Goal: Task Accomplishment & Management: Complete application form

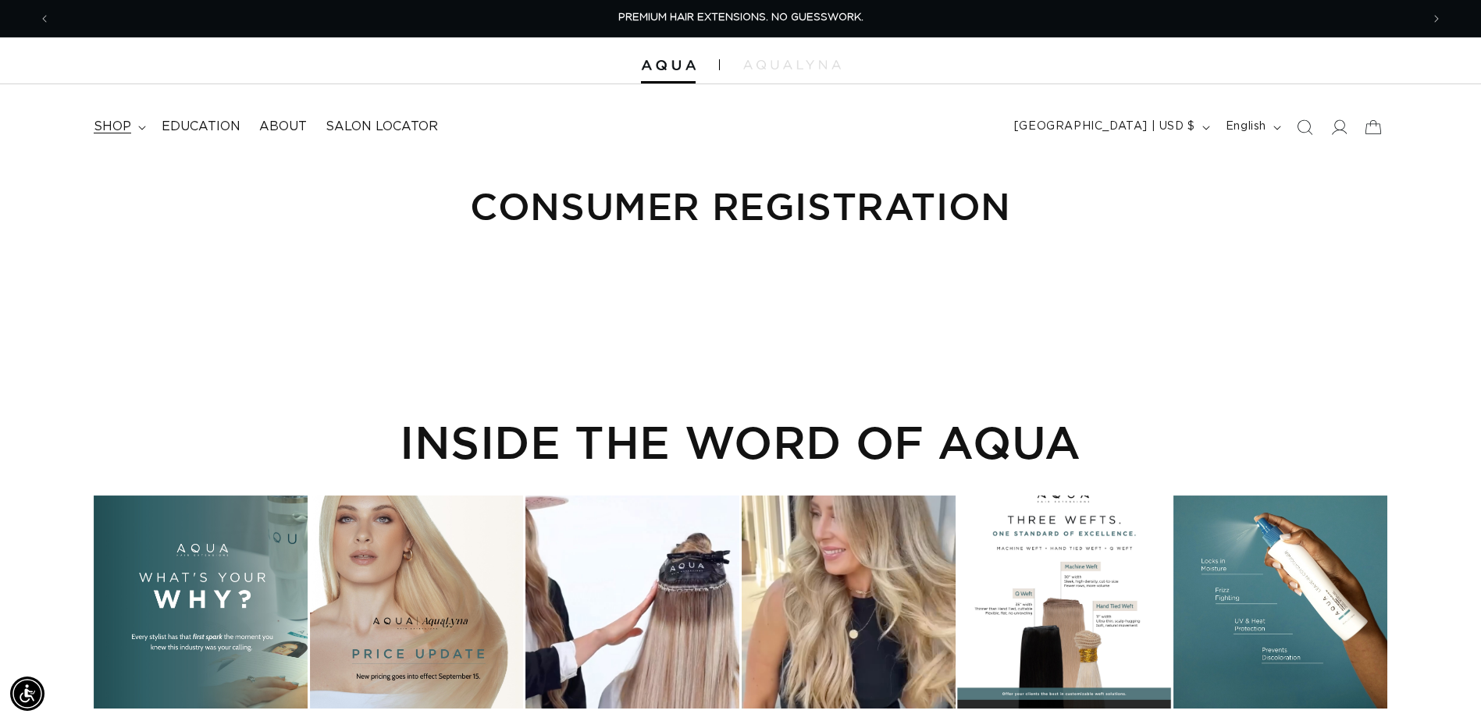
click at [112, 131] on span "shop" at bounding box center [112, 127] width 37 height 16
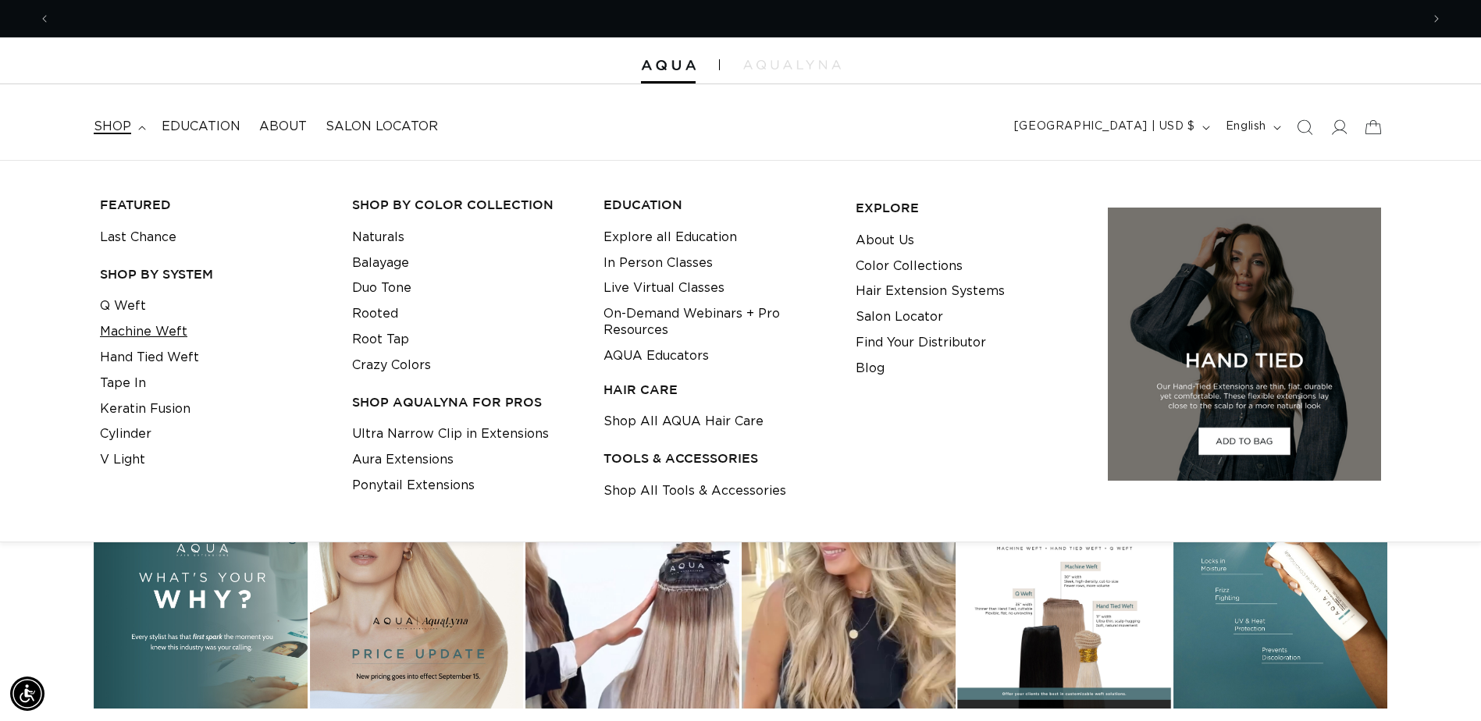
scroll to position [0, 1370]
click at [132, 329] on link "Machine Weft" at bounding box center [143, 332] width 87 height 26
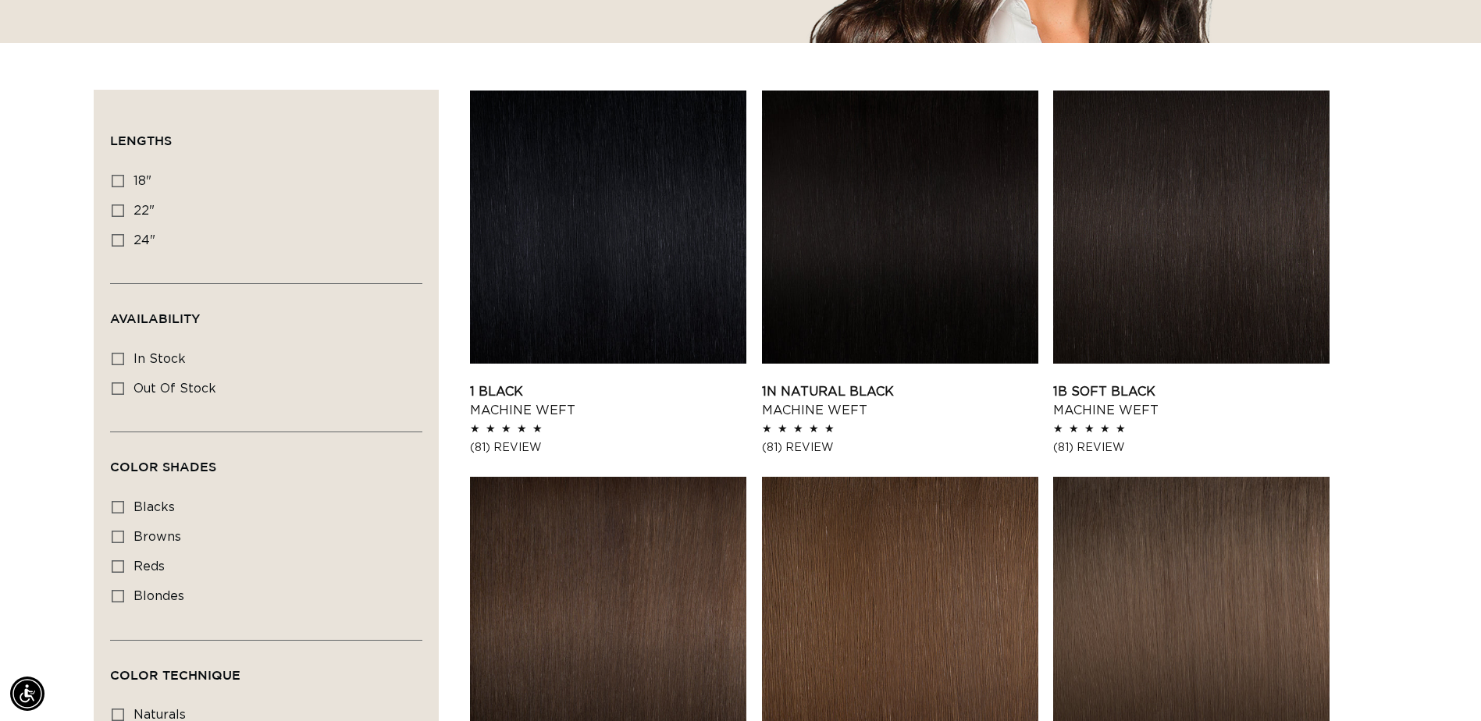
scroll to position [0, 2740]
click at [792, 386] on link "1N Natural Black Machine Weft" at bounding box center [900, 401] width 276 height 37
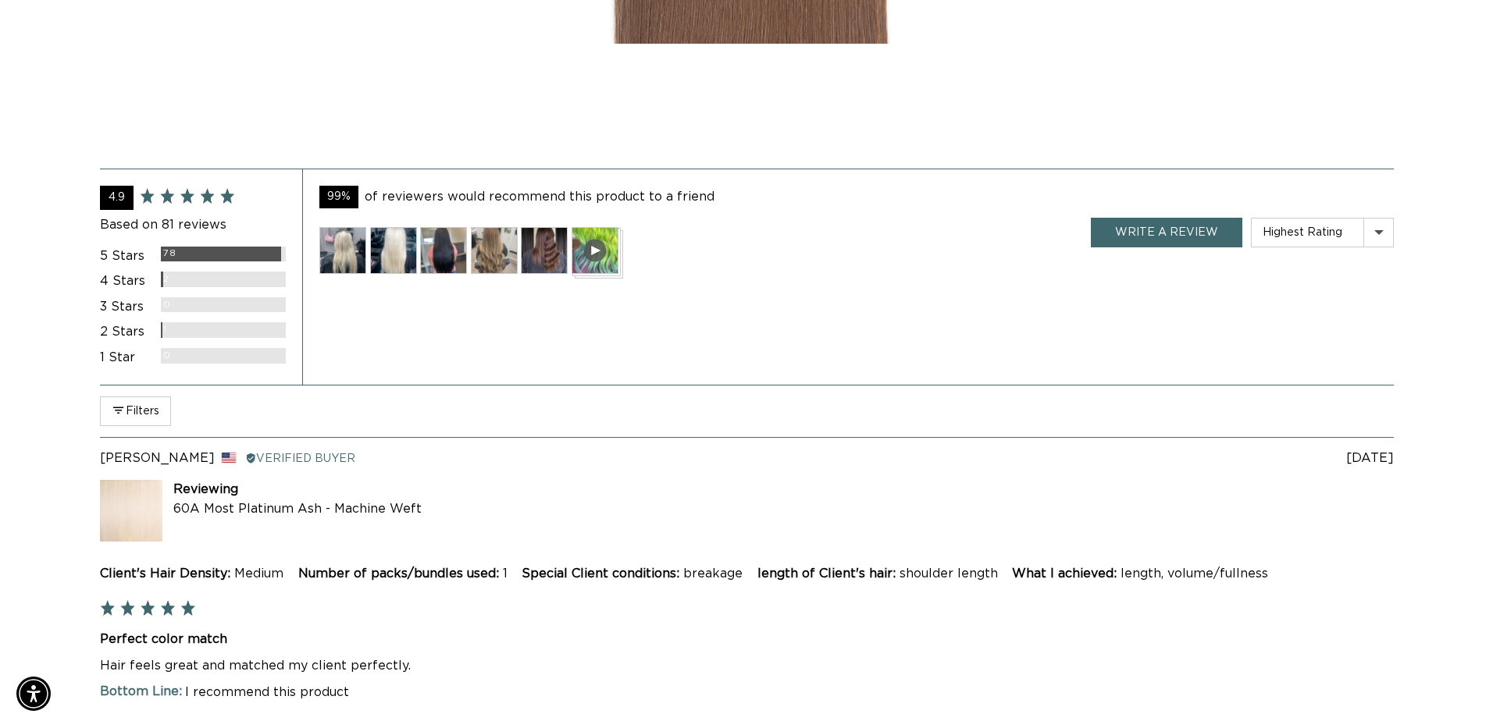
scroll to position [3201, 0]
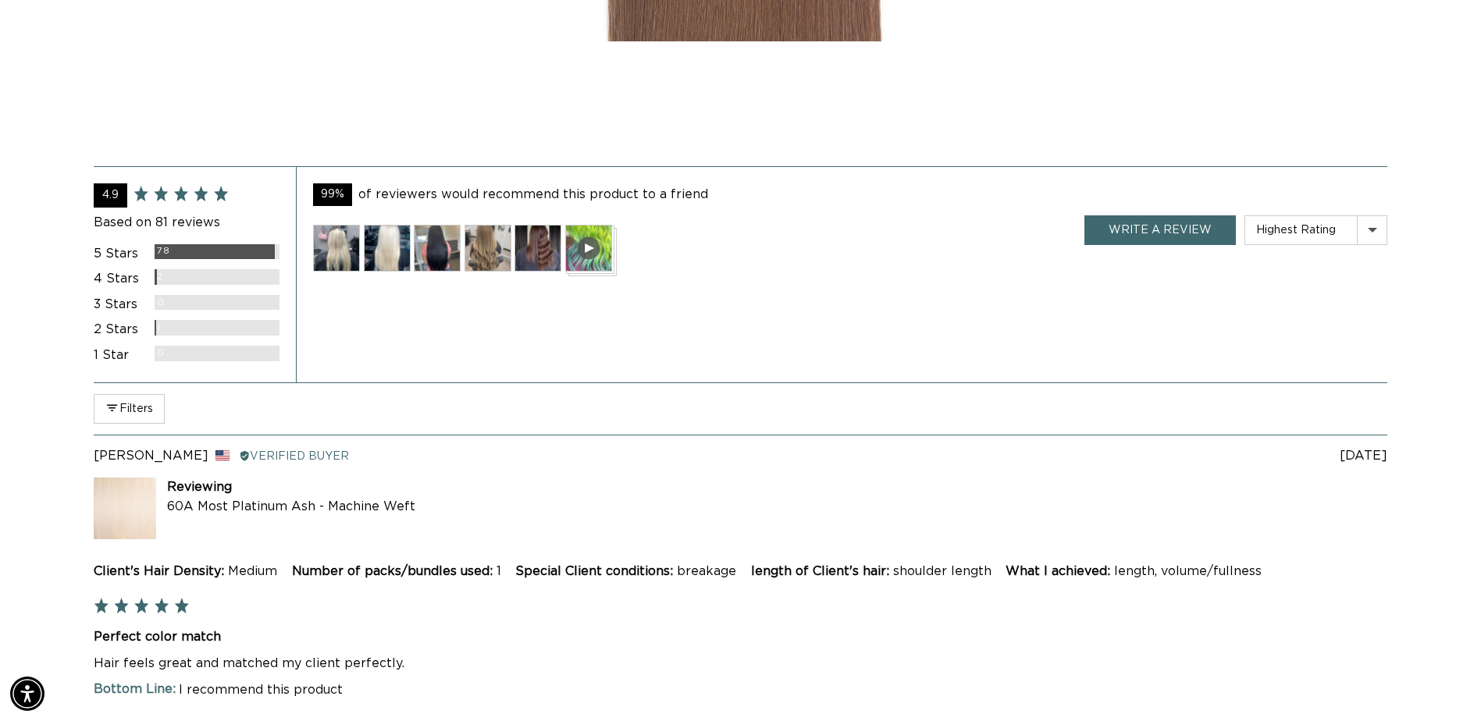
click at [535, 264] on img at bounding box center [537, 248] width 47 height 47
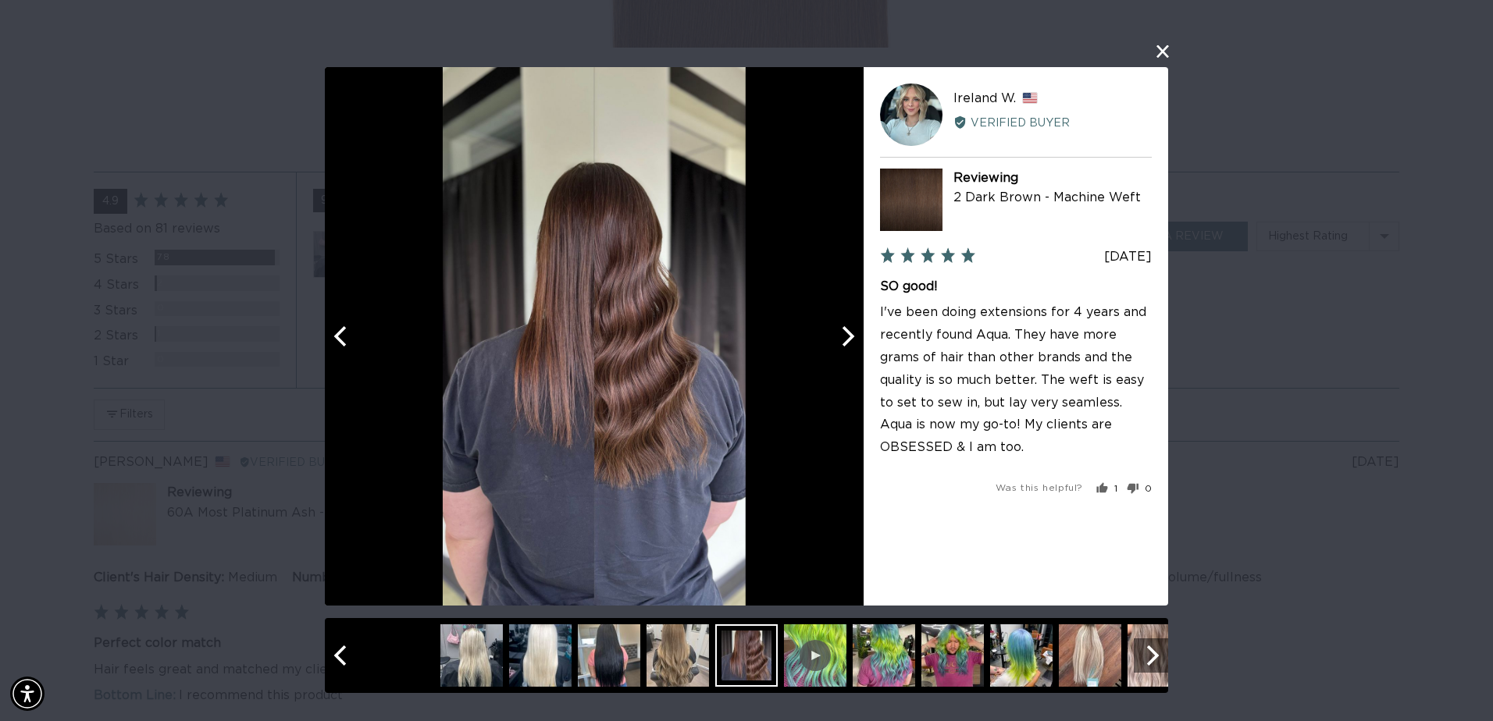
scroll to position [0, 2763]
click at [841, 346] on icon "Next" at bounding box center [846, 336] width 20 height 20
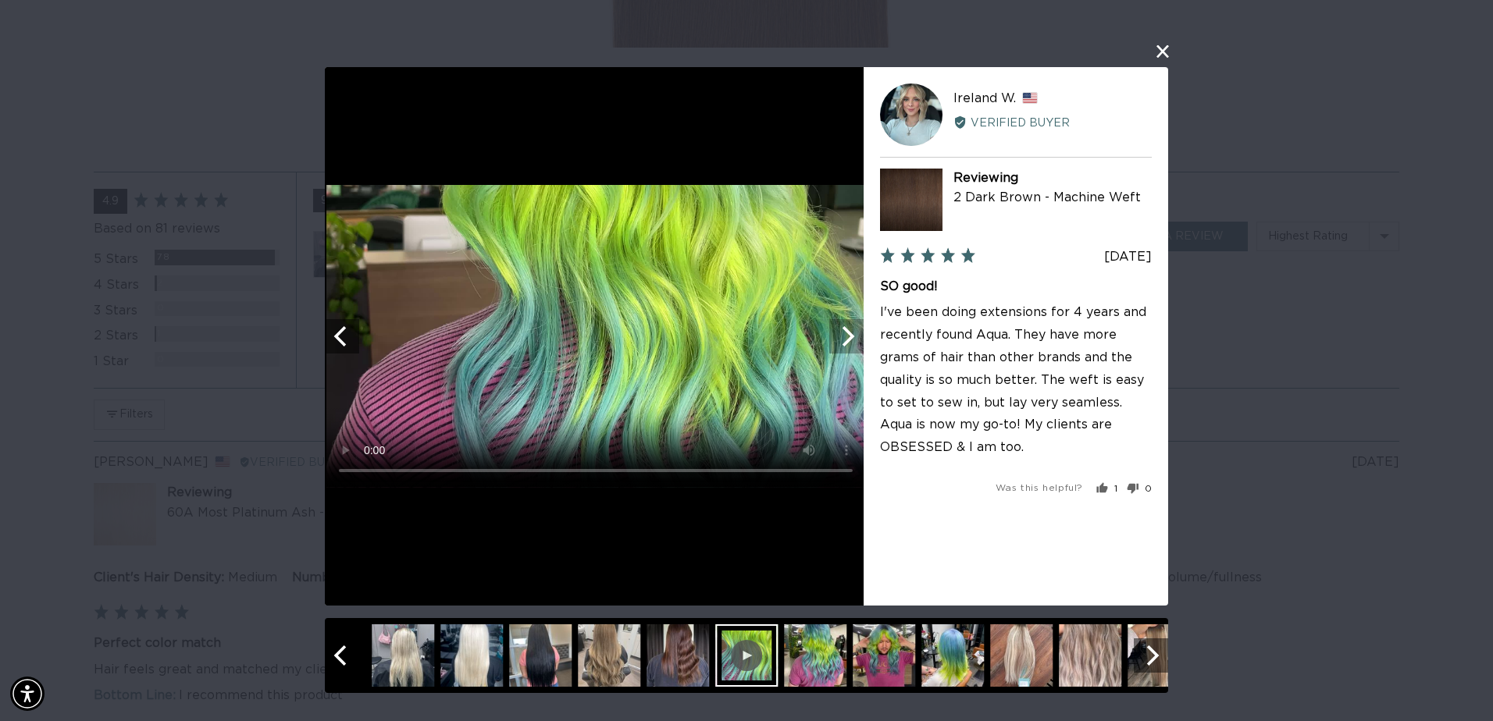
click at [841, 346] on icon "Next" at bounding box center [846, 336] width 20 height 20
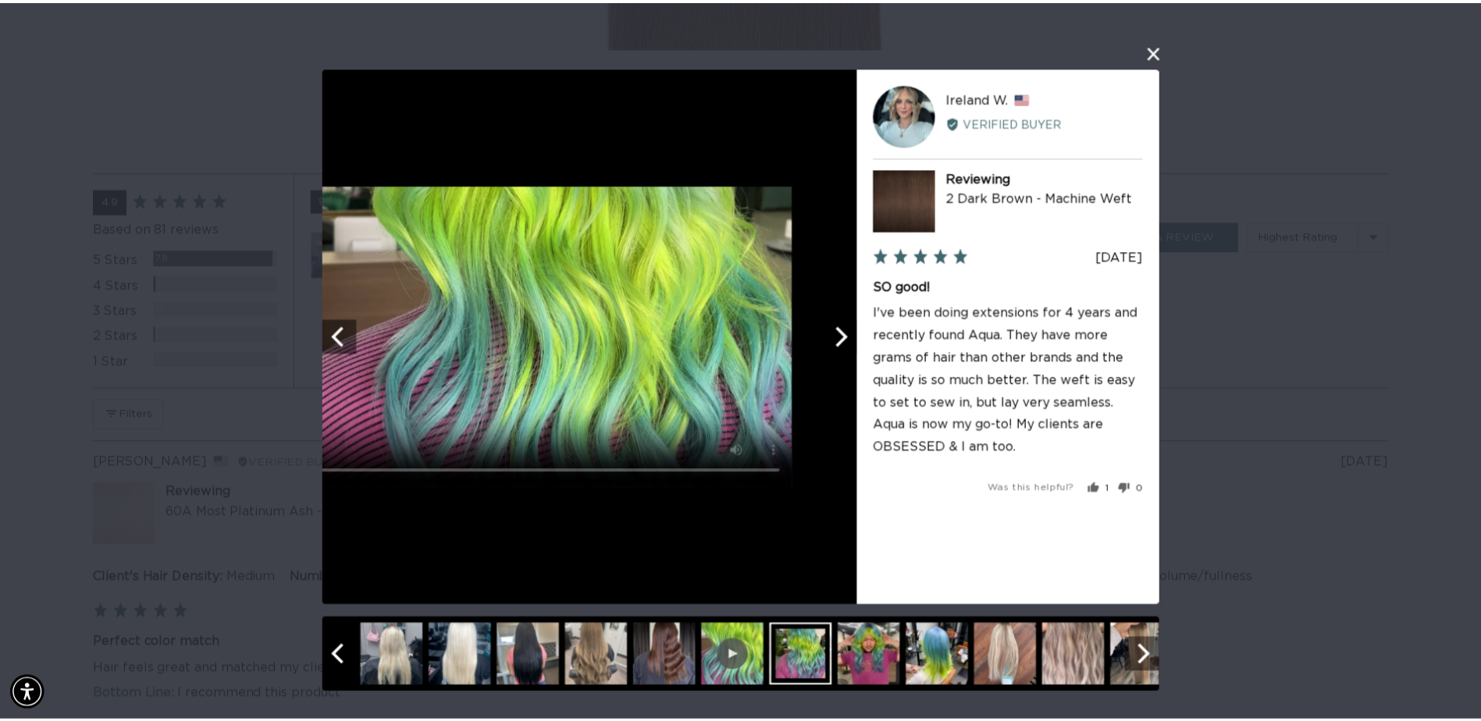
scroll to position [0, 0]
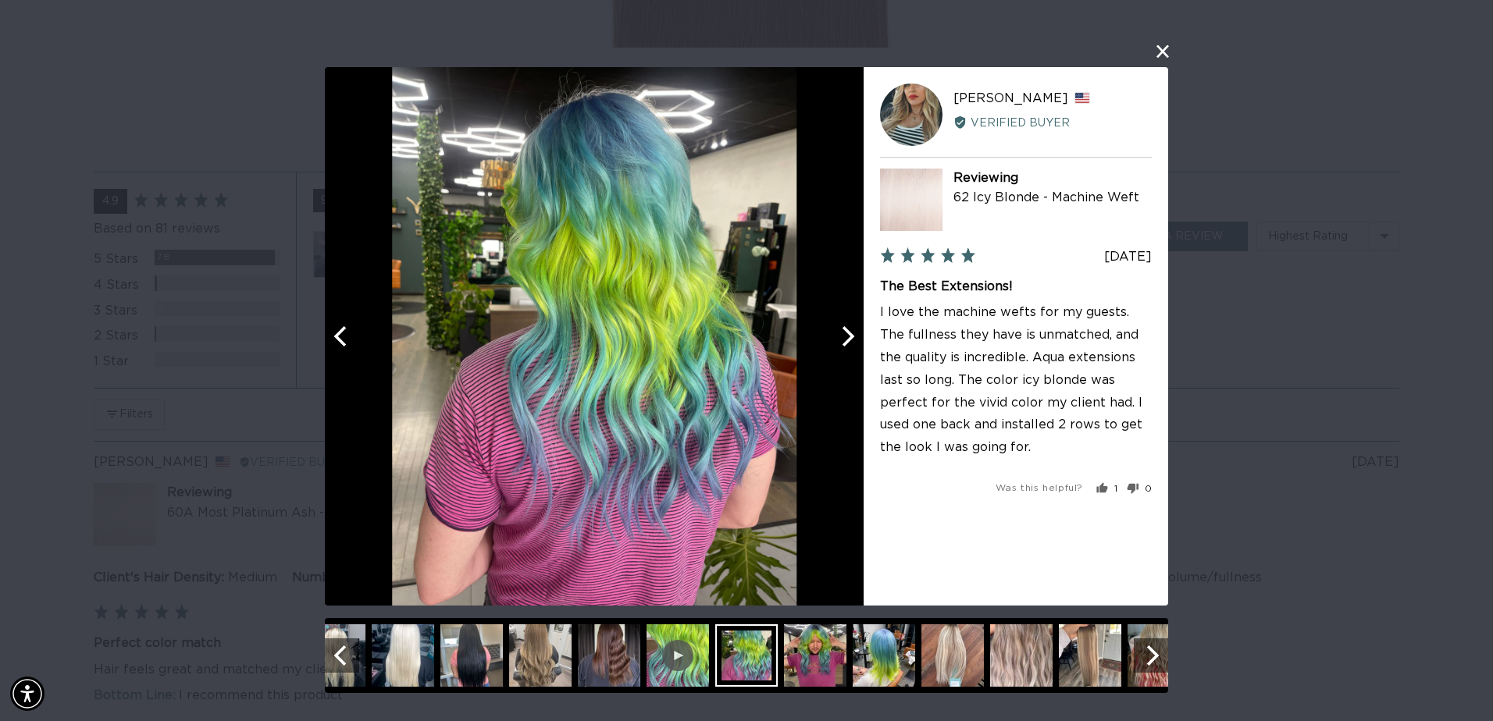
click at [1166, 48] on button "close this modal window" at bounding box center [1162, 51] width 19 height 19
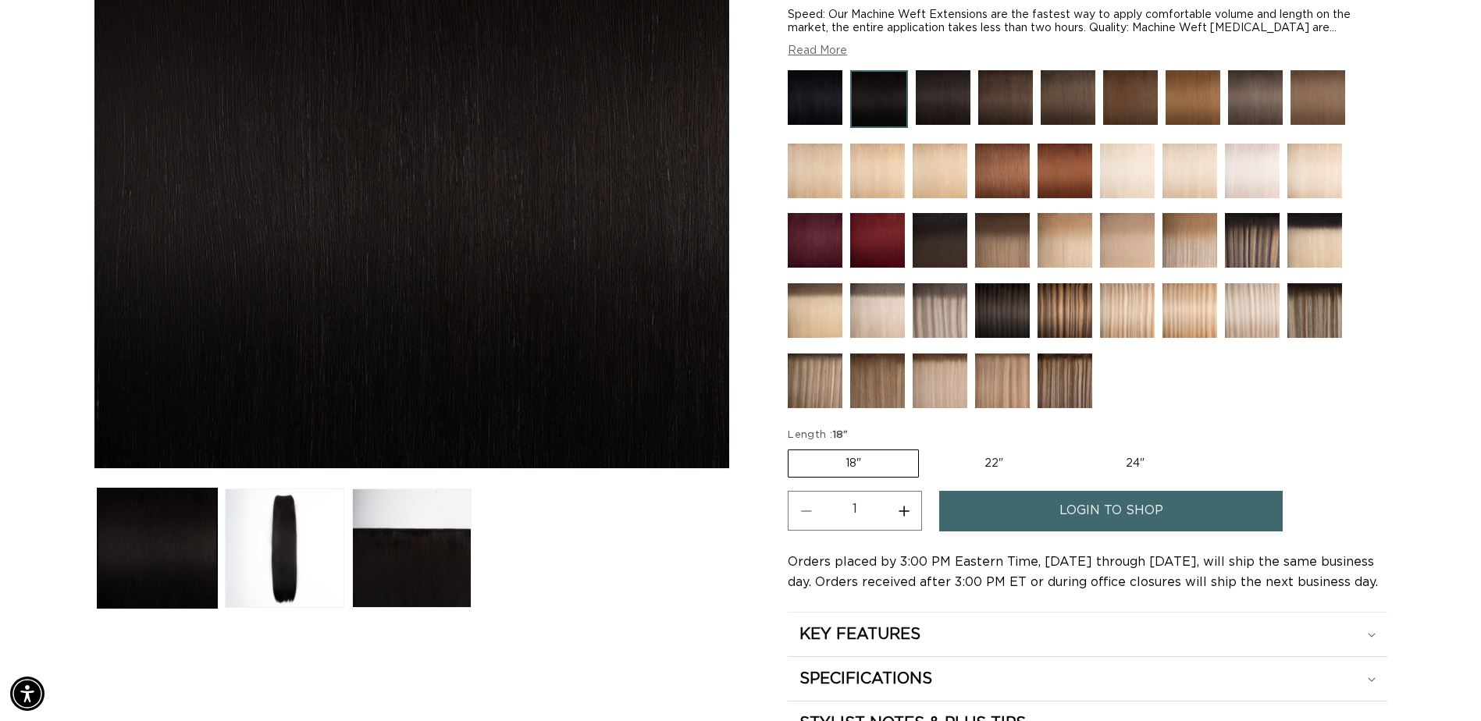
scroll to position [390, 0]
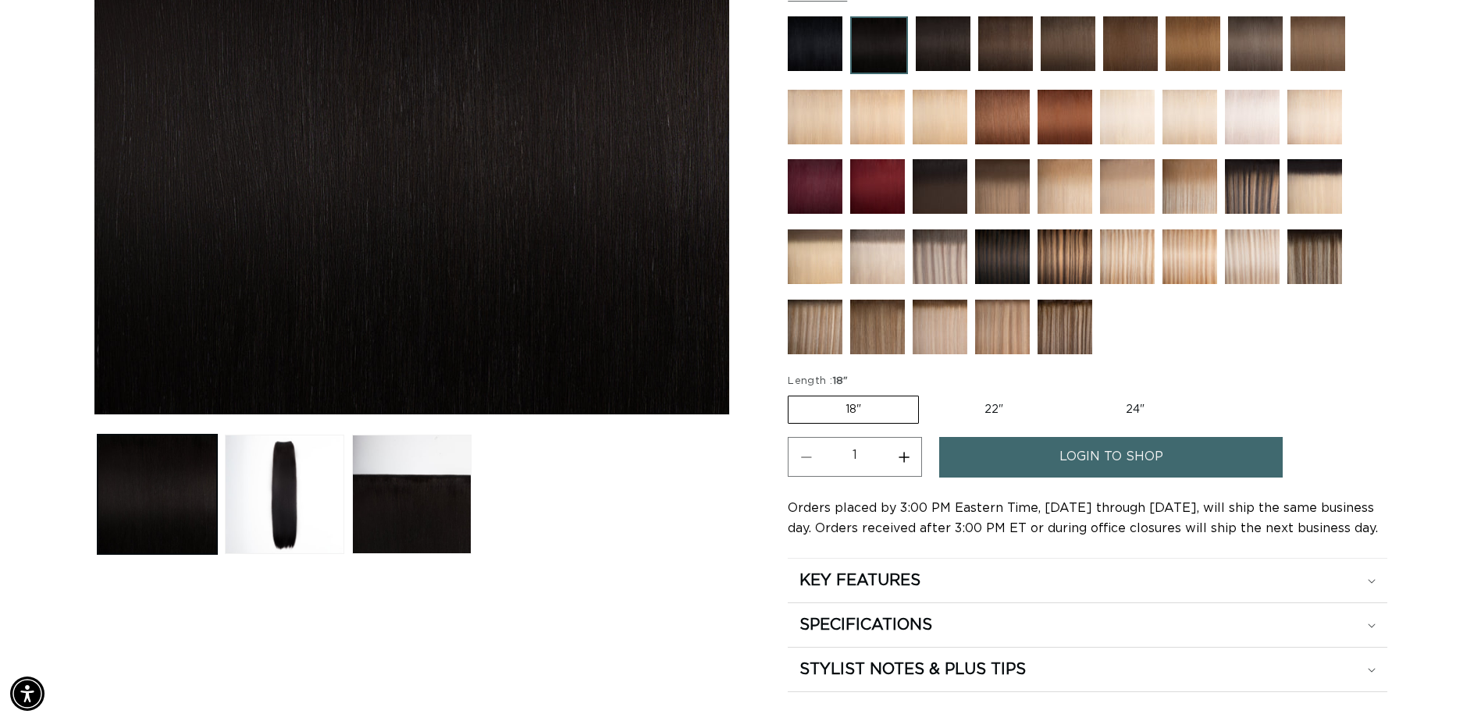
click at [1002, 405] on label "22" Variant sold out or unavailable" at bounding box center [993, 410] width 133 height 27
click at [927, 393] on input "22" Variant sold out or unavailable" at bounding box center [927, 393] width 1 height 1
radio input "true"
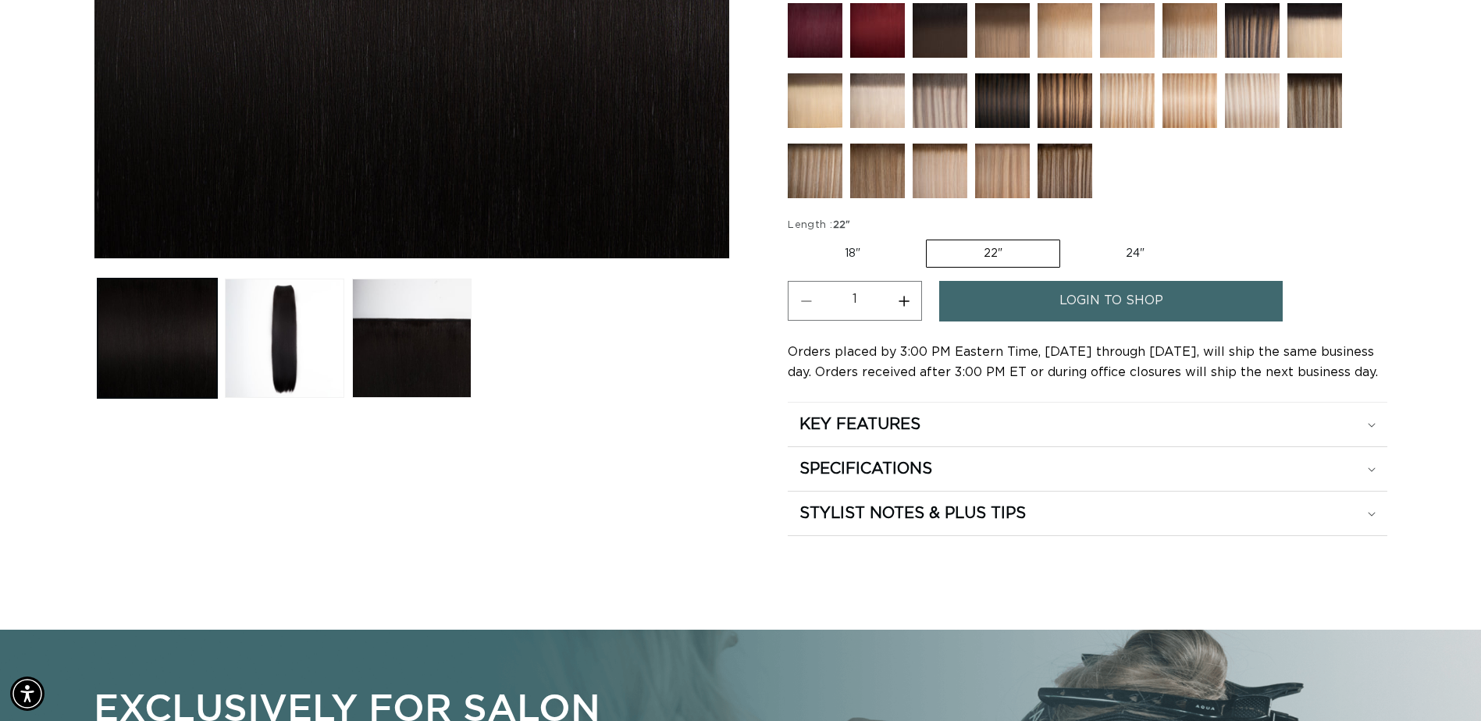
scroll to position [625, 0]
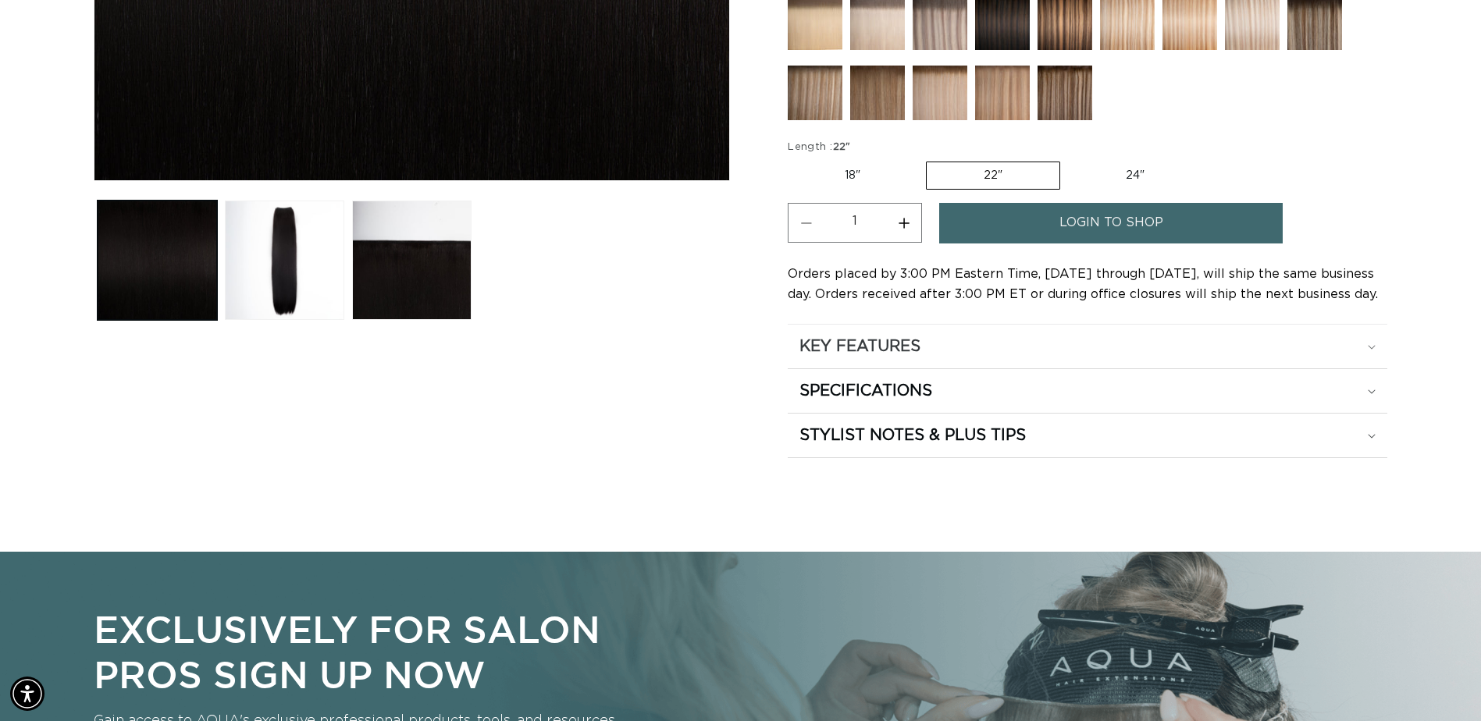
click at [831, 339] on h2 "KEY FEATURES" at bounding box center [859, 346] width 121 height 20
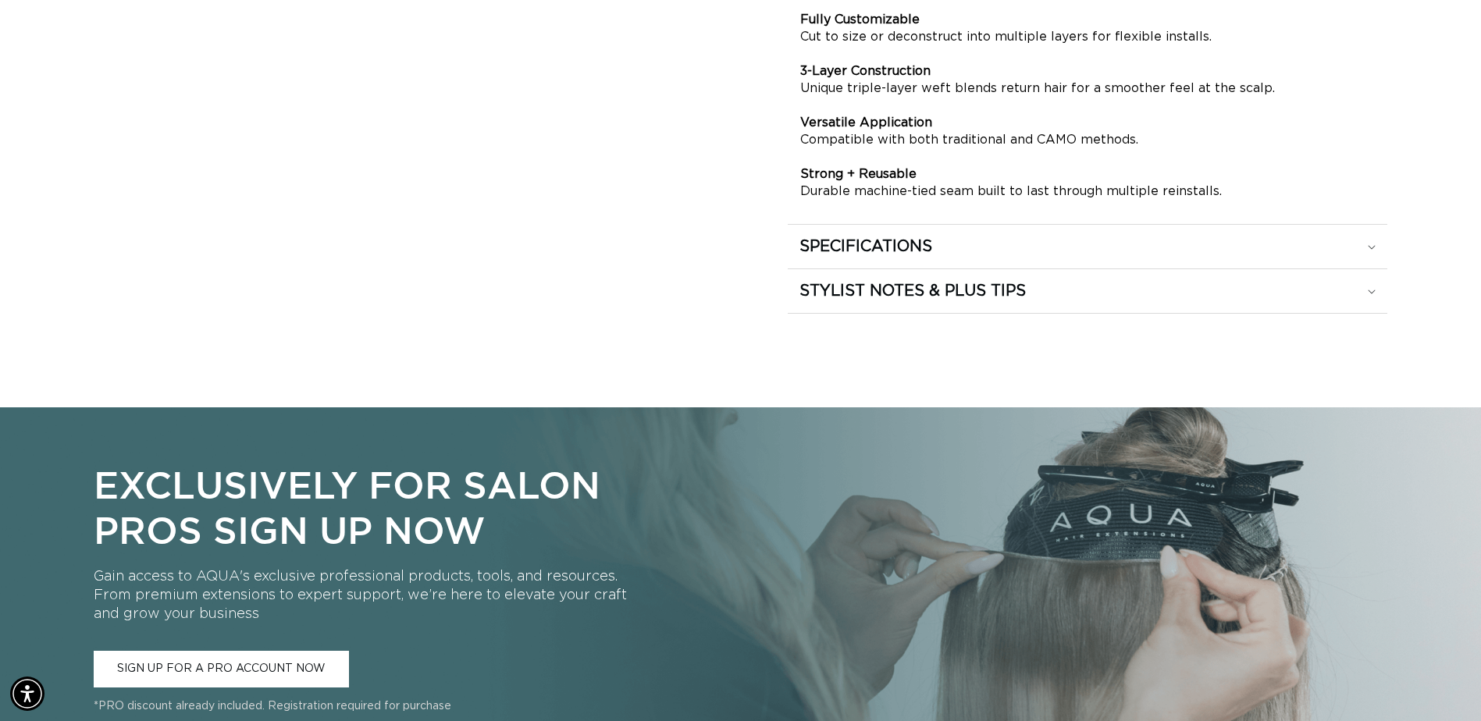
scroll to position [1093, 0]
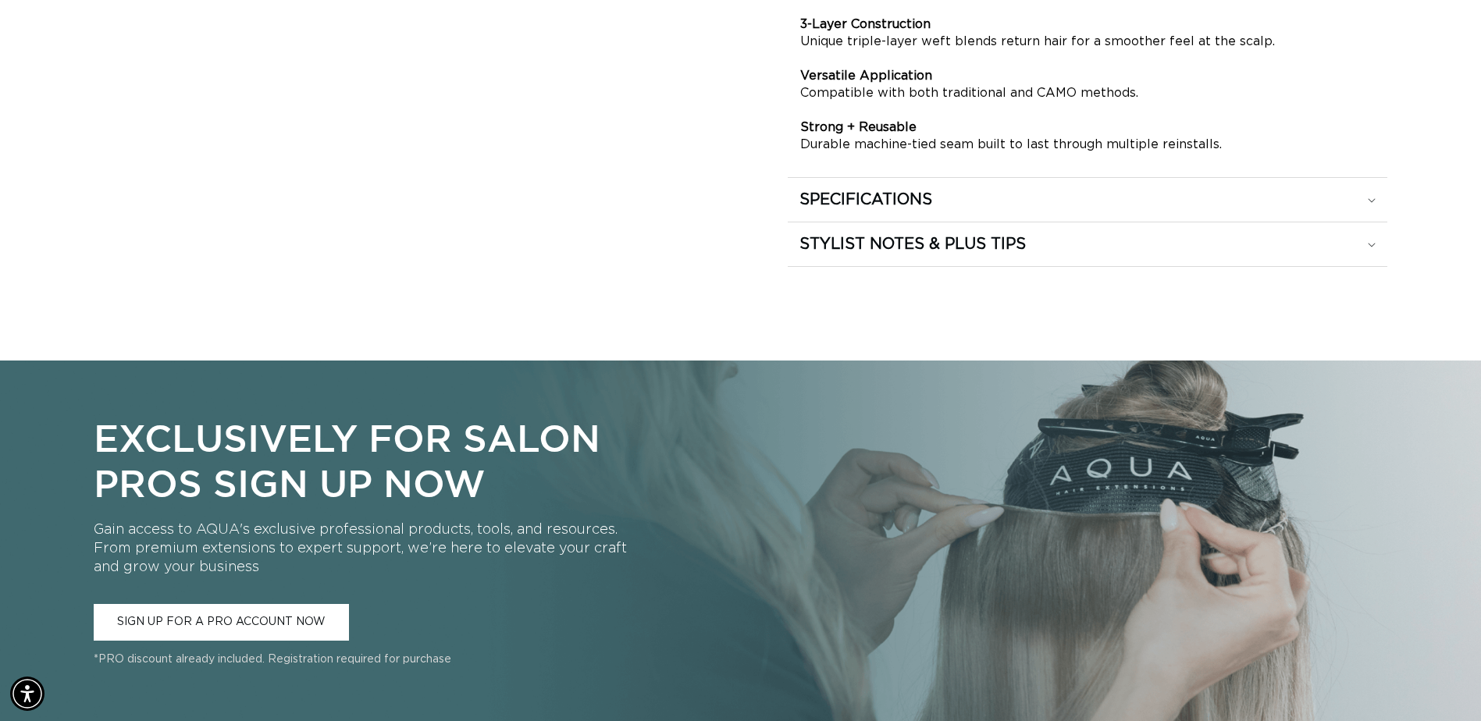
click at [867, 176] on div "KEY FEATURES High Density, Fewer Rows Get full coverage and length in one weft—…" at bounding box center [1088, 17] width 600 height 322
click at [871, 207] on h2 "SPECIFICATIONS" at bounding box center [865, 200] width 133 height 20
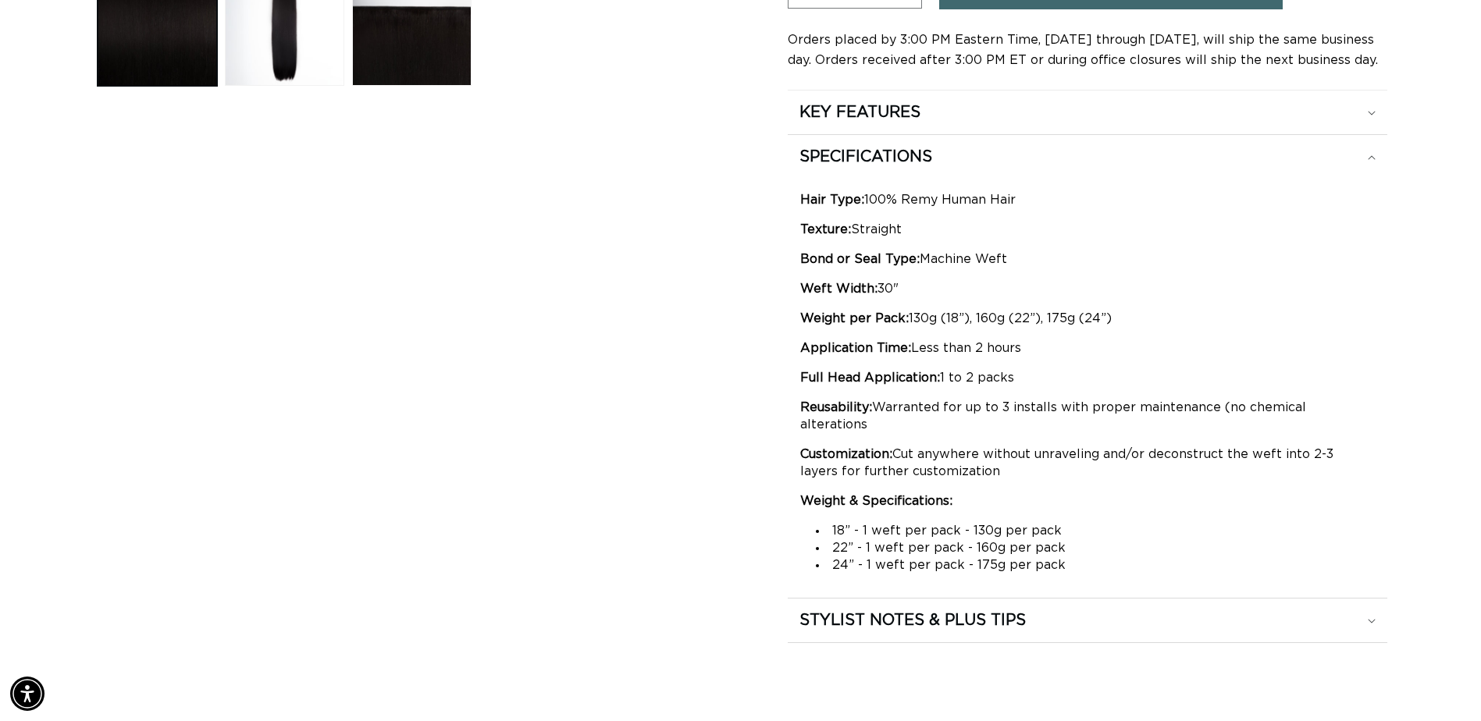
scroll to position [0, 0]
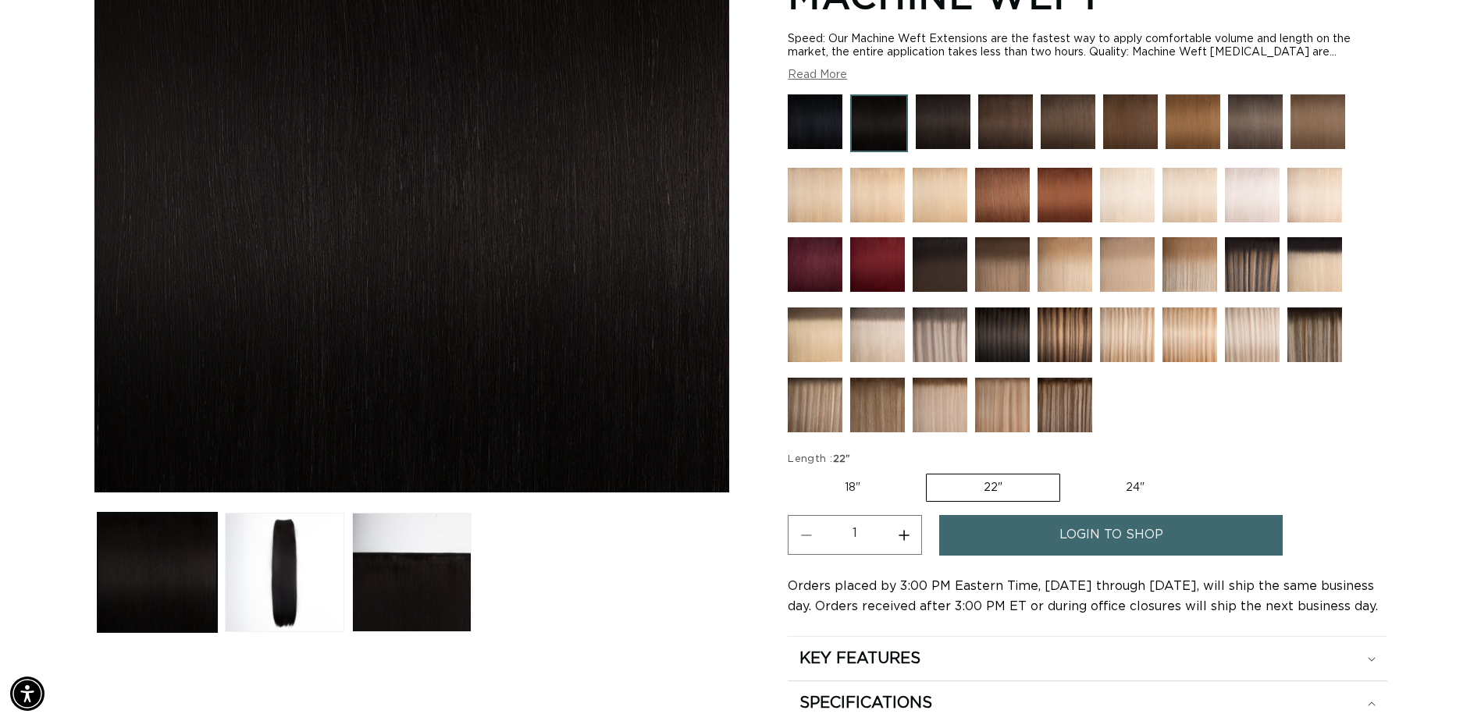
click at [1149, 547] on span "login to shop" at bounding box center [1111, 535] width 104 height 40
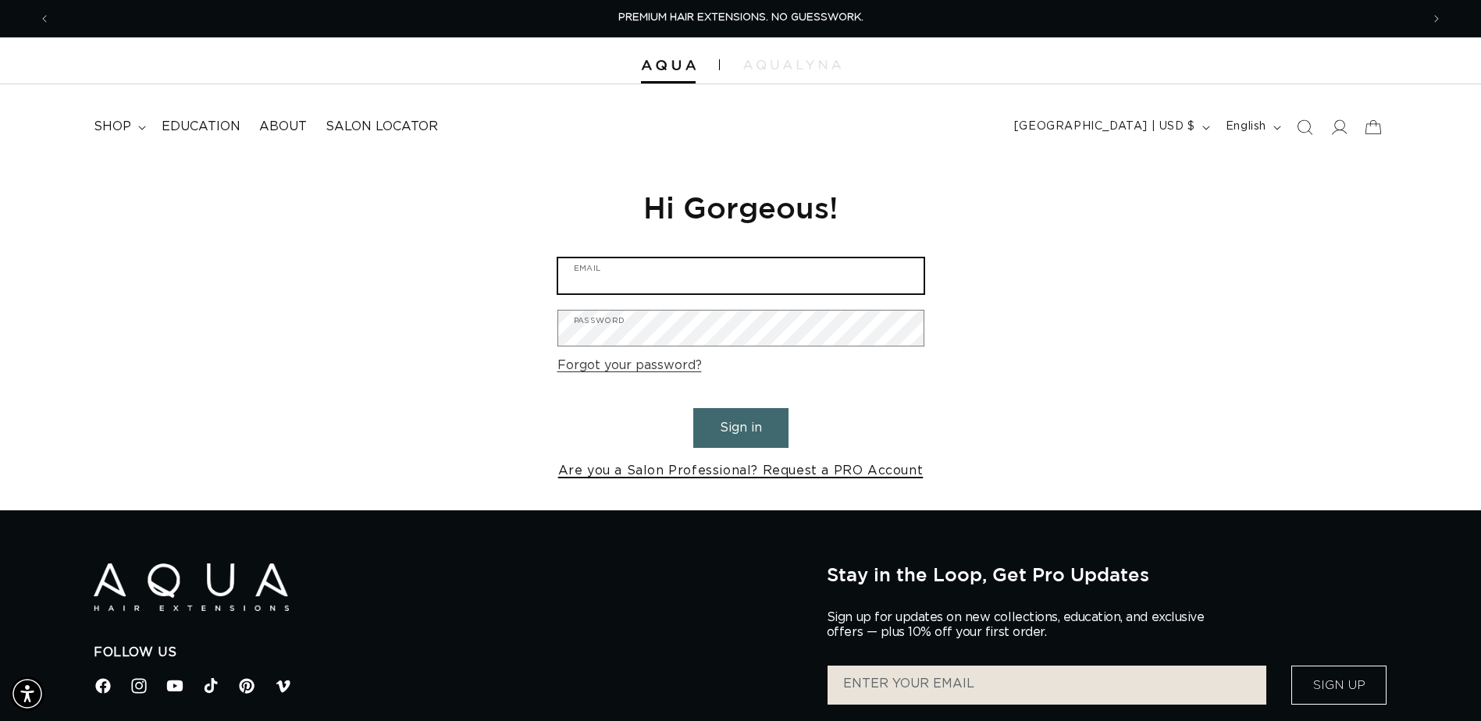
type input "heavensent2989@yahoo.com"
click at [719, 473] on link "Are you a Salon Professional? Request a PRO Account" at bounding box center [740, 471] width 365 height 23
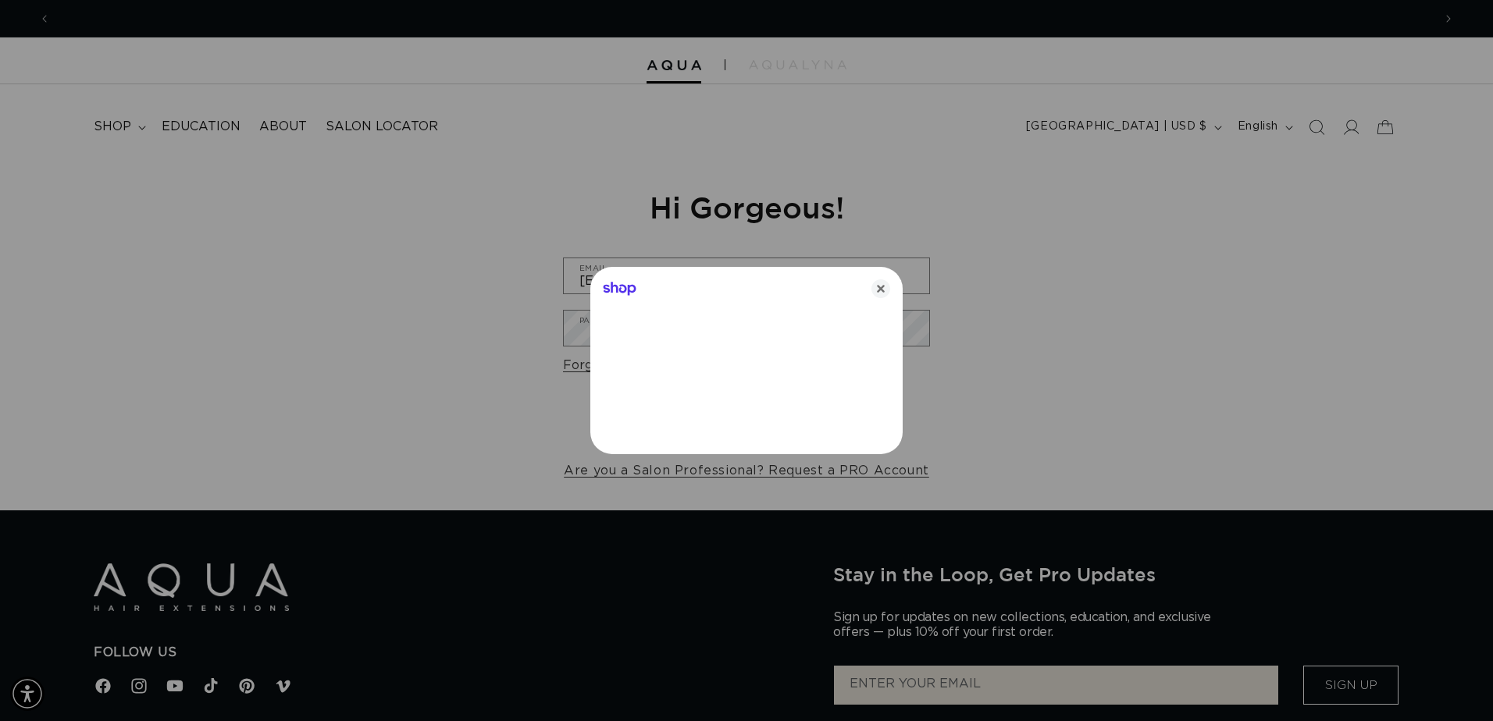
scroll to position [0, 1382]
click at [878, 290] on icon "Close" at bounding box center [880, 288] width 19 height 19
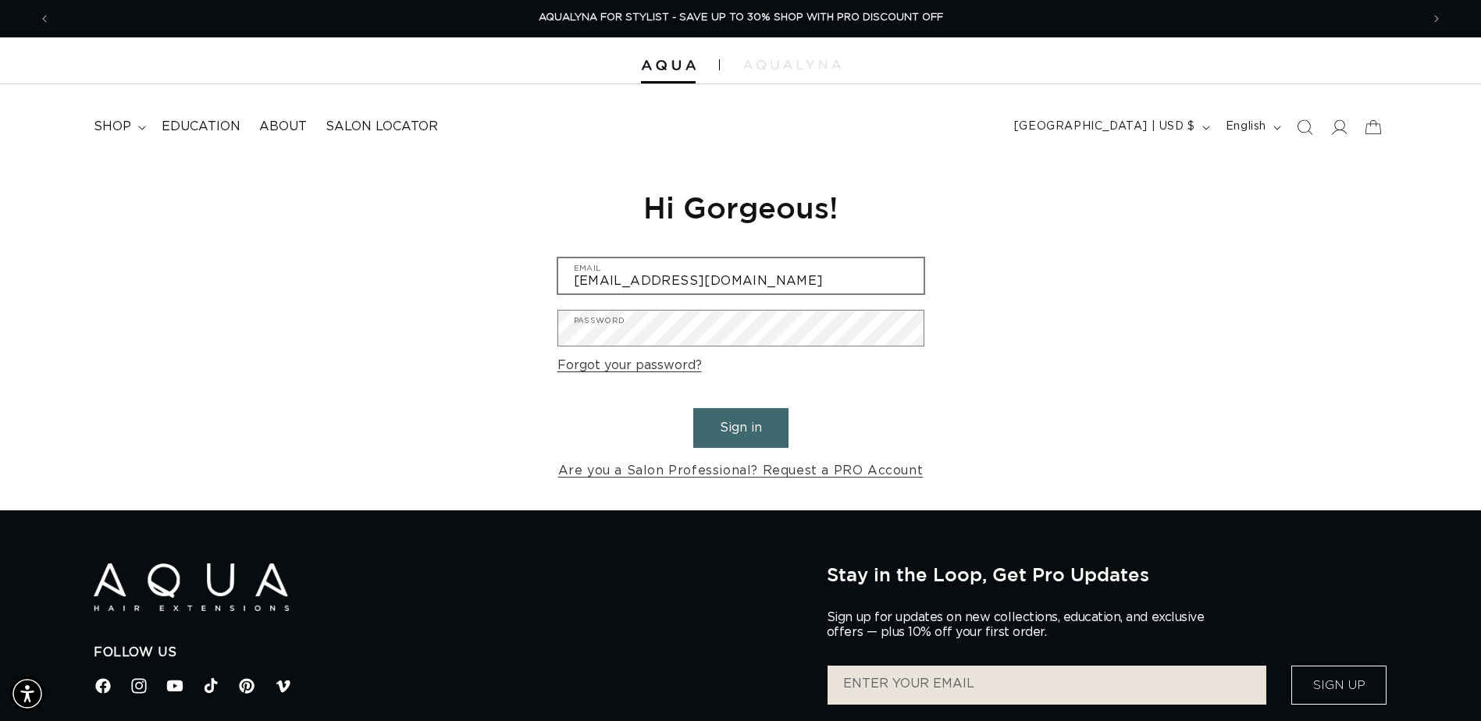
scroll to position [0, 2740]
click at [781, 469] on link "Are you a Salon Professional? Request a PRO Account" at bounding box center [740, 471] width 365 height 23
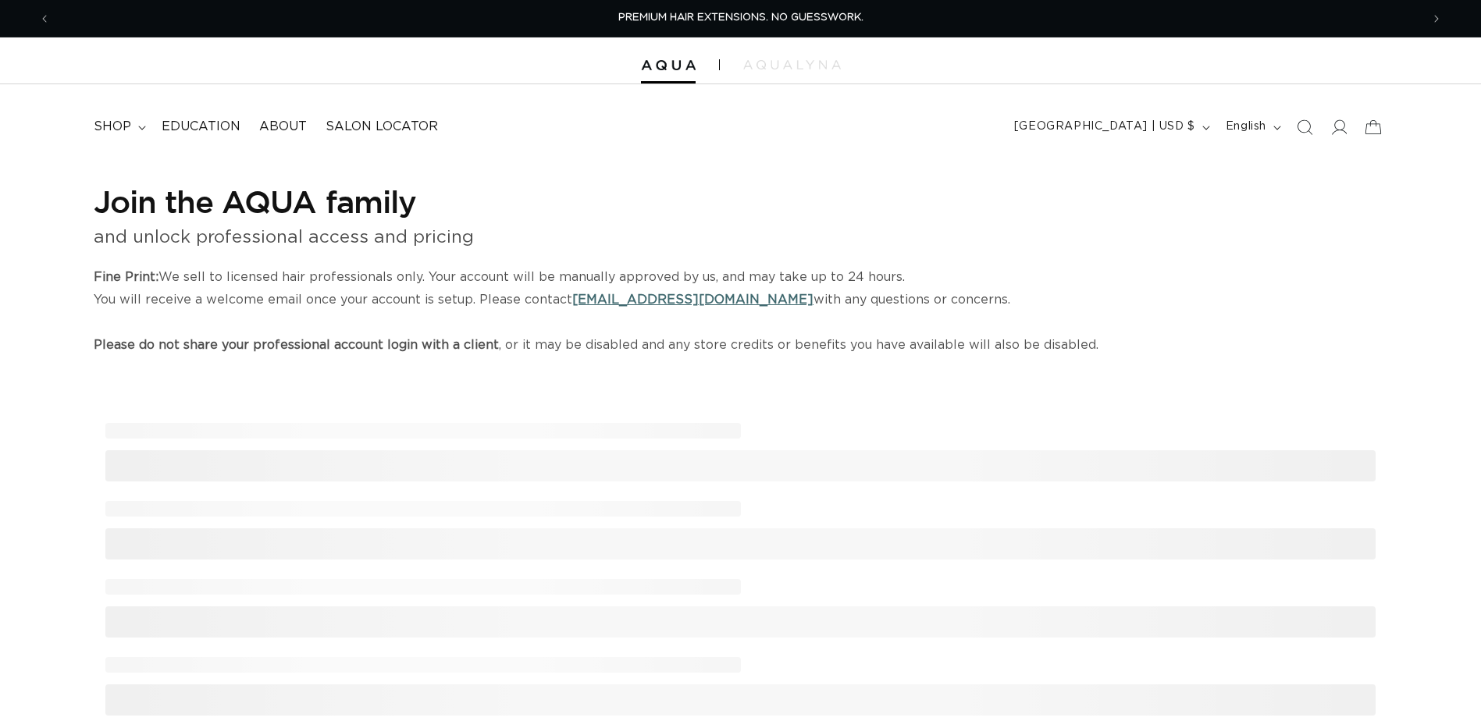
select select "US"
select select "[GEOGRAPHIC_DATA]"
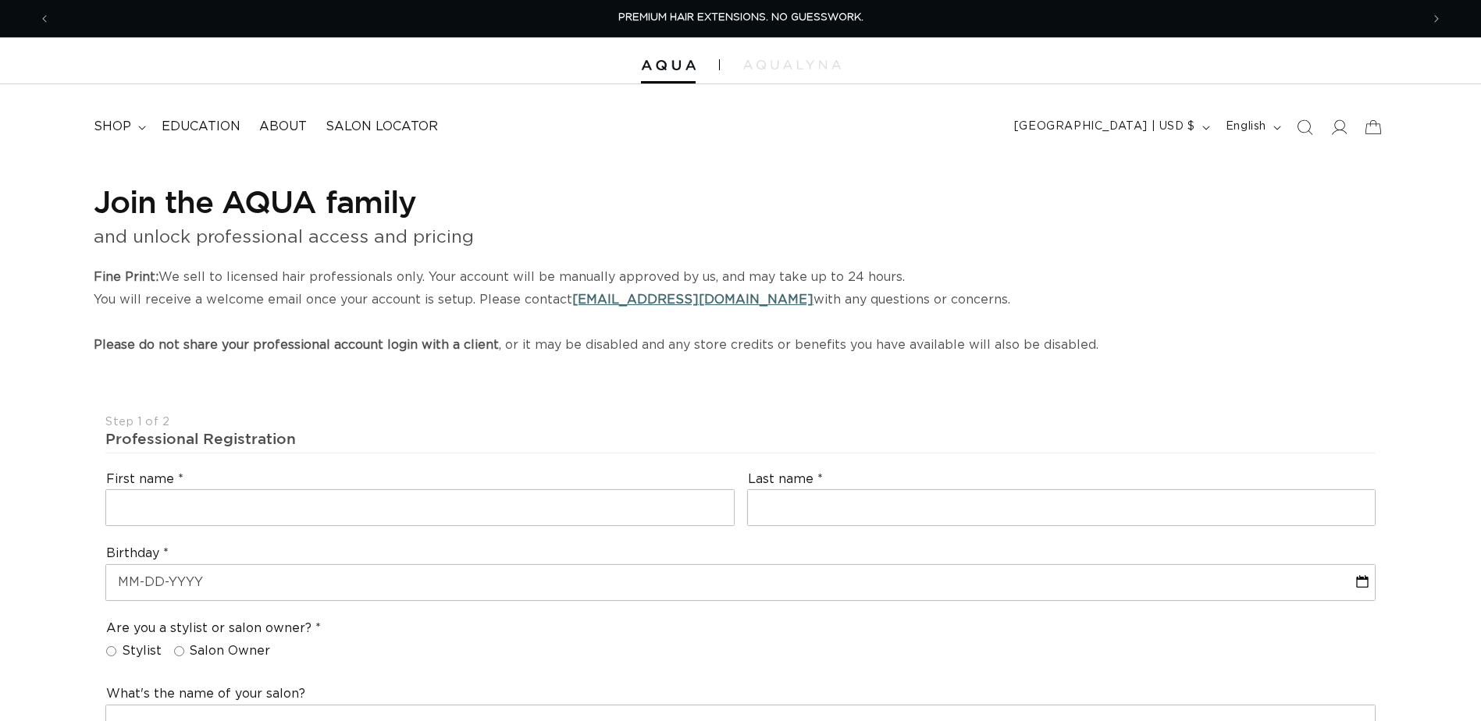
select select "US"
select select "[GEOGRAPHIC_DATA]"
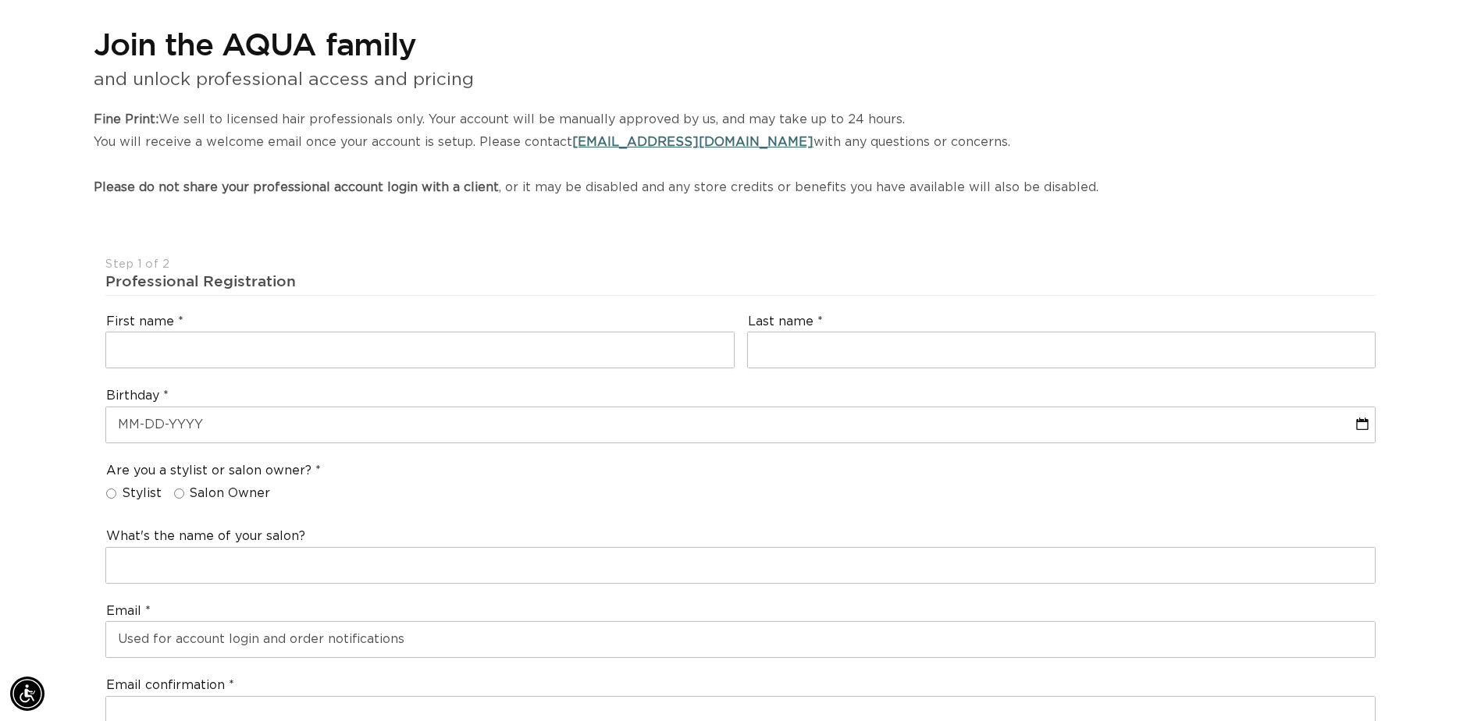
scroll to position [156, 0]
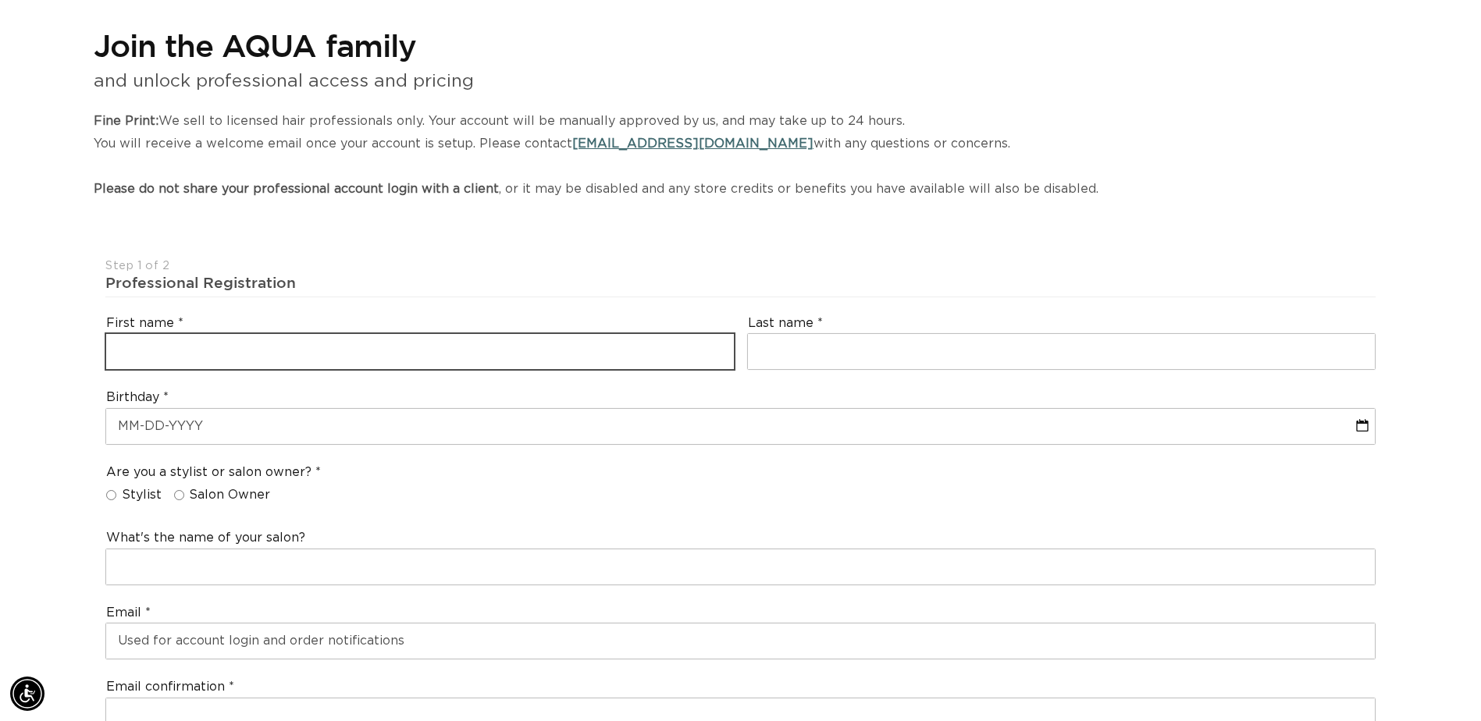
click at [493, 346] on input "text" at bounding box center [420, 351] width 628 height 35
type input "Fantasia"
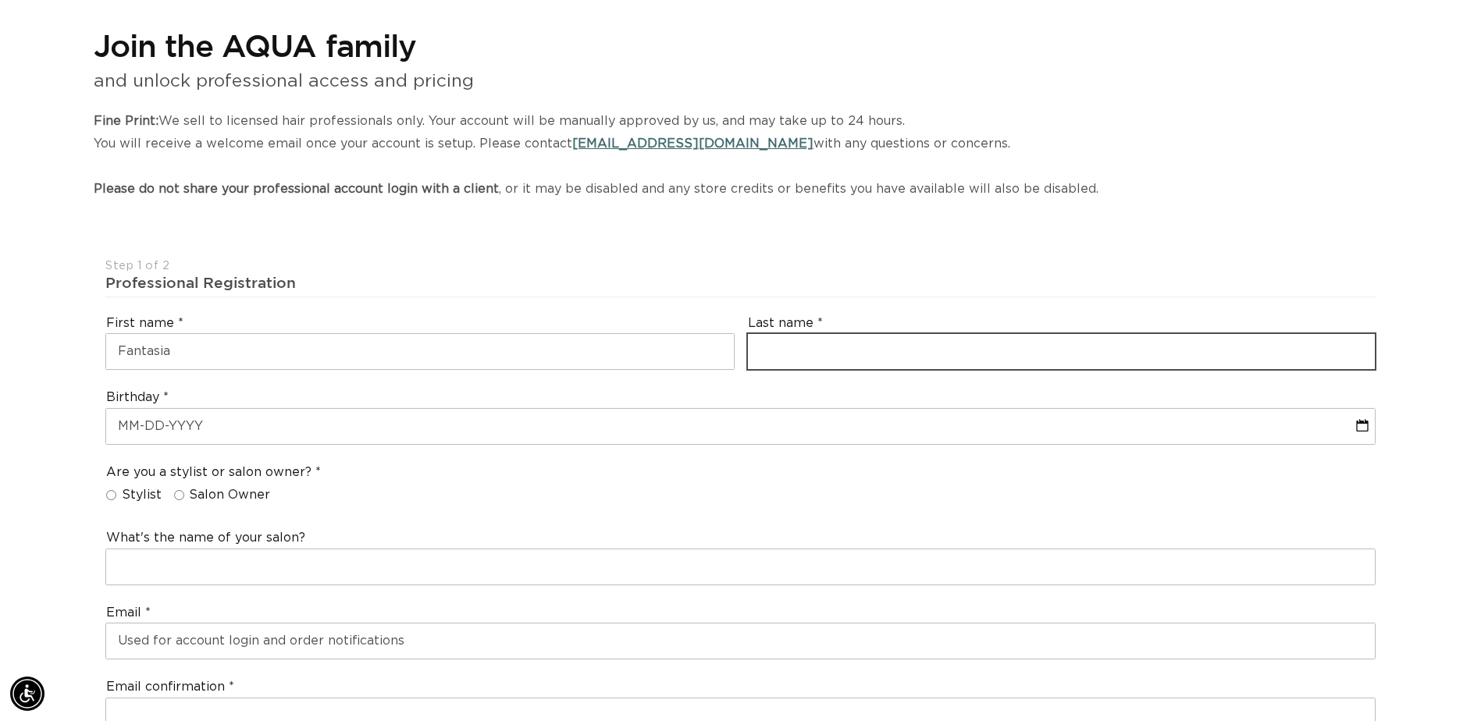
type input "Hatch"
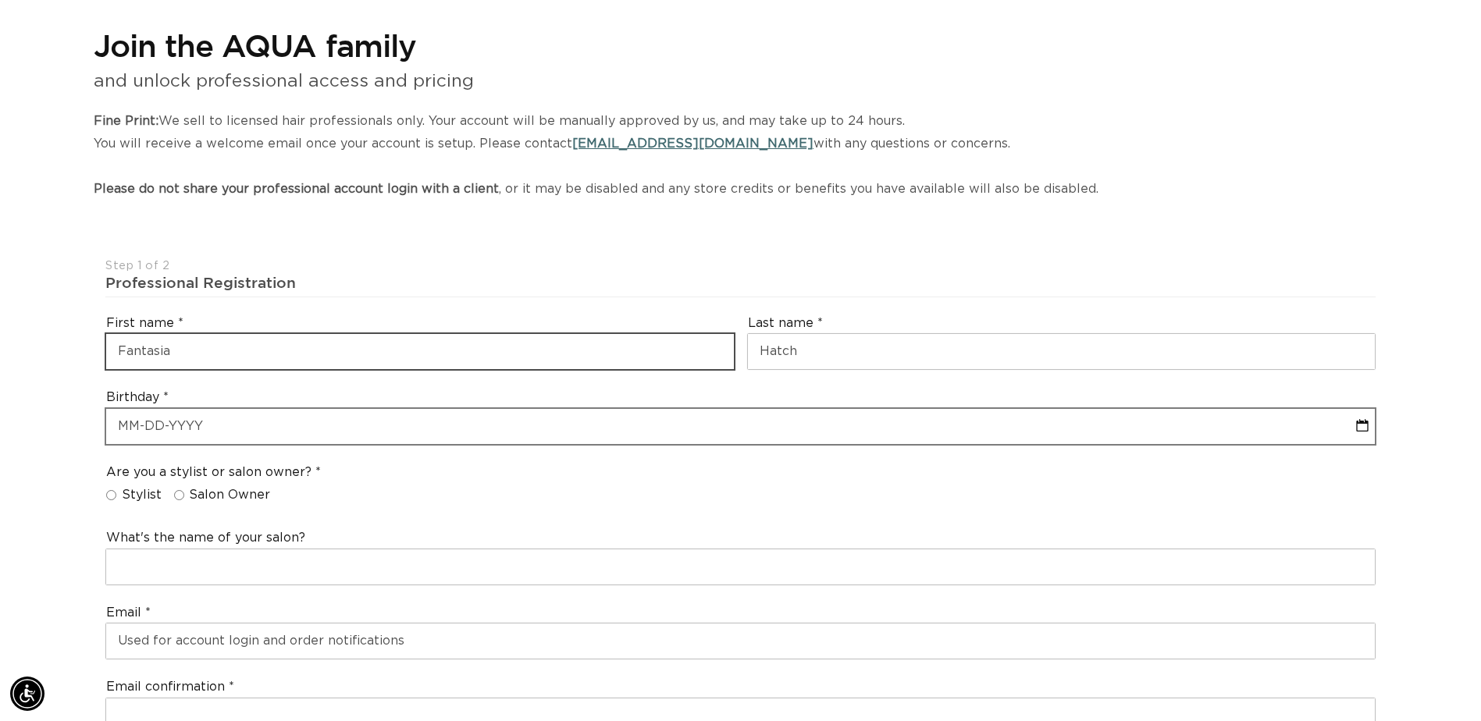
select select "8"
select select "2025"
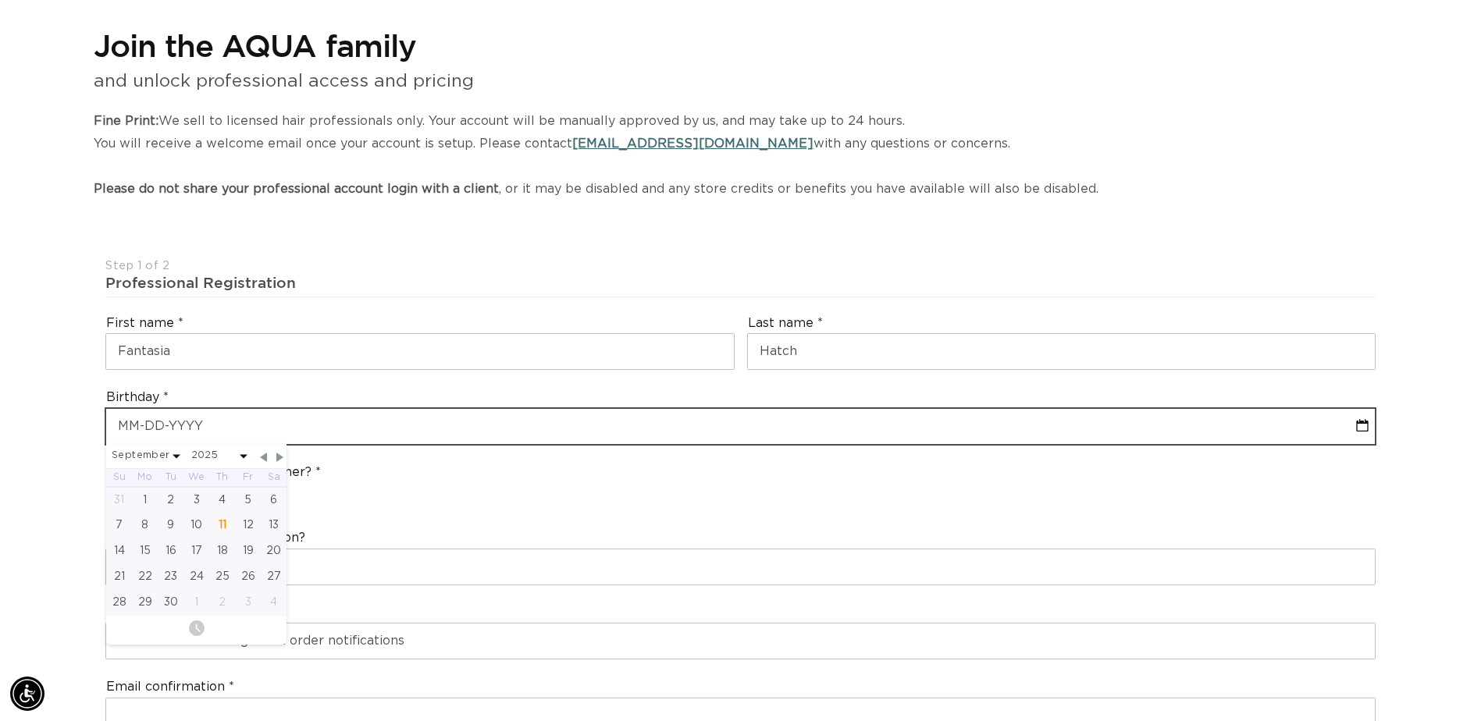
click at [312, 429] on input "text" at bounding box center [740, 426] width 1269 height 35
select select "8"
select select "2025"
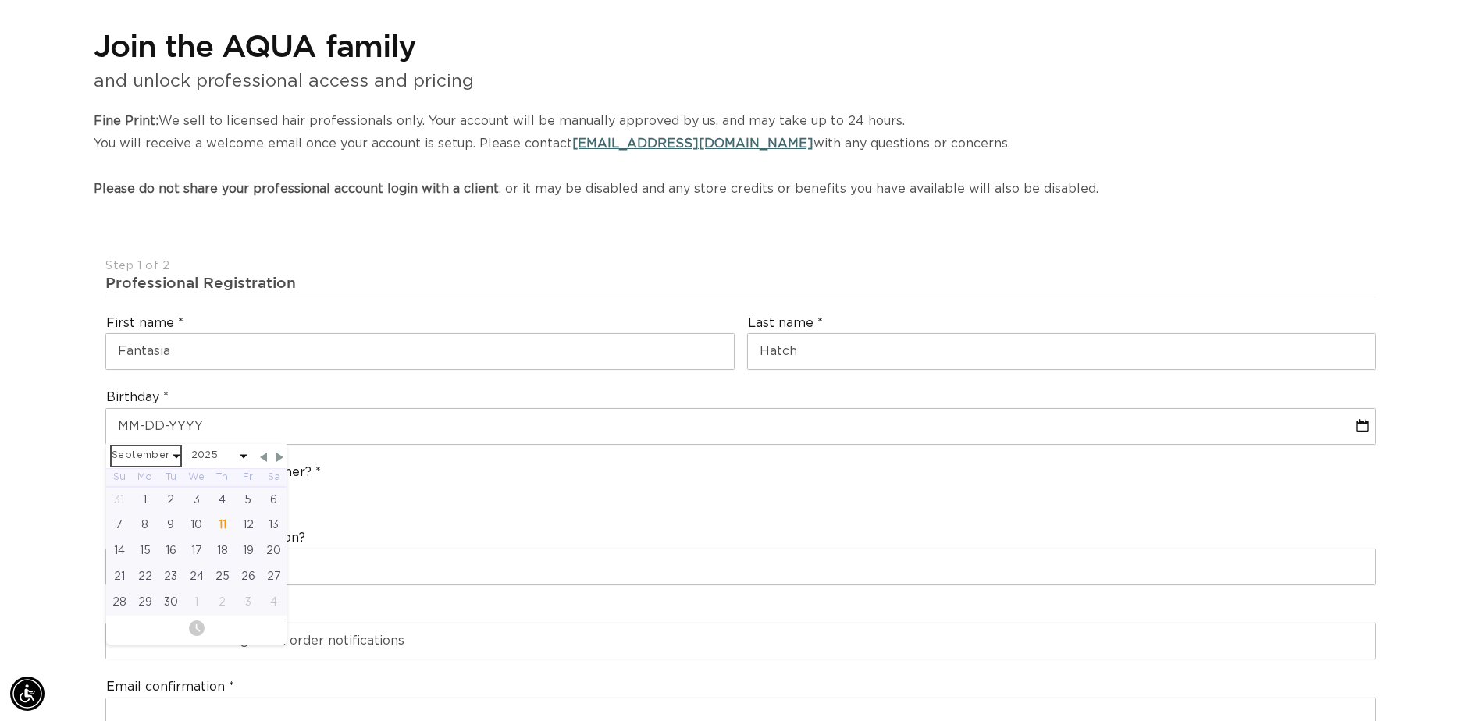
click at [157, 452] on select "January February March April May June July August September October November De…" at bounding box center [146, 457] width 69 height 20
select select "3"
select select "2025"
click at [219, 459] on select "2045 2044 2043 2042 2041 2040 2039 2038 2037 2036 2035 2034 2033 2032 2031 2030…" at bounding box center [219, 457] width 56 height 20
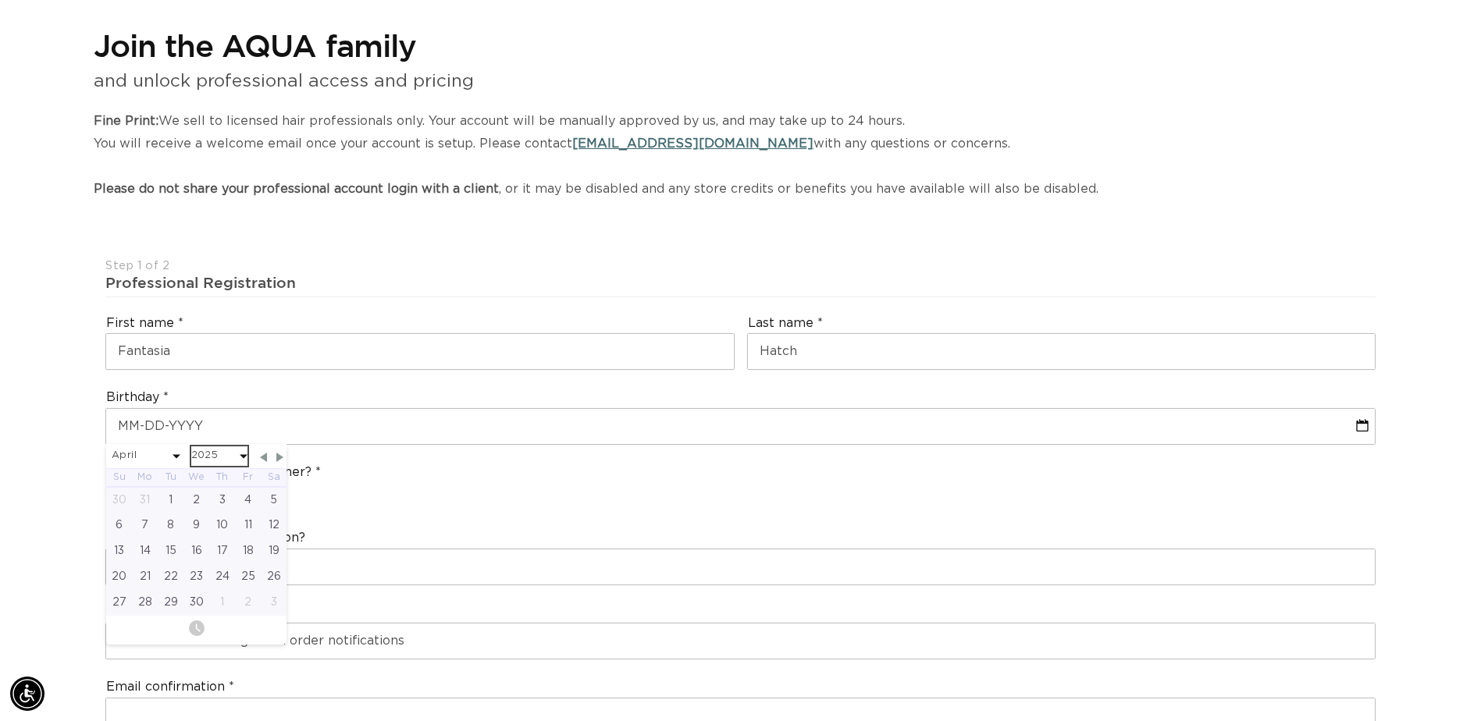
scroll to position [0, 0]
select select "3"
select select "2002"
click at [0, 431] on html "Skip to content PREMIUM HAIR EXTENSIONS. NO GUESSWORK. SHOP NOW. PAY LATER WITH…" at bounding box center [740, 204] width 1481 height 721
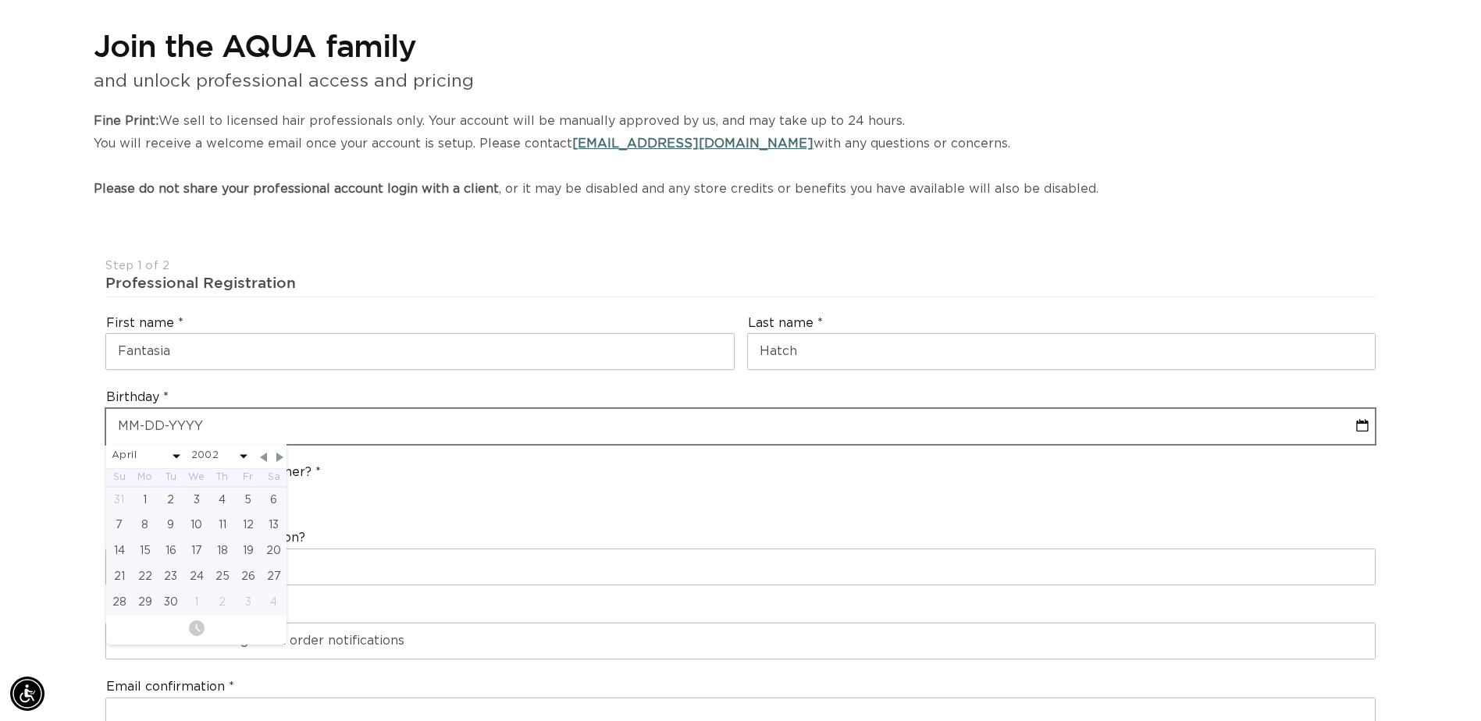
drag, startPoint x: 41, startPoint y: 449, endPoint x: 125, endPoint y: 434, distance: 85.6
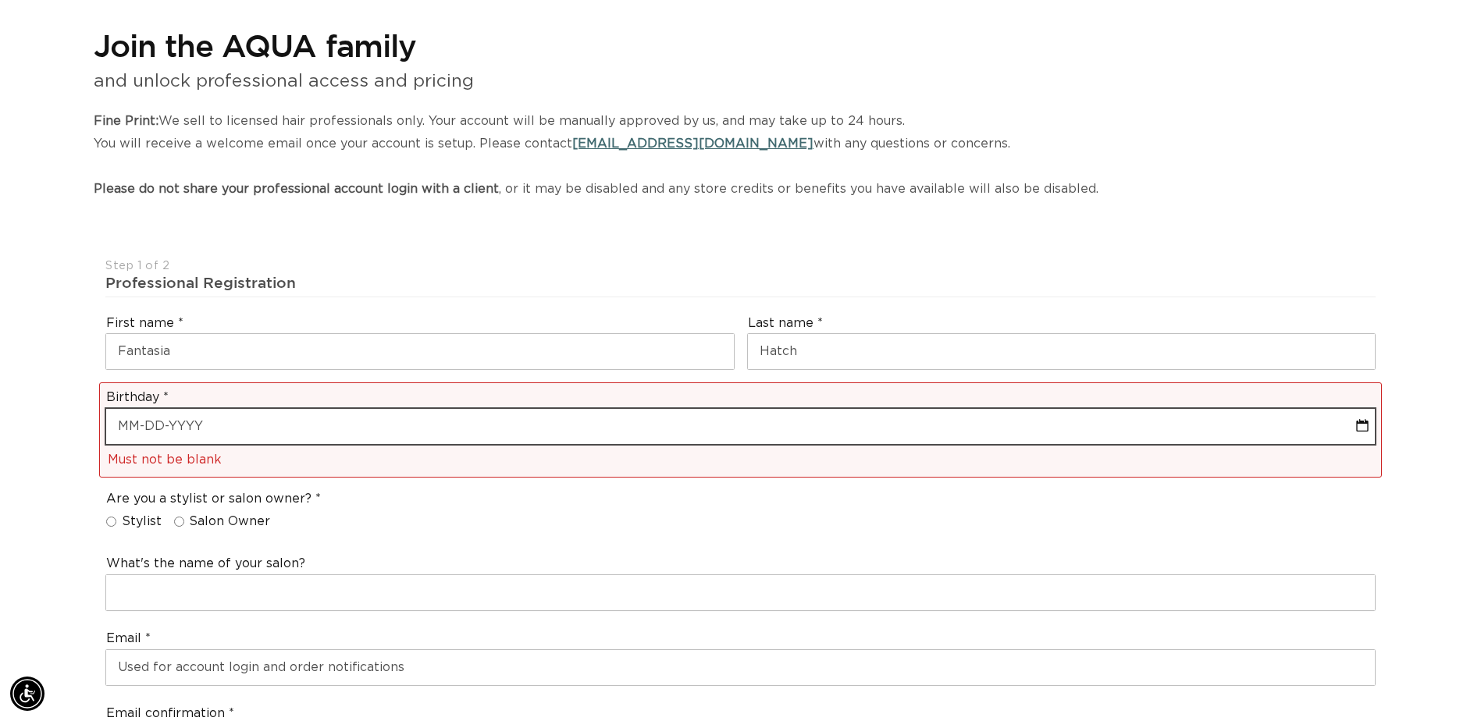
click at [237, 429] on input "text" at bounding box center [740, 426] width 1269 height 35
select select "3"
select select "2002"
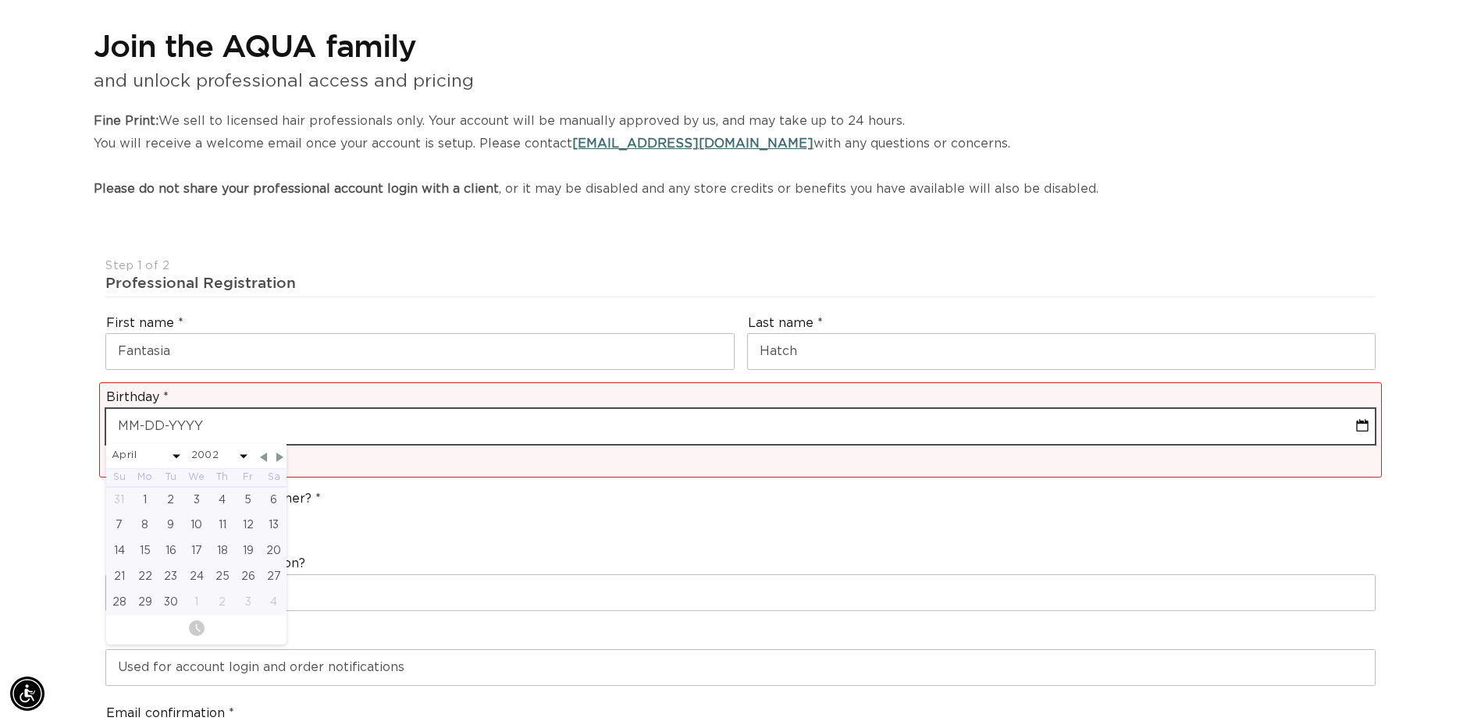
scroll to position [0, 2740]
type input "04"
select select "3"
select select "2002"
type input "04-0"
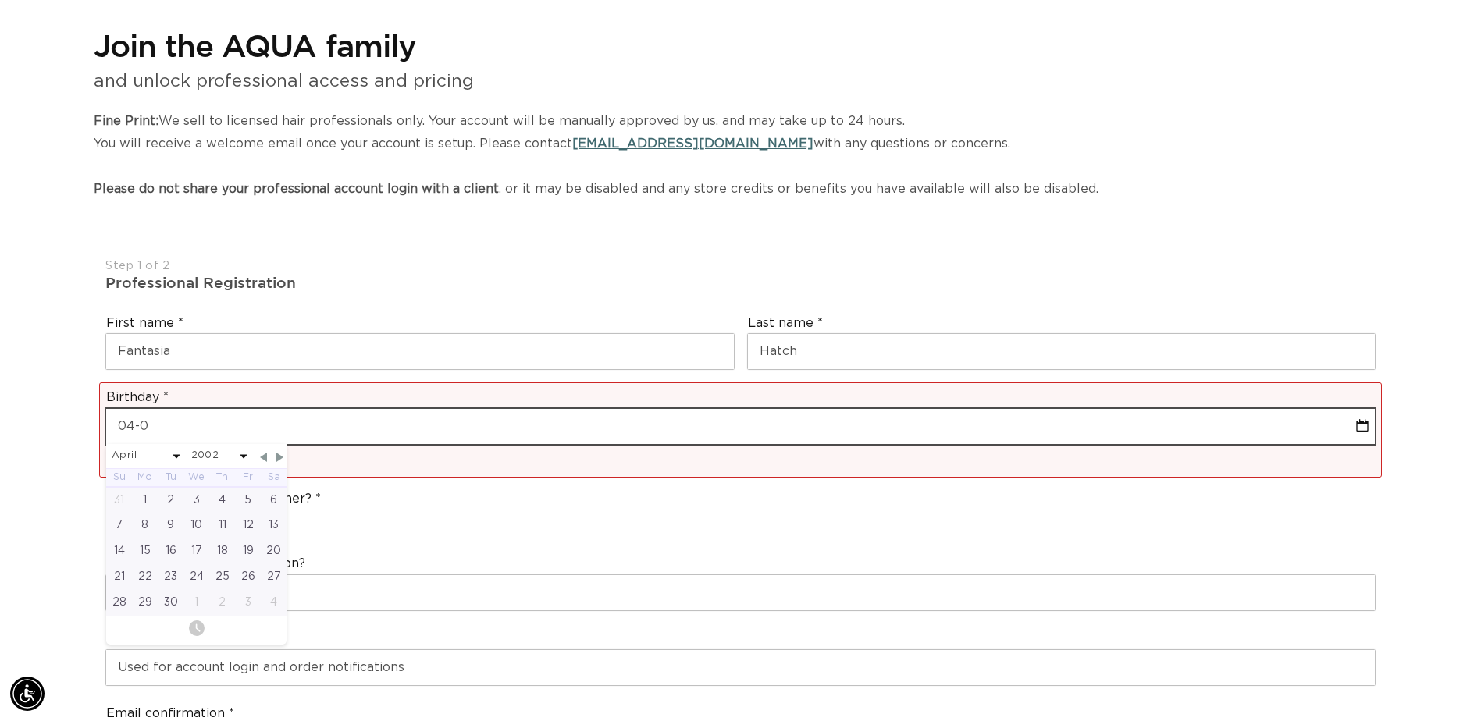
select select "3"
select select "2002"
type input "04-01"
select select "3"
select select "2002"
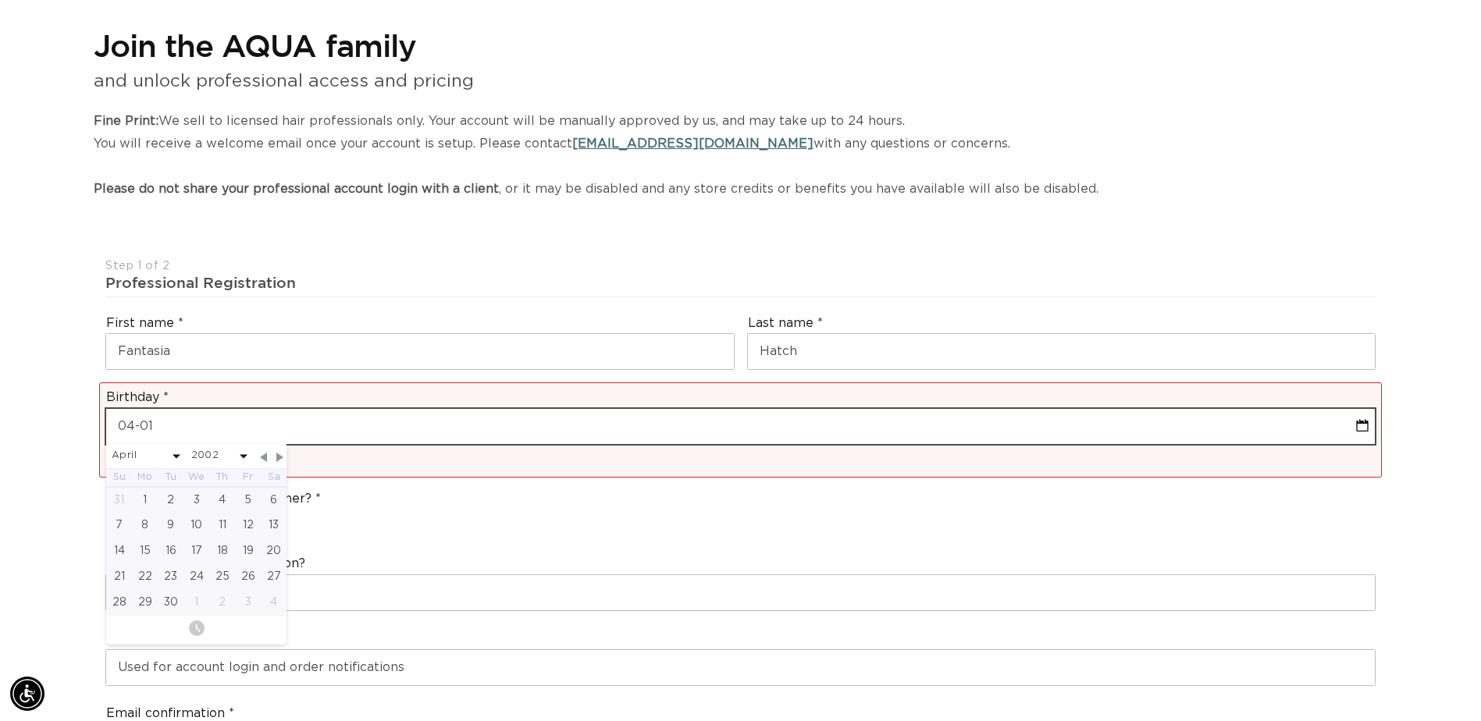
select select "3"
select select "2002"
type input "04-01-20"
select select "3"
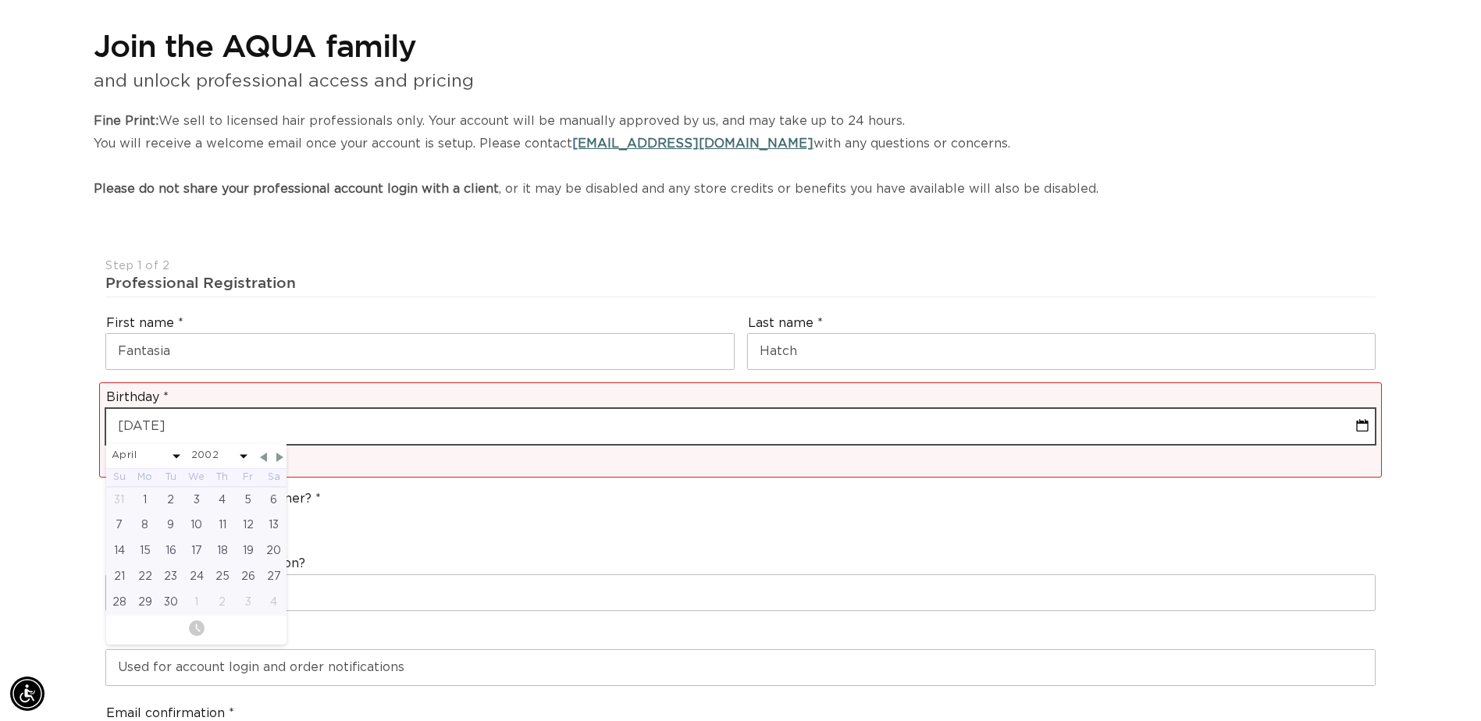
select select "2002"
type input "04-01-200"
select select "3"
select select "2002"
type input "04-01-2002"
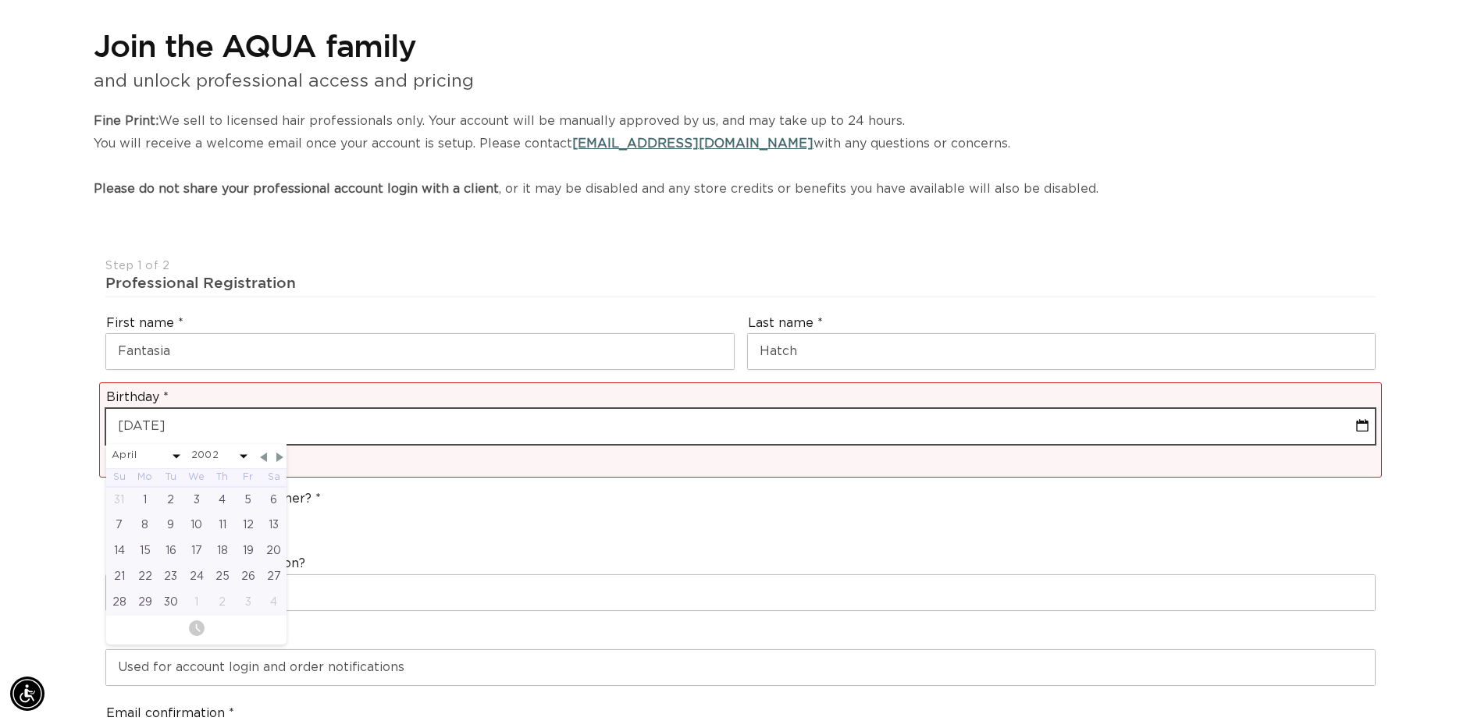
select select "3"
select select "2002"
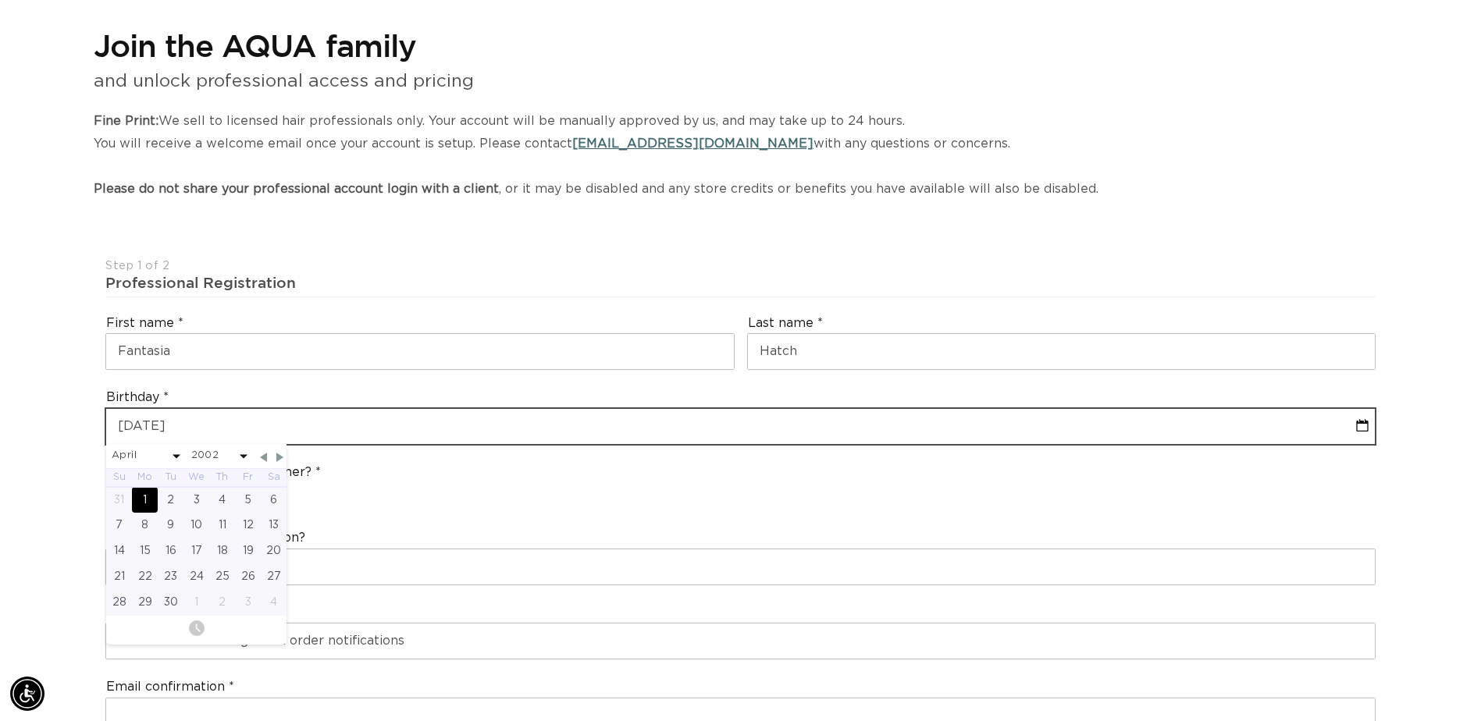
type input "04-01-2002"
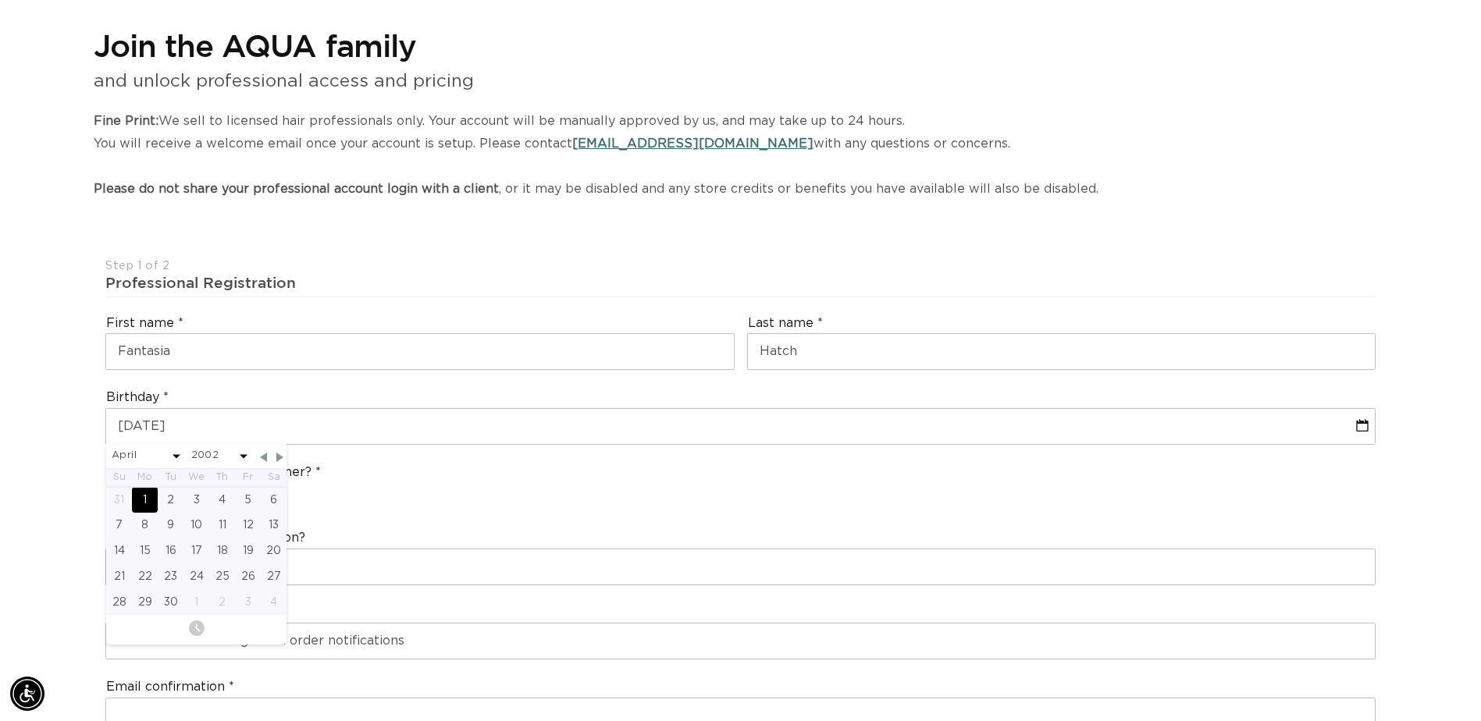
click at [150, 496] on div "1" at bounding box center [145, 500] width 26 height 26
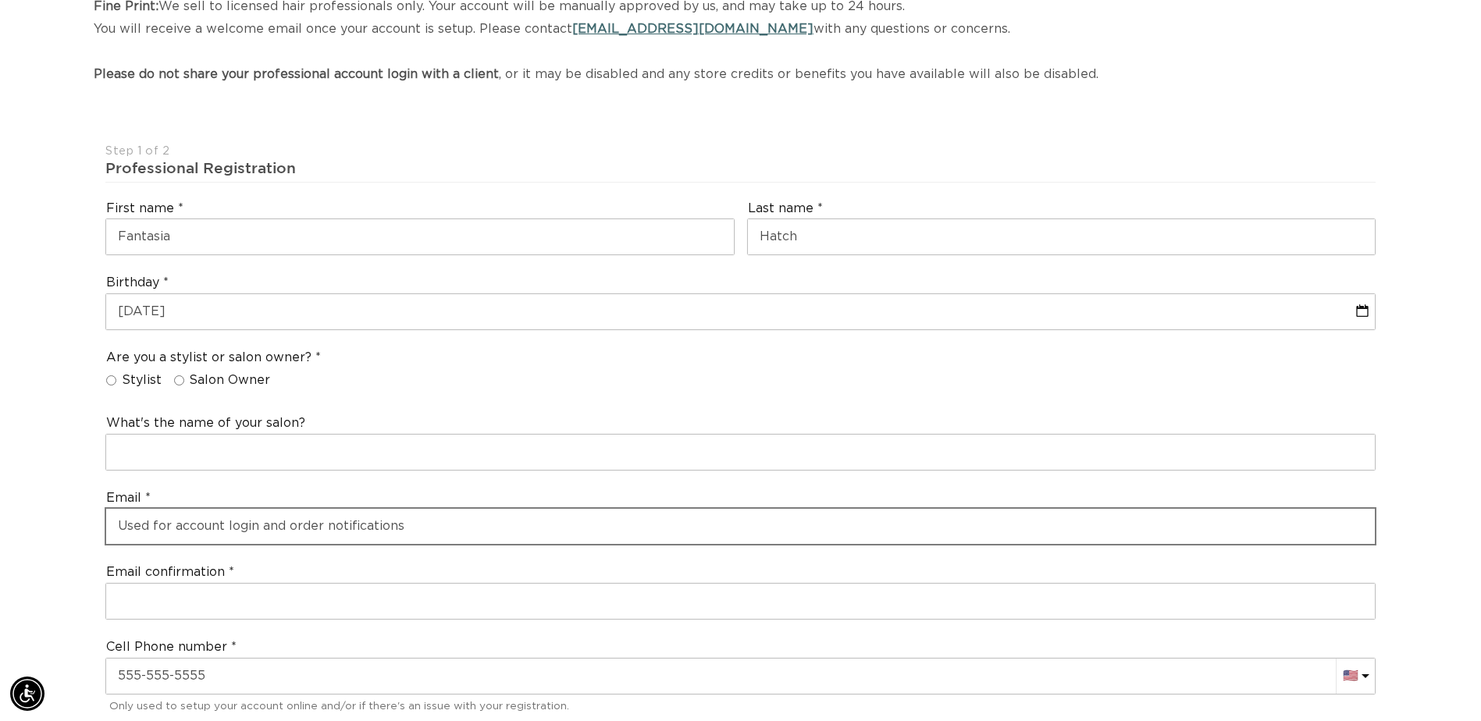
scroll to position [312, 0]
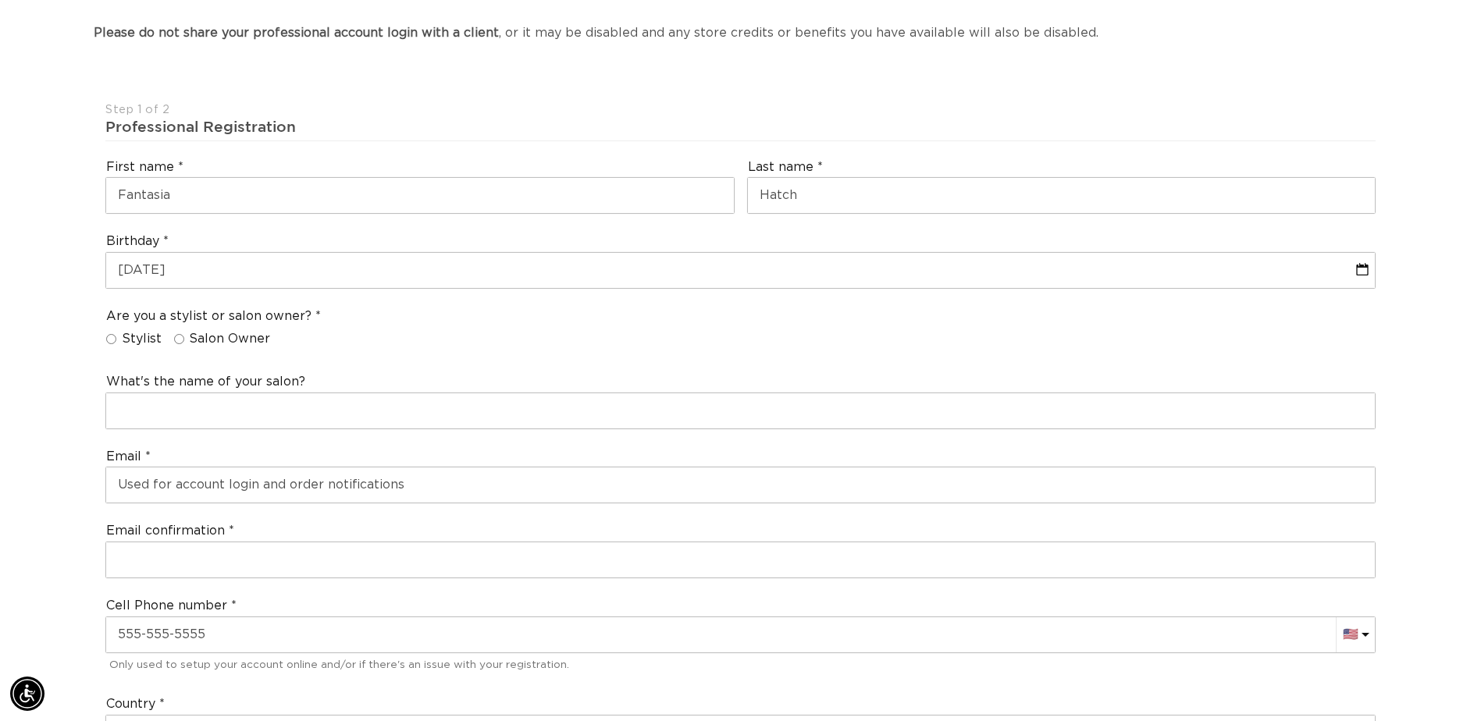
click at [110, 340] on input "Stylist" at bounding box center [111, 339] width 10 height 10
radio input "true"
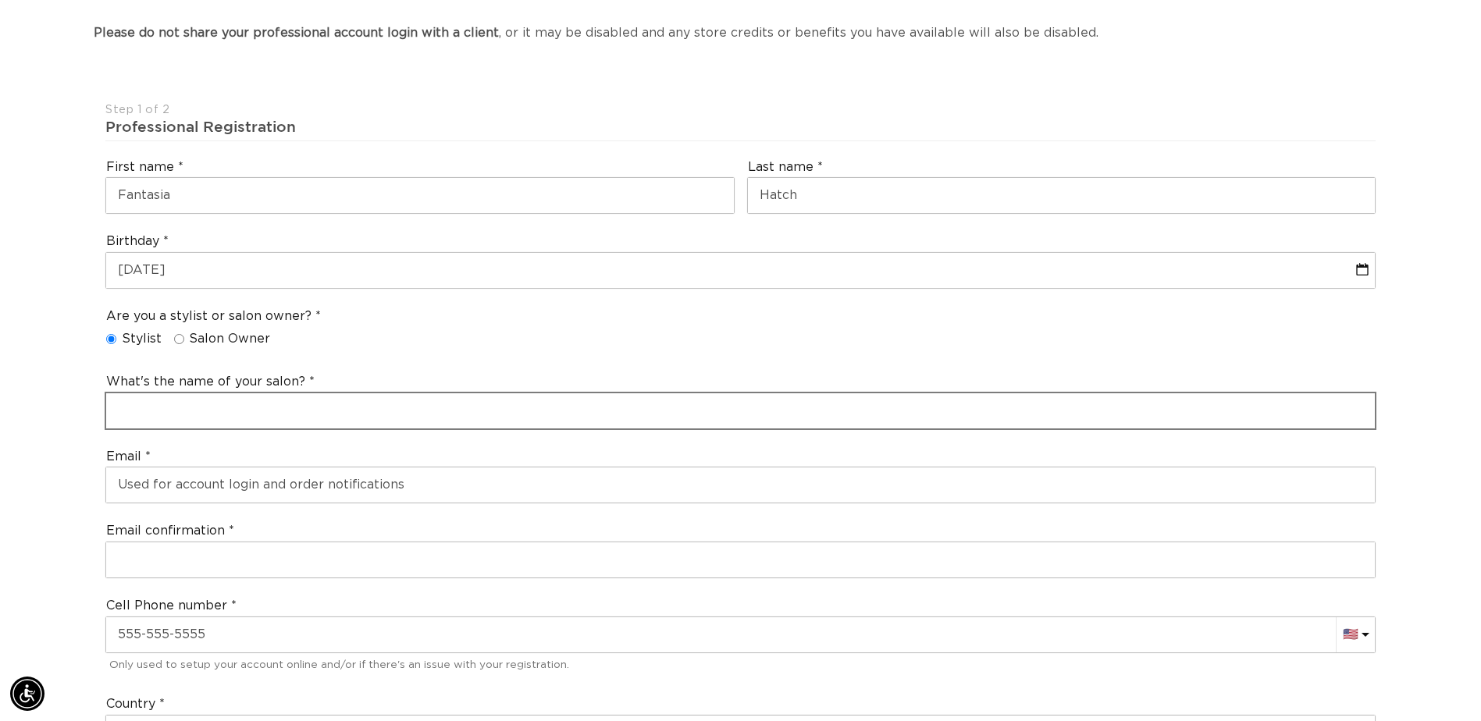
scroll to position [0, 2740]
click at [190, 400] on input "text" at bounding box center [740, 410] width 1269 height 35
type input "Salon 700"
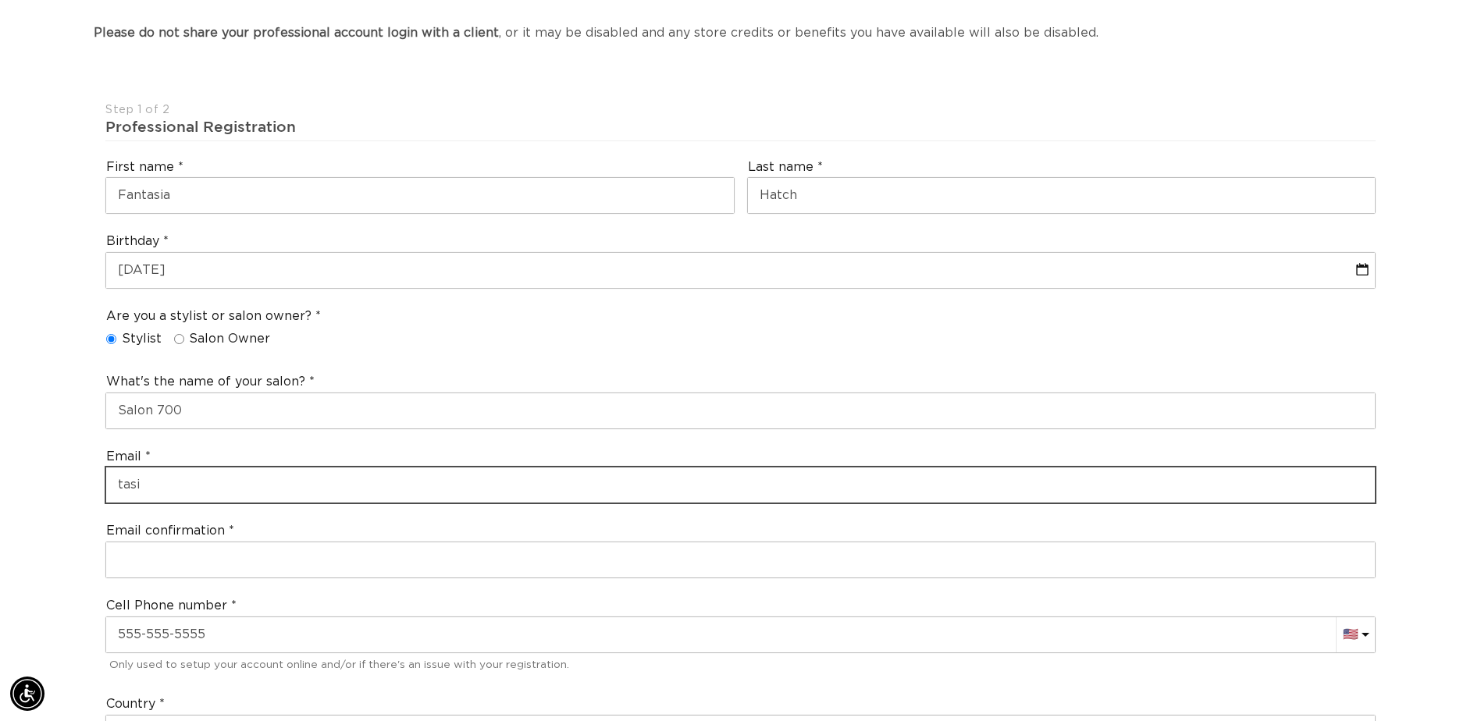
scroll to position [0, 2740]
type input "tasiareneehatch@gmail.com"
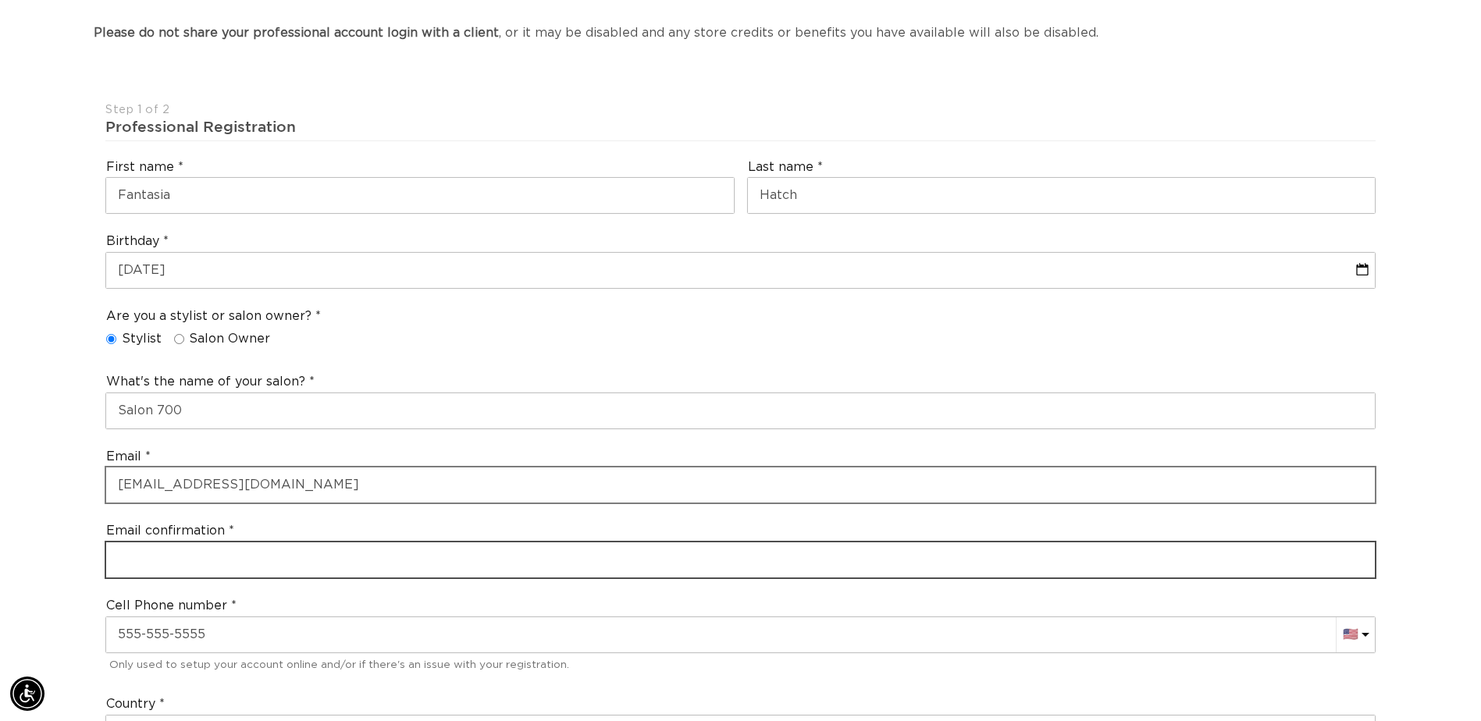
type input "tasiareneehatch@gmail.com"
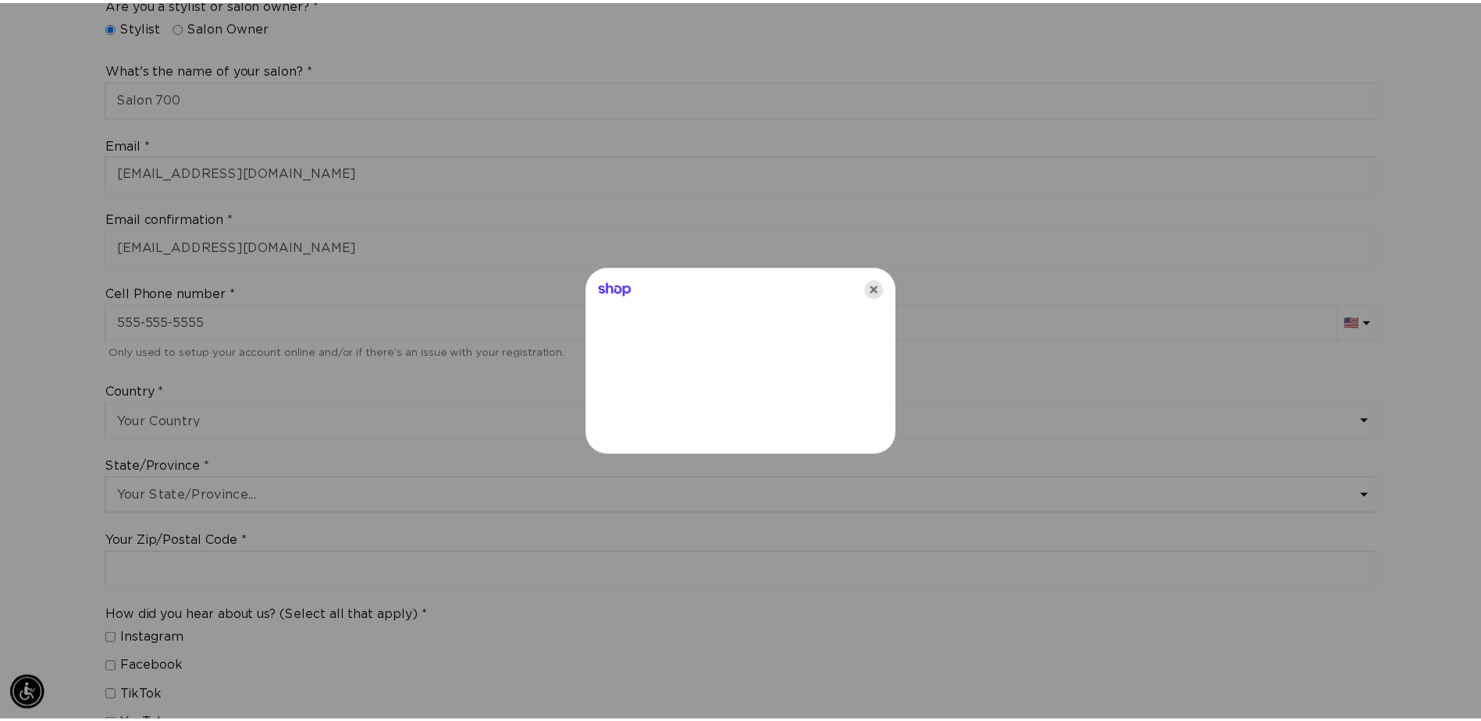
scroll to position [0, 0]
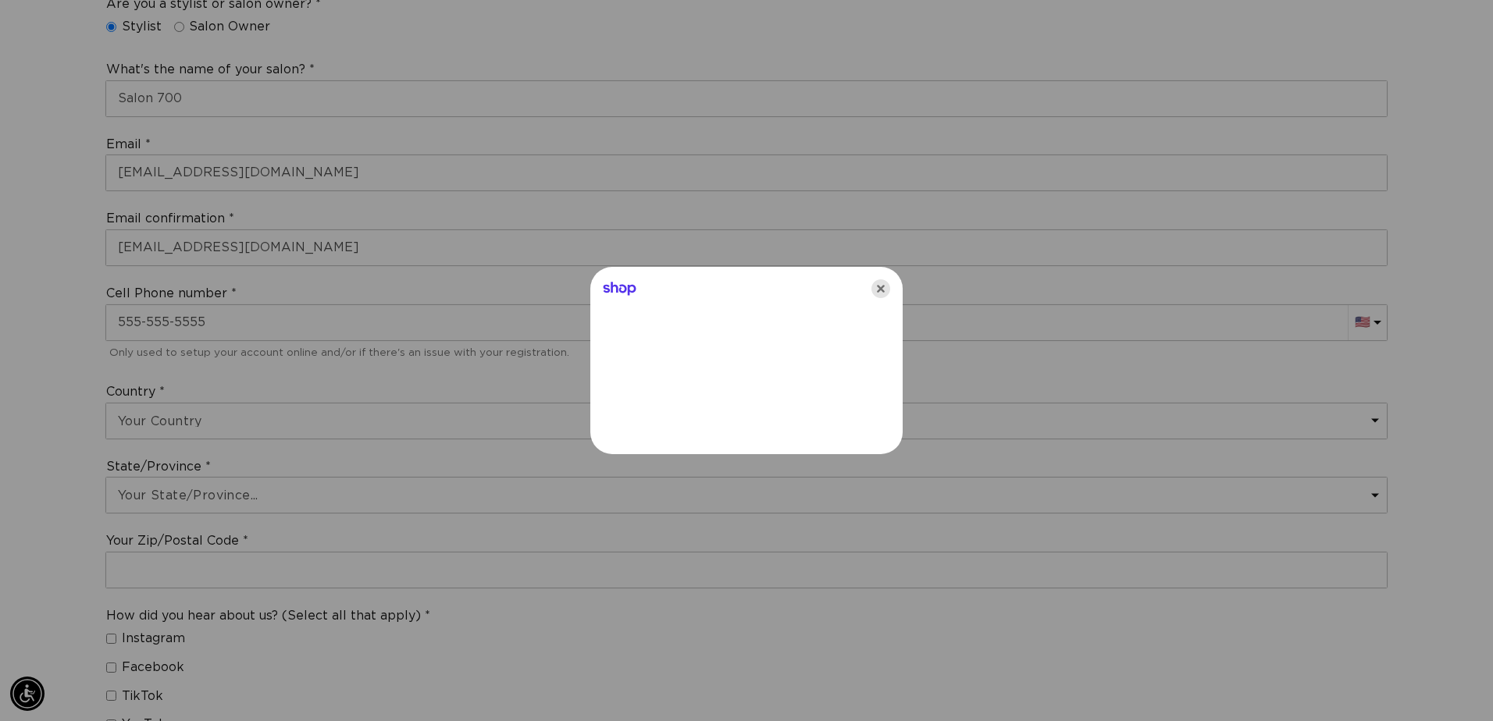
click at [883, 294] on icon "Close" at bounding box center [880, 288] width 19 height 19
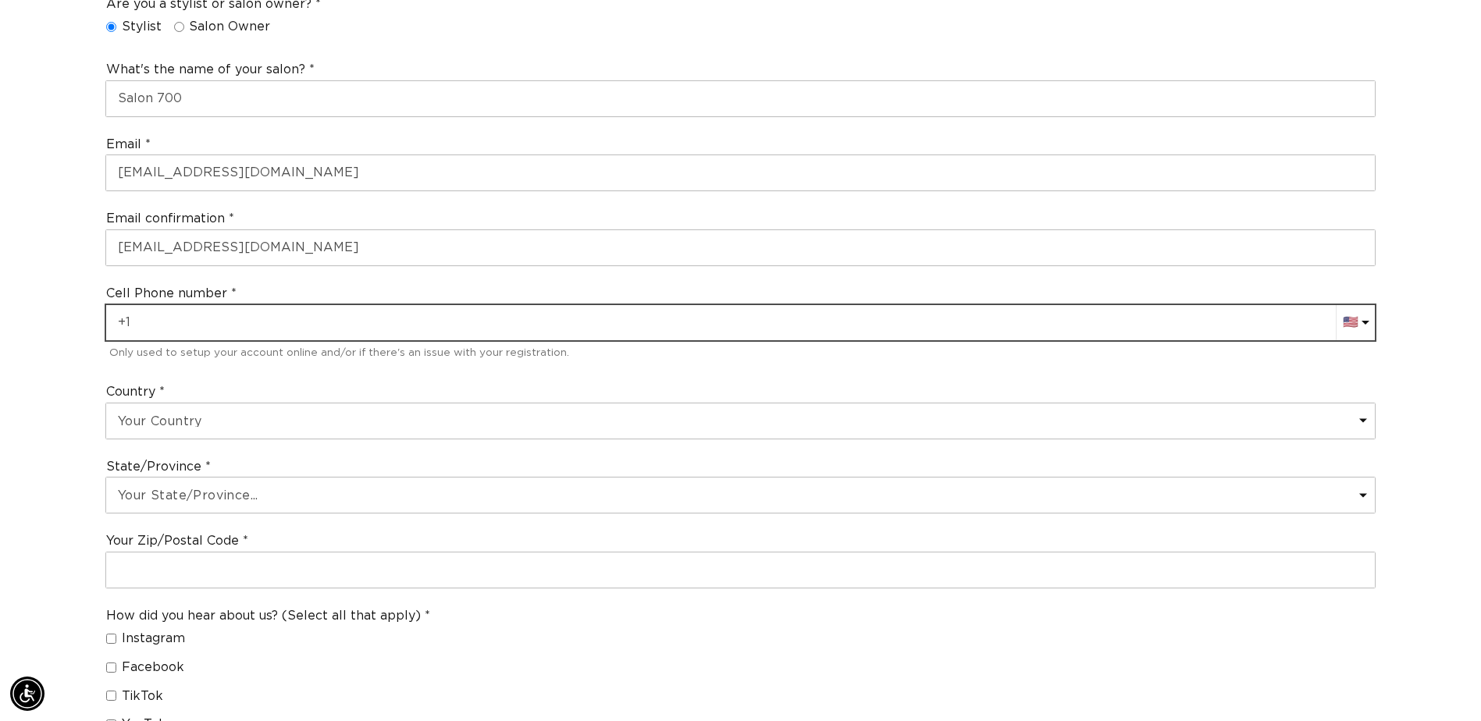
click at [236, 333] on input "text" at bounding box center [740, 322] width 1269 height 35
type input "+"
type input "+1 774 205 5408"
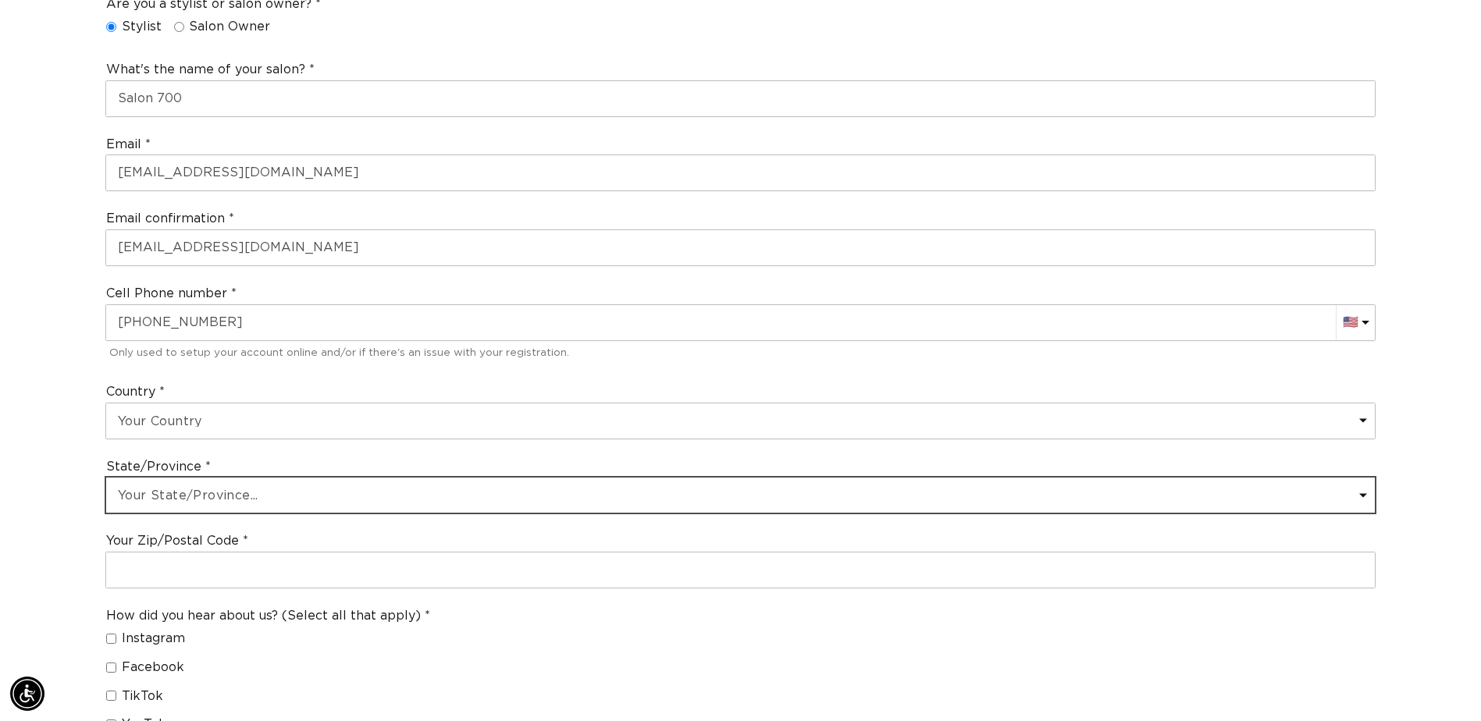
click at [248, 502] on select "Your State/Province... Alabama Alaska American Samoa Arizona Arkansas Californi…" at bounding box center [740, 495] width 1269 height 35
select select "Massachusetts"
click at [106, 478] on select "Your State/Province... Alabama Alaska American Samoa Arizona Arkansas Californi…" at bounding box center [740, 495] width 1269 height 35
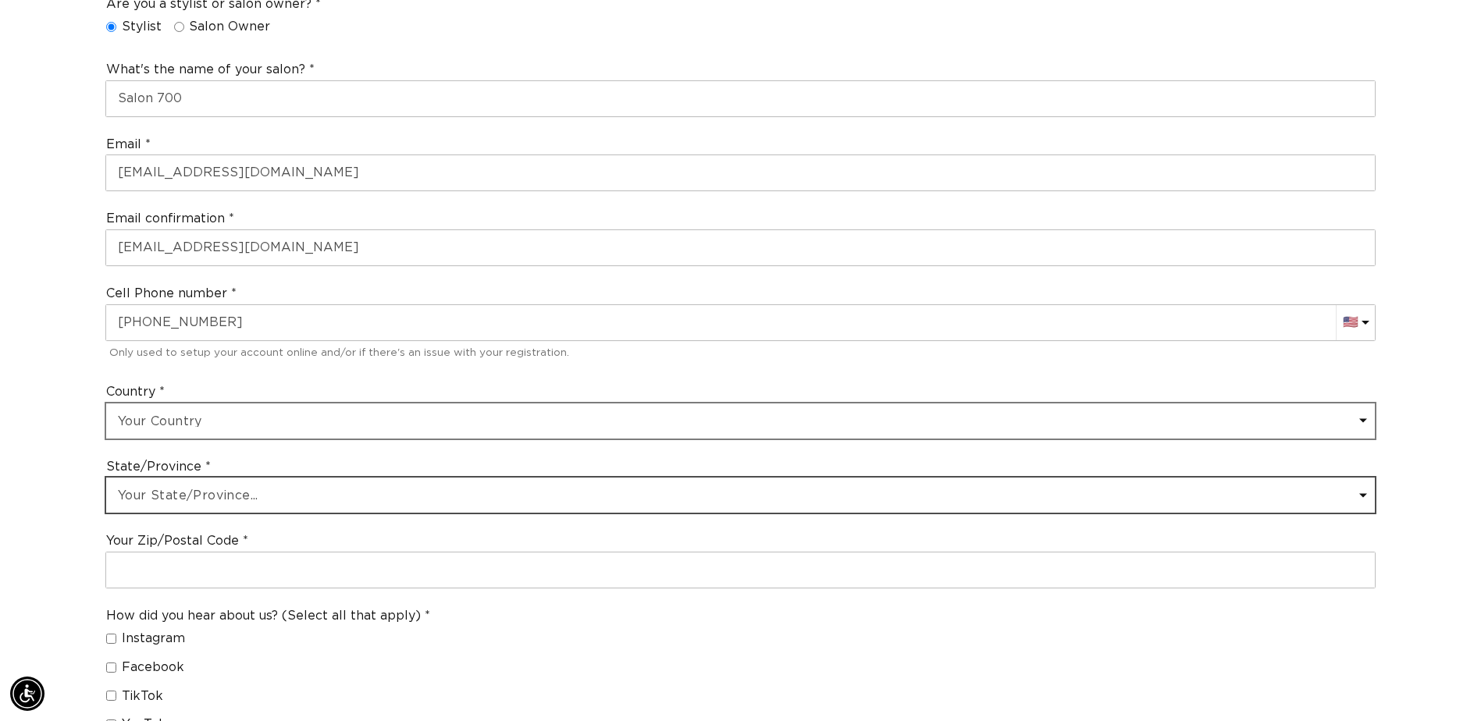
scroll to position [0, 0]
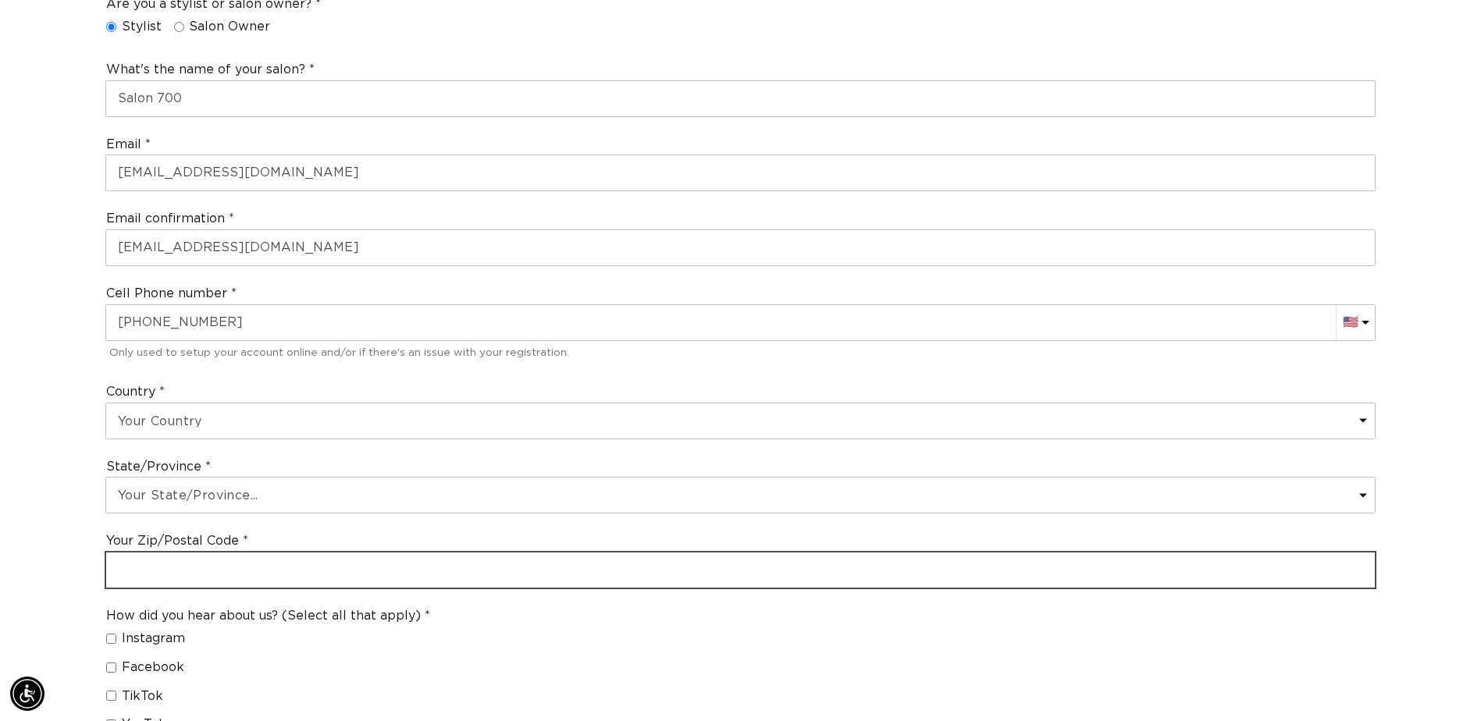
click at [155, 584] on input "text" at bounding box center [740, 570] width 1269 height 35
type input "02667"
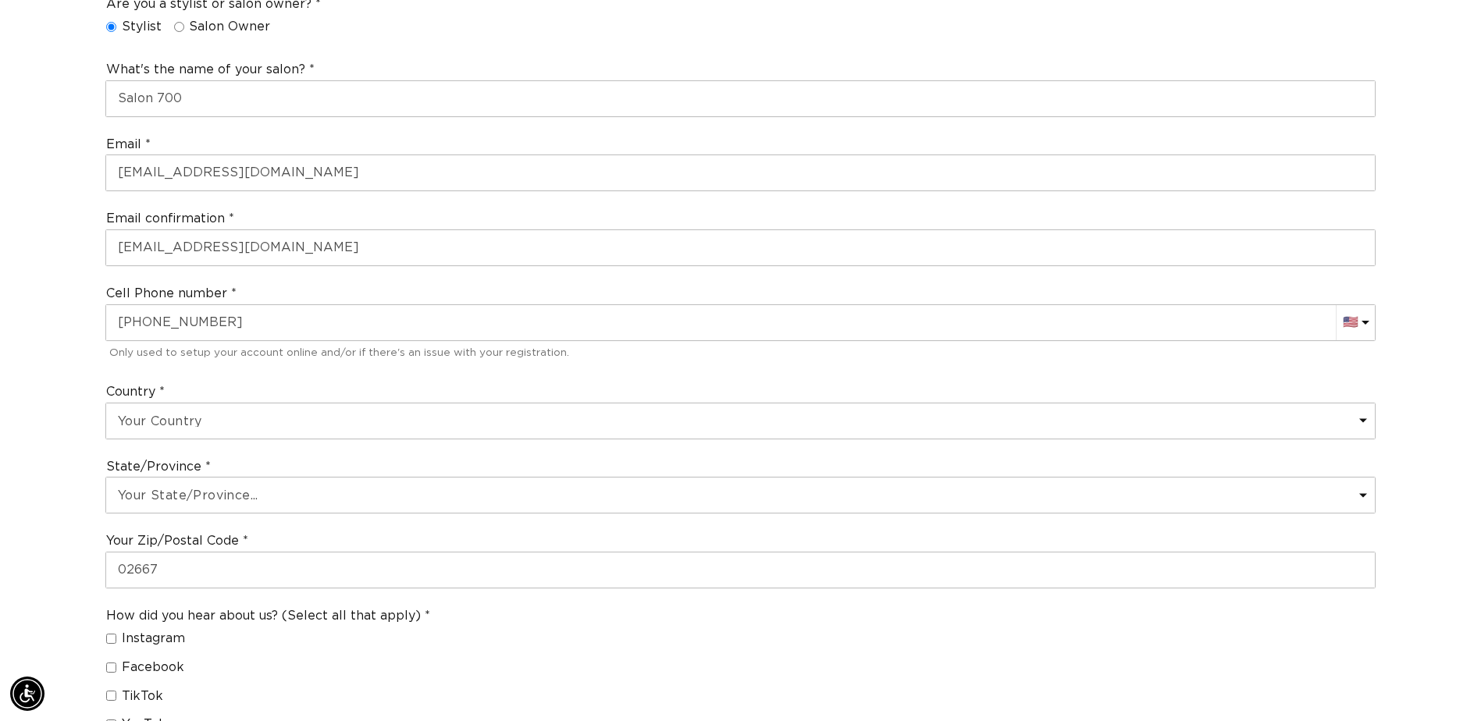
click at [49, 561] on div "Join the AQUA family and unlock professional access and pricing Fine Print: We …" at bounding box center [740, 418] width 1481 height 1765
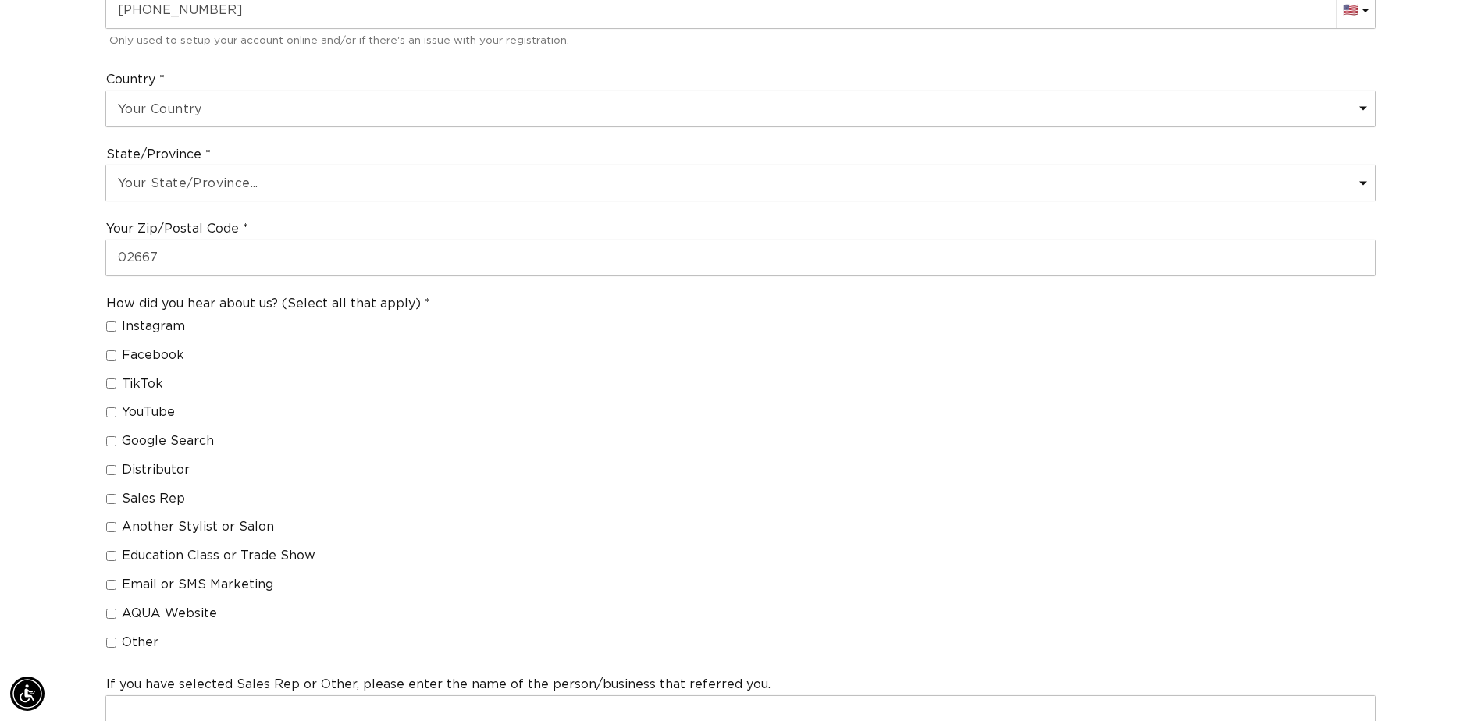
scroll to position [0, 2740]
click at [147, 503] on span "Sales Rep" at bounding box center [153, 499] width 63 height 16
click at [116, 503] on input "Sales Rep" at bounding box center [111, 499] width 10 height 10
checkbox input "true"
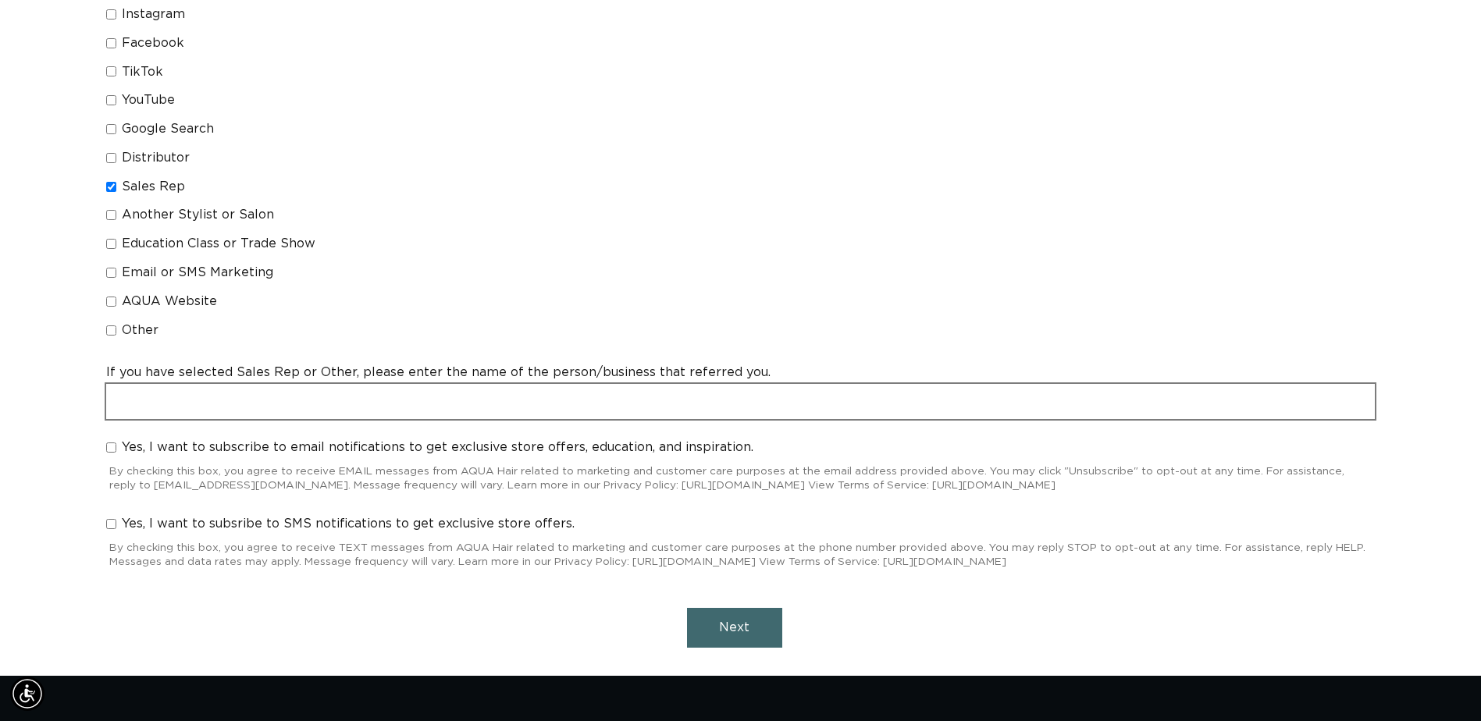
scroll to position [0, 1370]
click at [457, 392] on input "text" at bounding box center [740, 401] width 1269 height 35
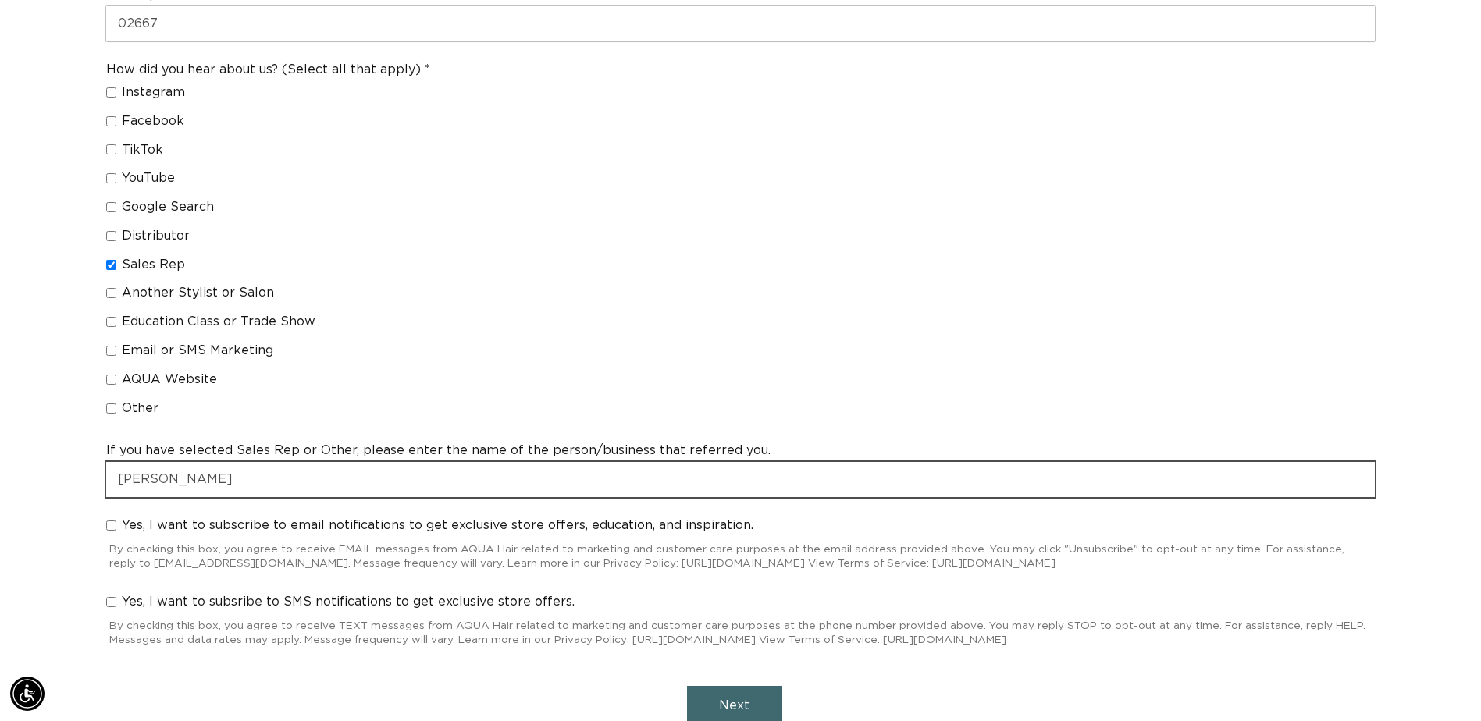
scroll to position [0, 2740]
type input "Carolyn"
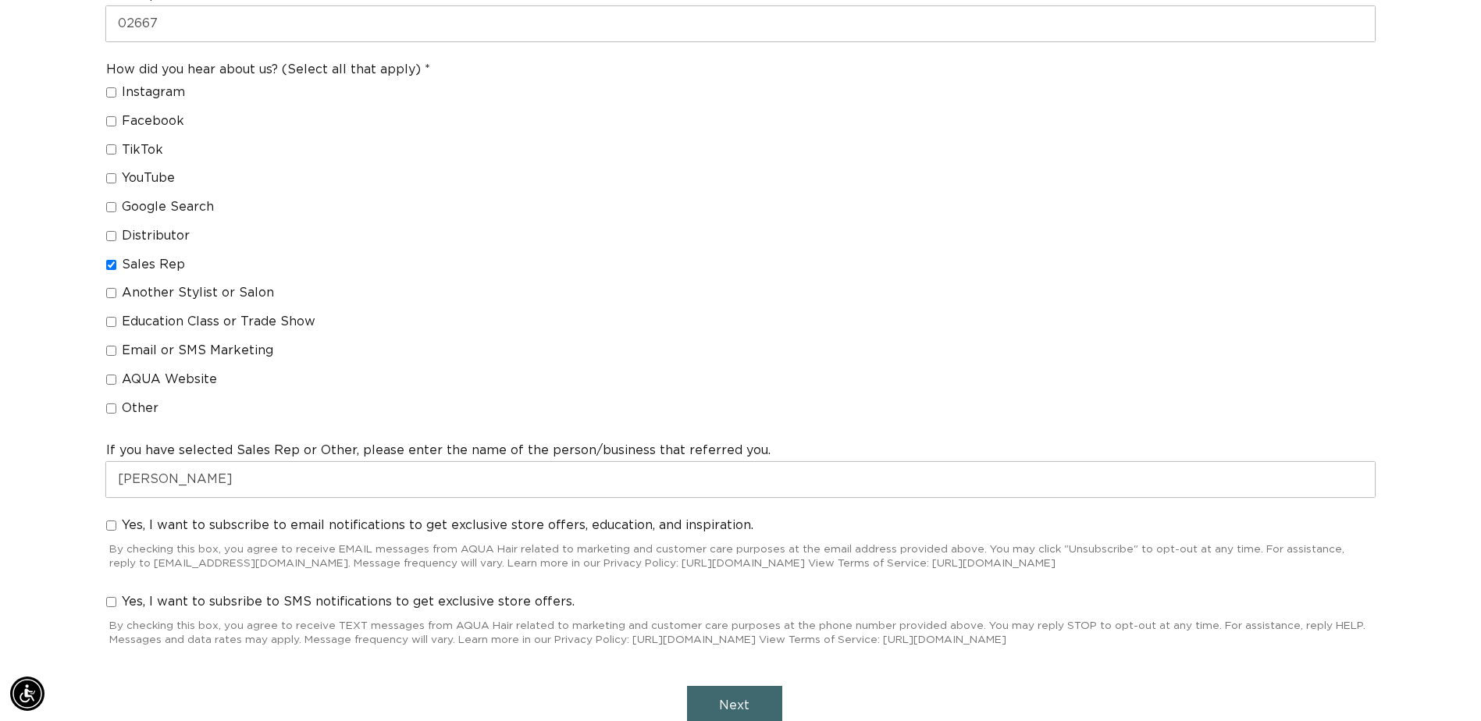
click at [105, 322] on div "How did you hear about us? (Select all that apply) Instagram Facebook TikTok Yo…" at bounding box center [740, 242] width 1283 height 375
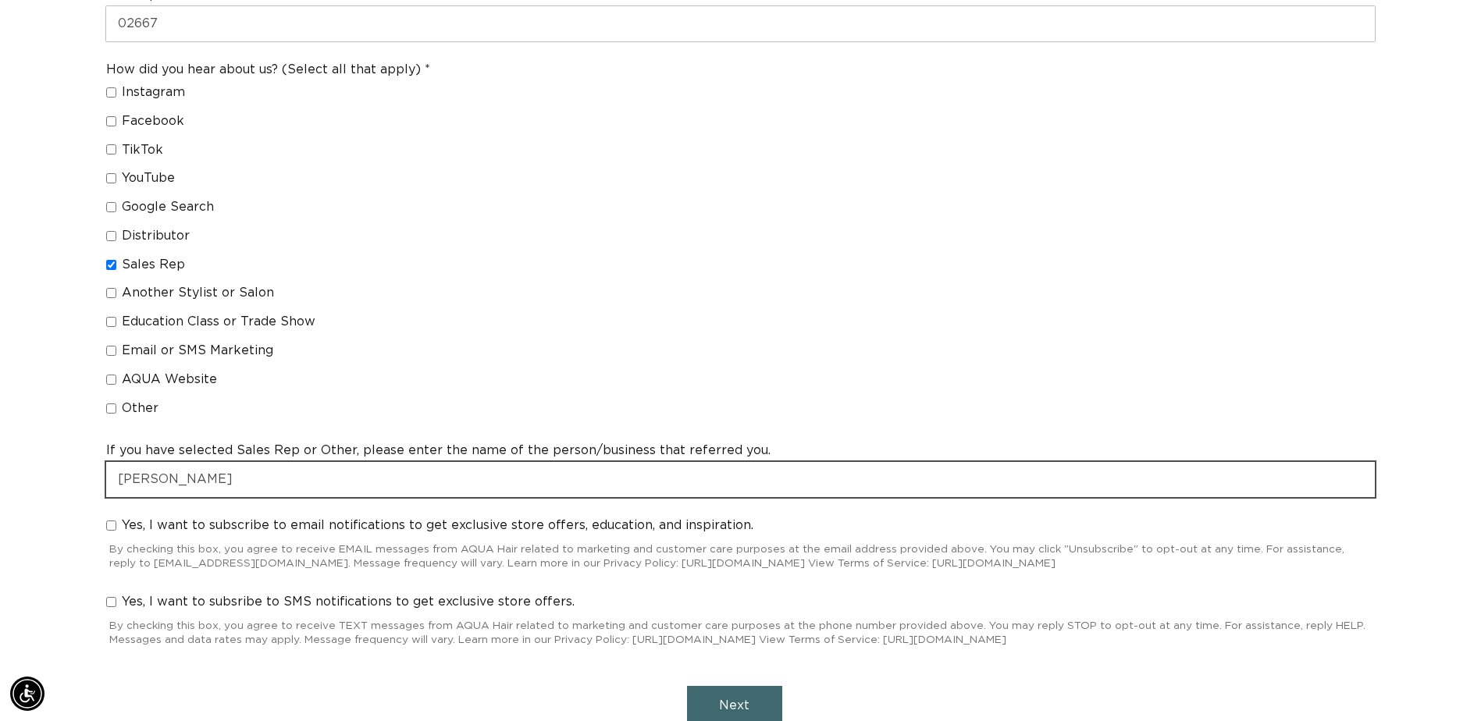
click at [177, 486] on input "Carolyn" at bounding box center [740, 479] width 1269 height 35
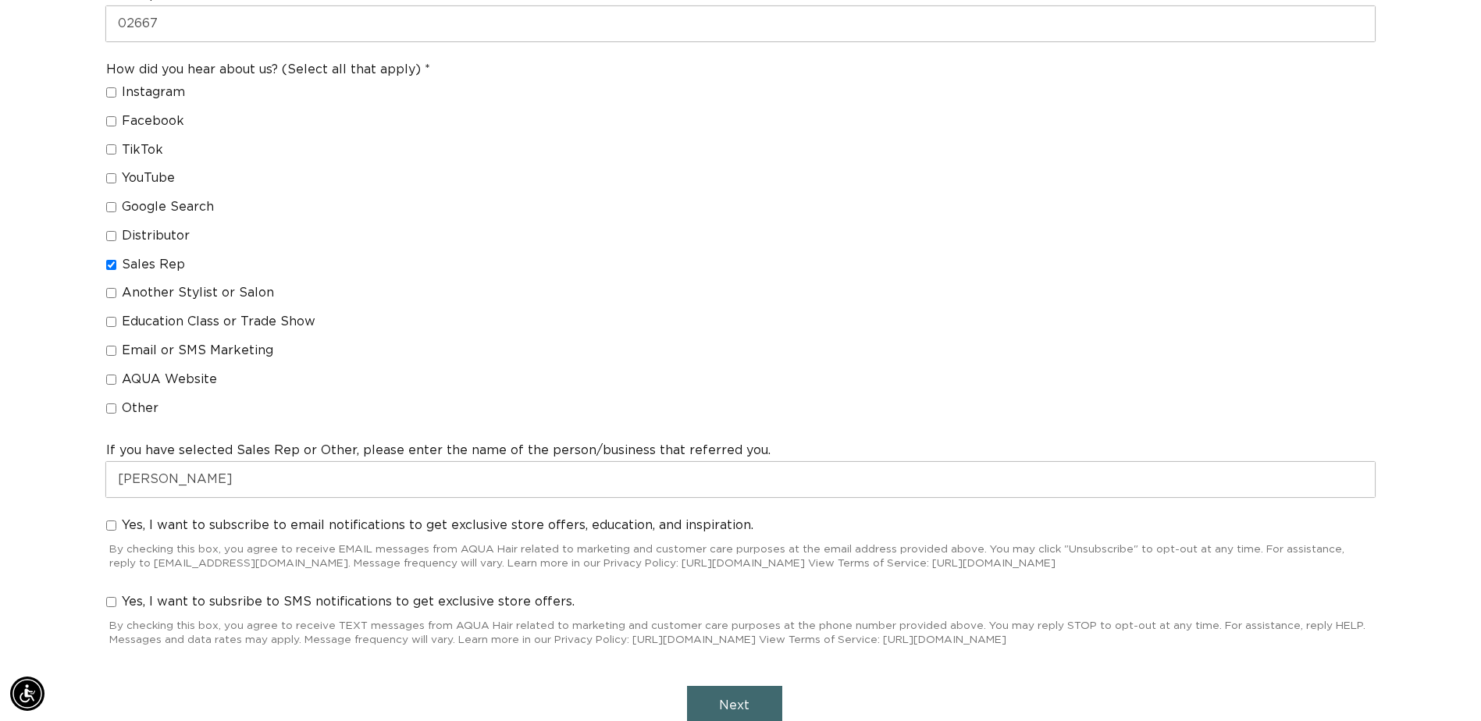
click at [109, 322] on input "Education Class or Trade Show" at bounding box center [111, 322] width 10 height 10
checkbox input "true"
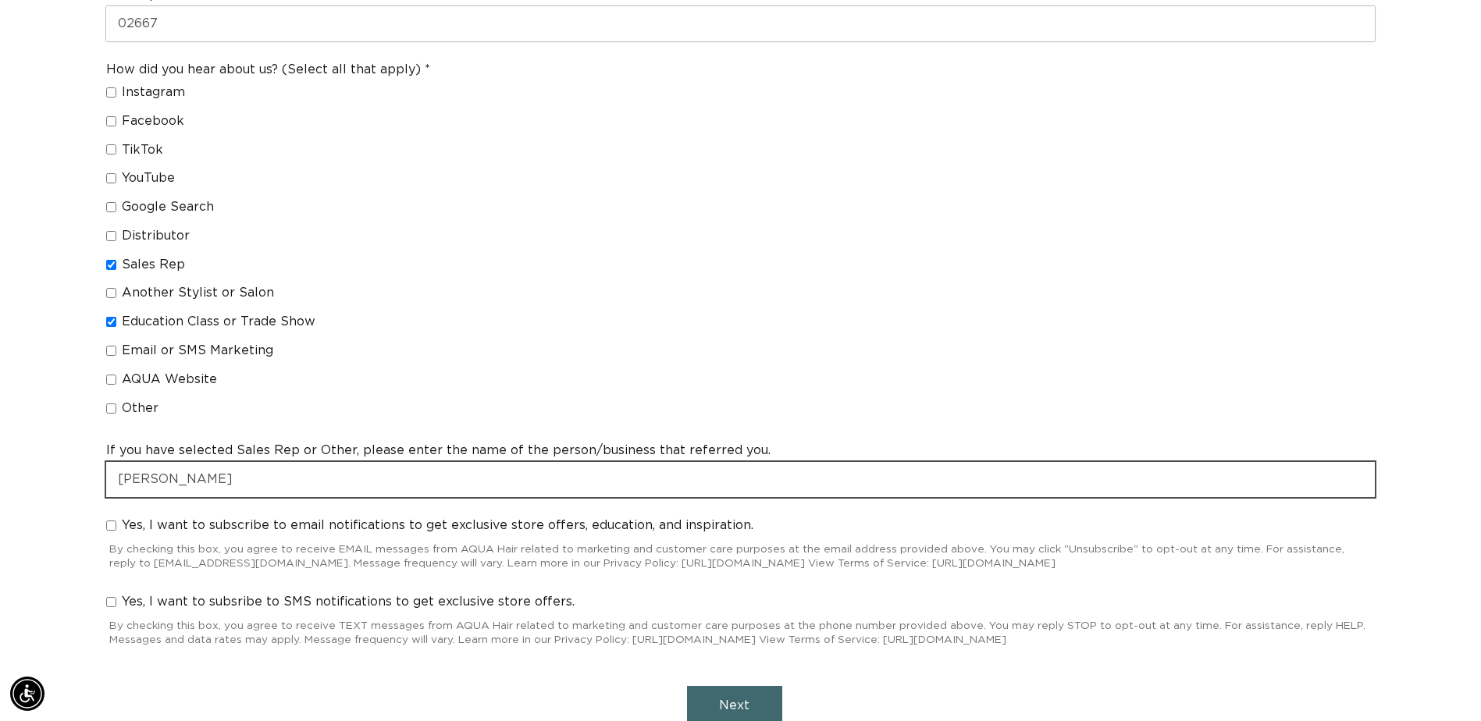
drag, startPoint x: 375, startPoint y: 492, endPoint x: 29, endPoint y: 493, distance: 346.6
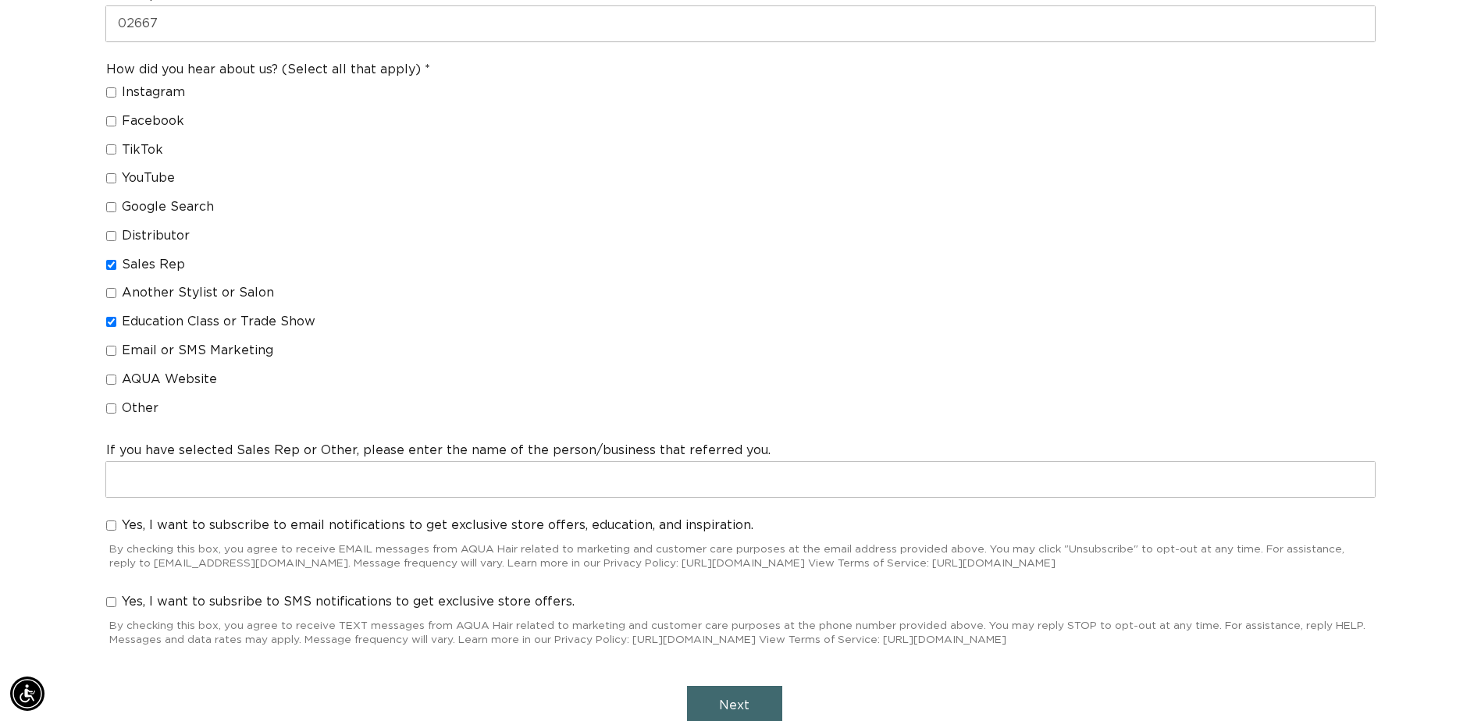
click at [747, 696] on button "Next" at bounding box center [734, 706] width 95 height 40
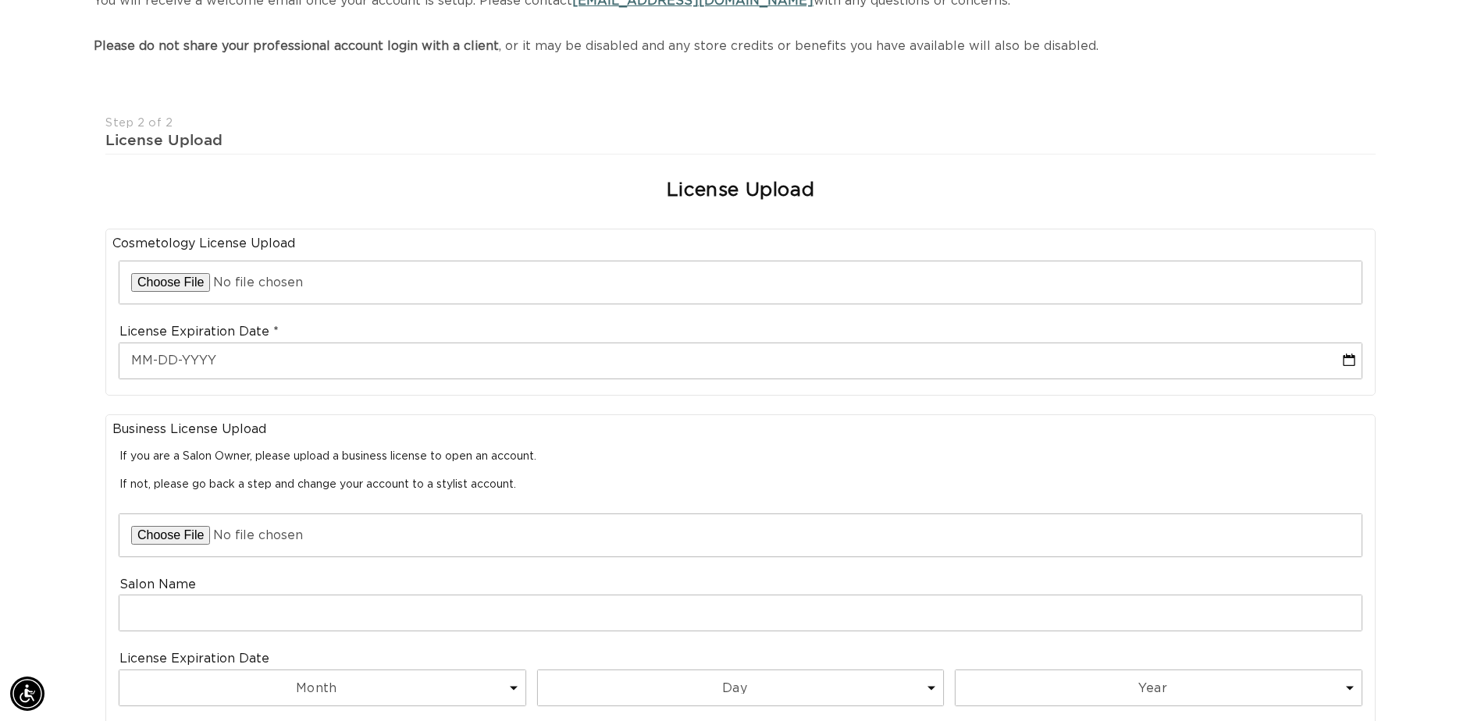
scroll to position [0, 1370]
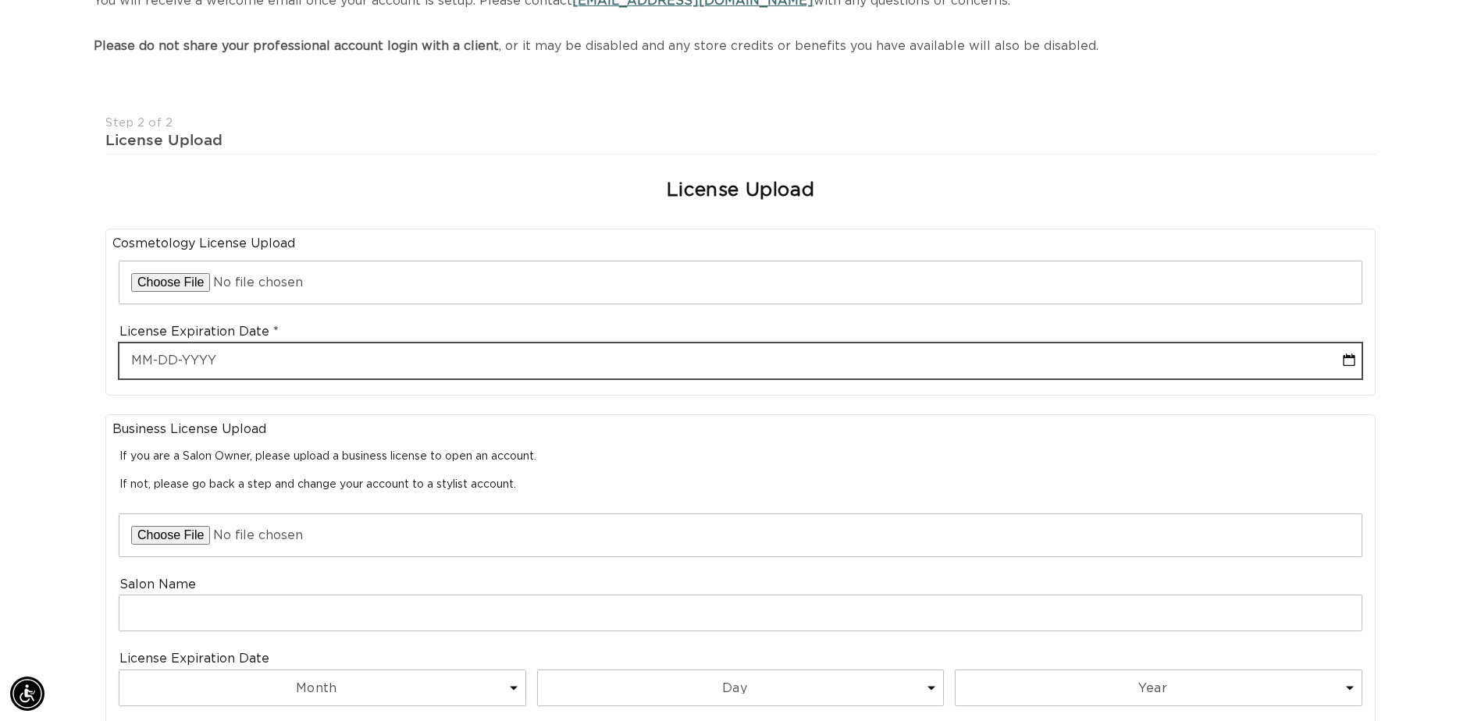
click at [831, 368] on input "text" at bounding box center [740, 360] width 1242 height 35
select select "8"
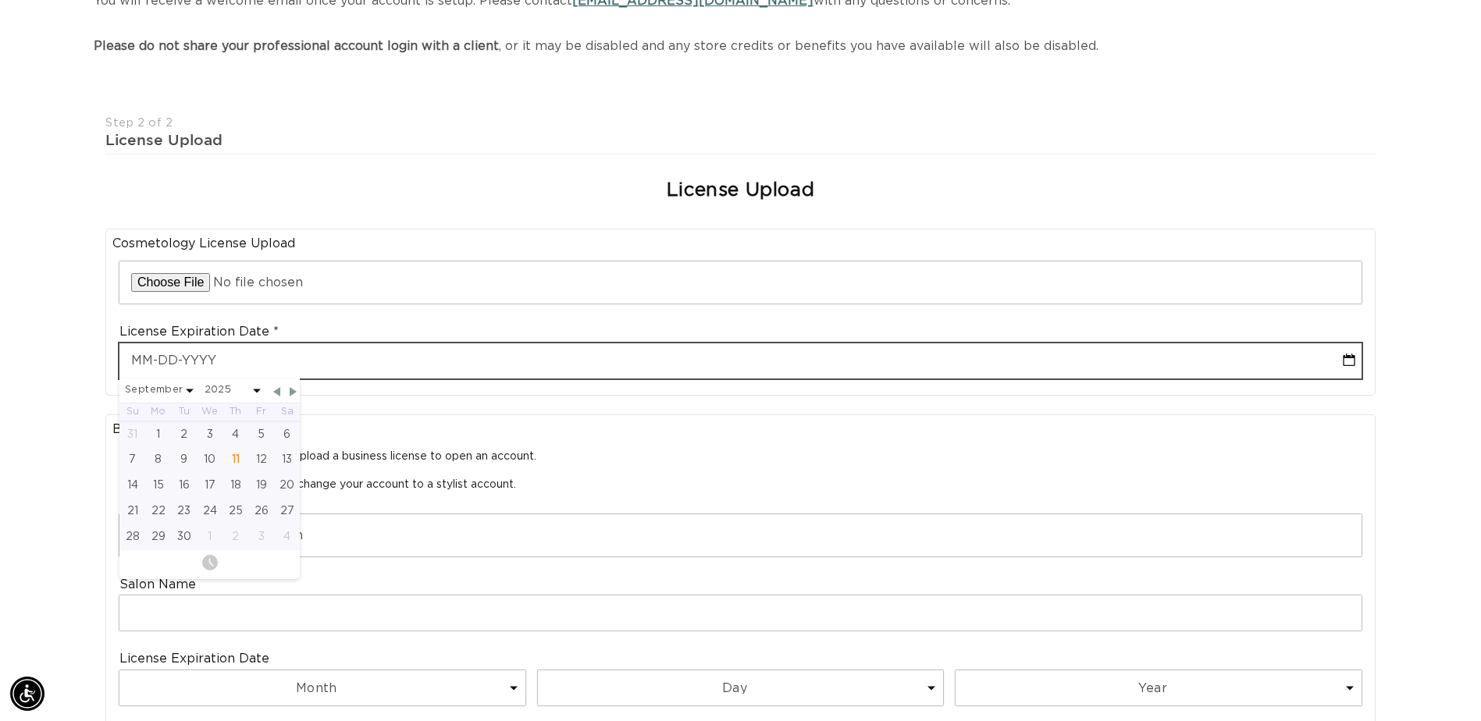
scroll to position [0, 2740]
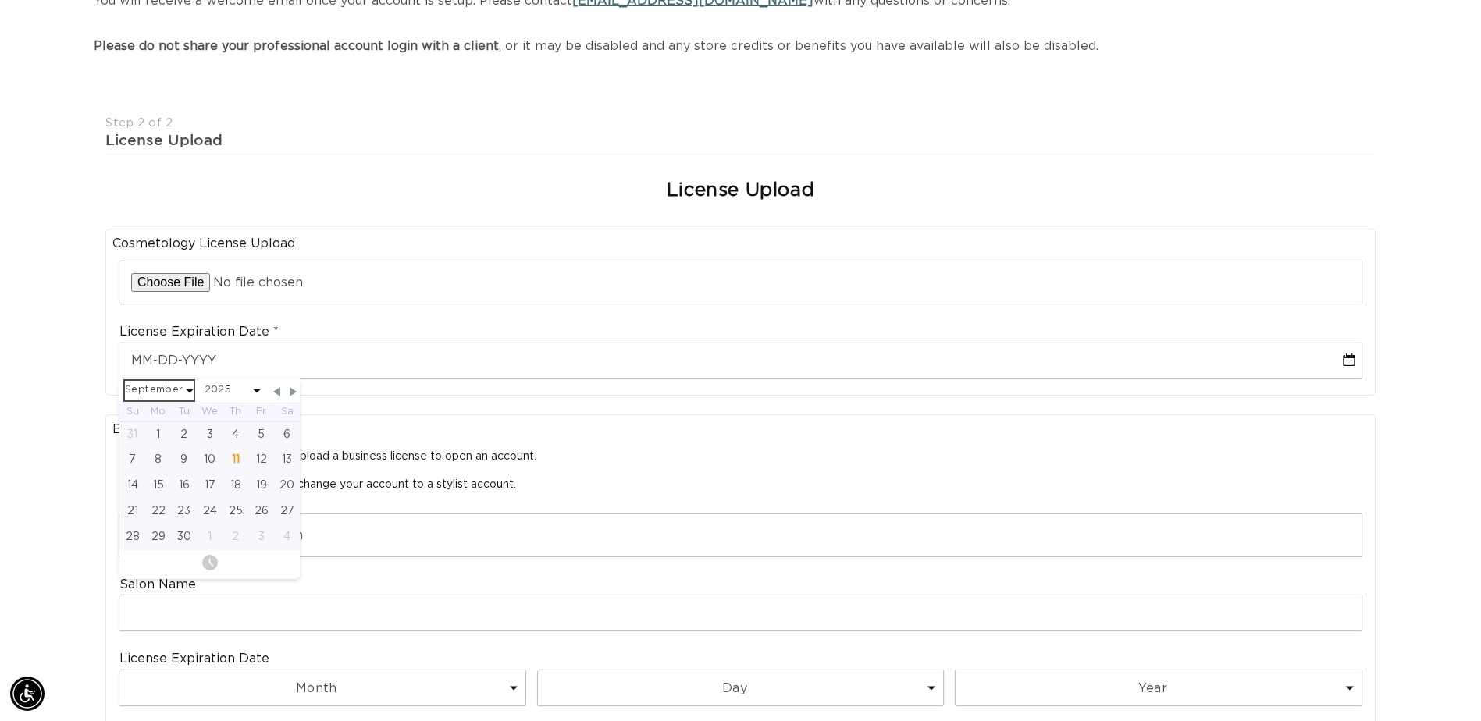
click at [168, 389] on select "January February March April May June July August September October November De…" at bounding box center [159, 391] width 69 height 20
select select "3"
click at [219, 390] on select "2025 2026 2027 2028 2029 2030 2031 2032 2033 2034 2035 2036 2037 2038 2039 2040" at bounding box center [233, 391] width 56 height 20
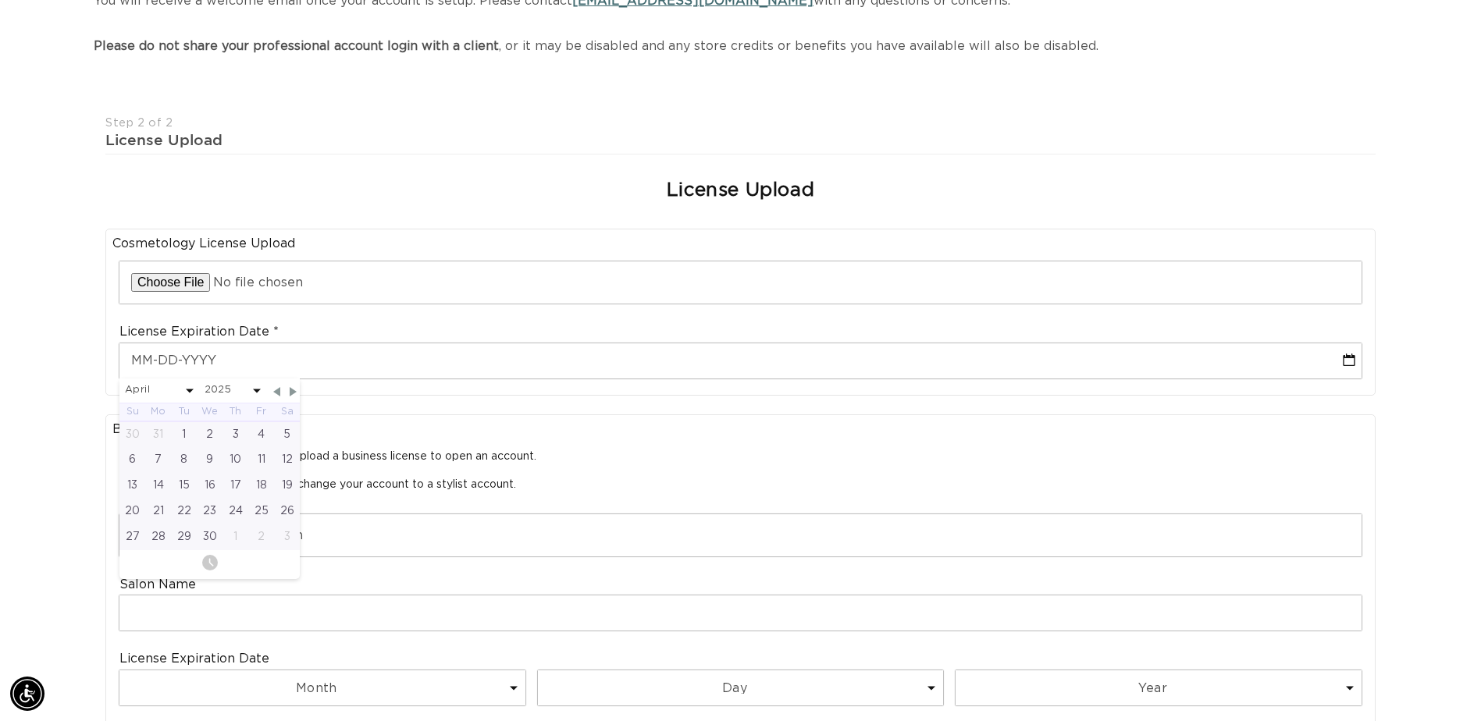
select select "3"
select select "2027"
click at [232, 429] on div "1" at bounding box center [235, 435] width 26 height 26
type input "04-01-2027"
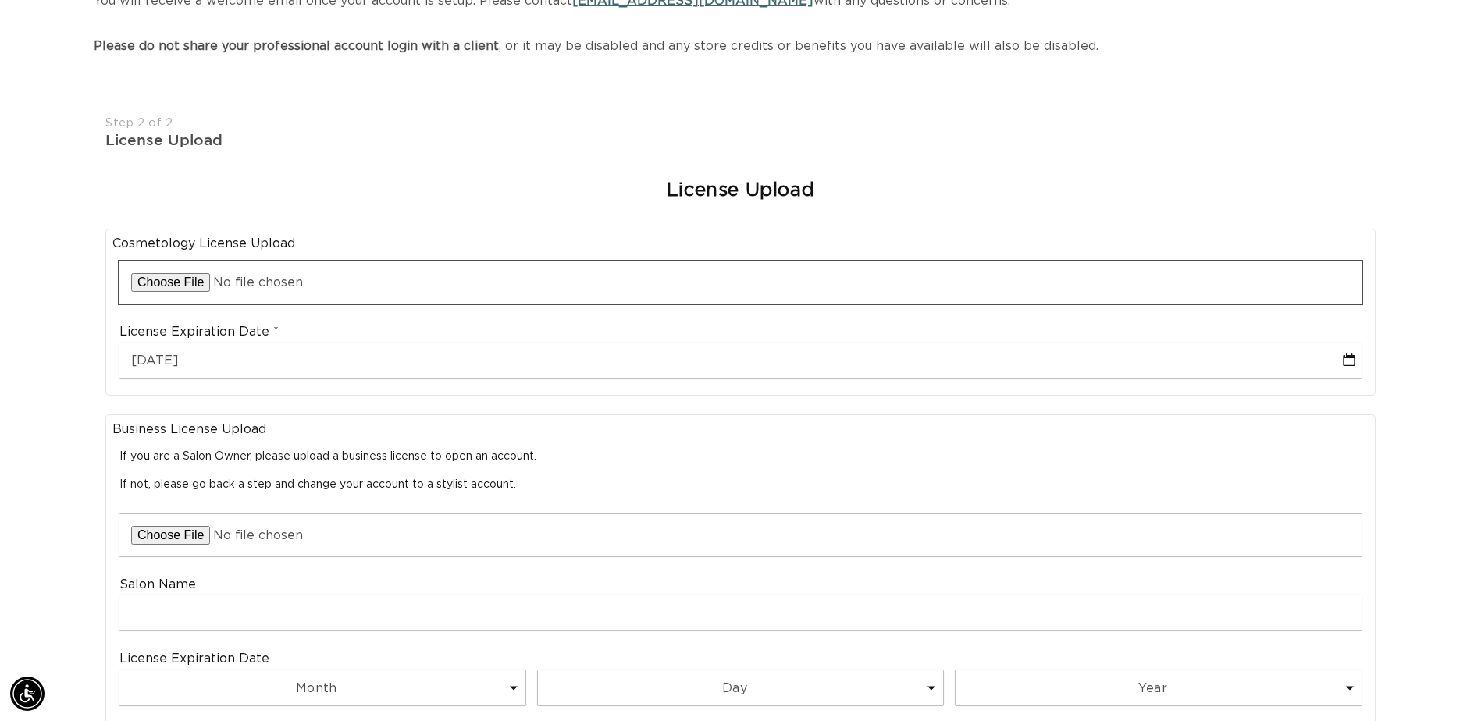
click at [182, 280] on input "file" at bounding box center [740, 283] width 1242 height 42
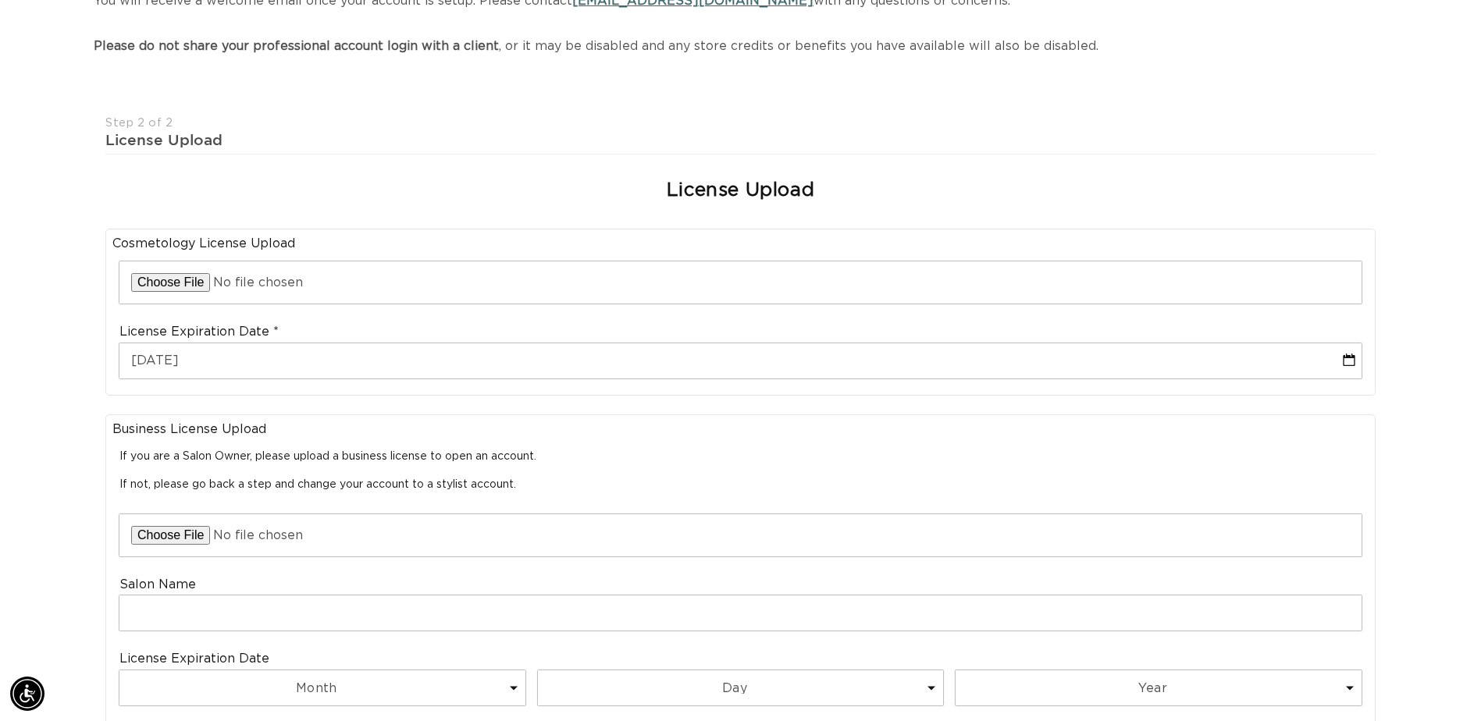
scroll to position [0, 0]
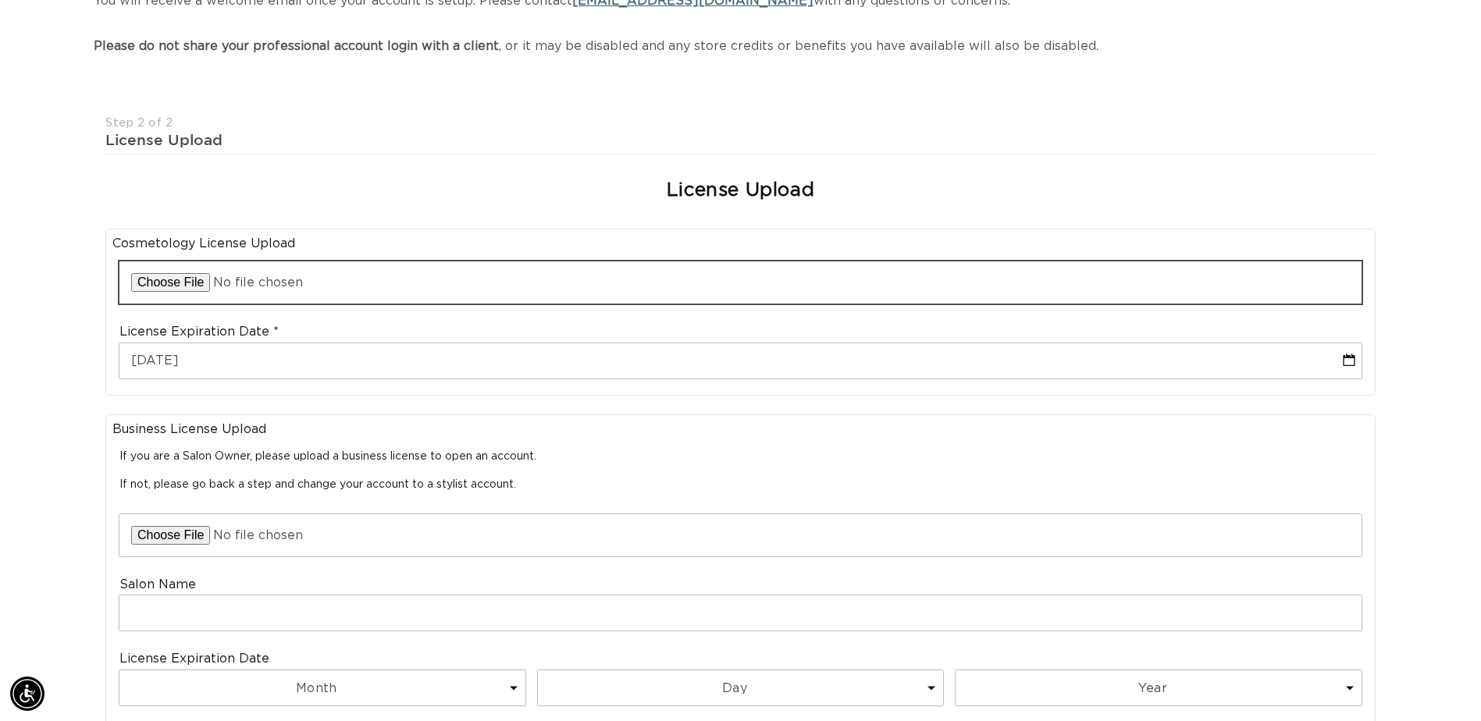
click at [190, 283] on input "file" at bounding box center [740, 283] width 1242 height 42
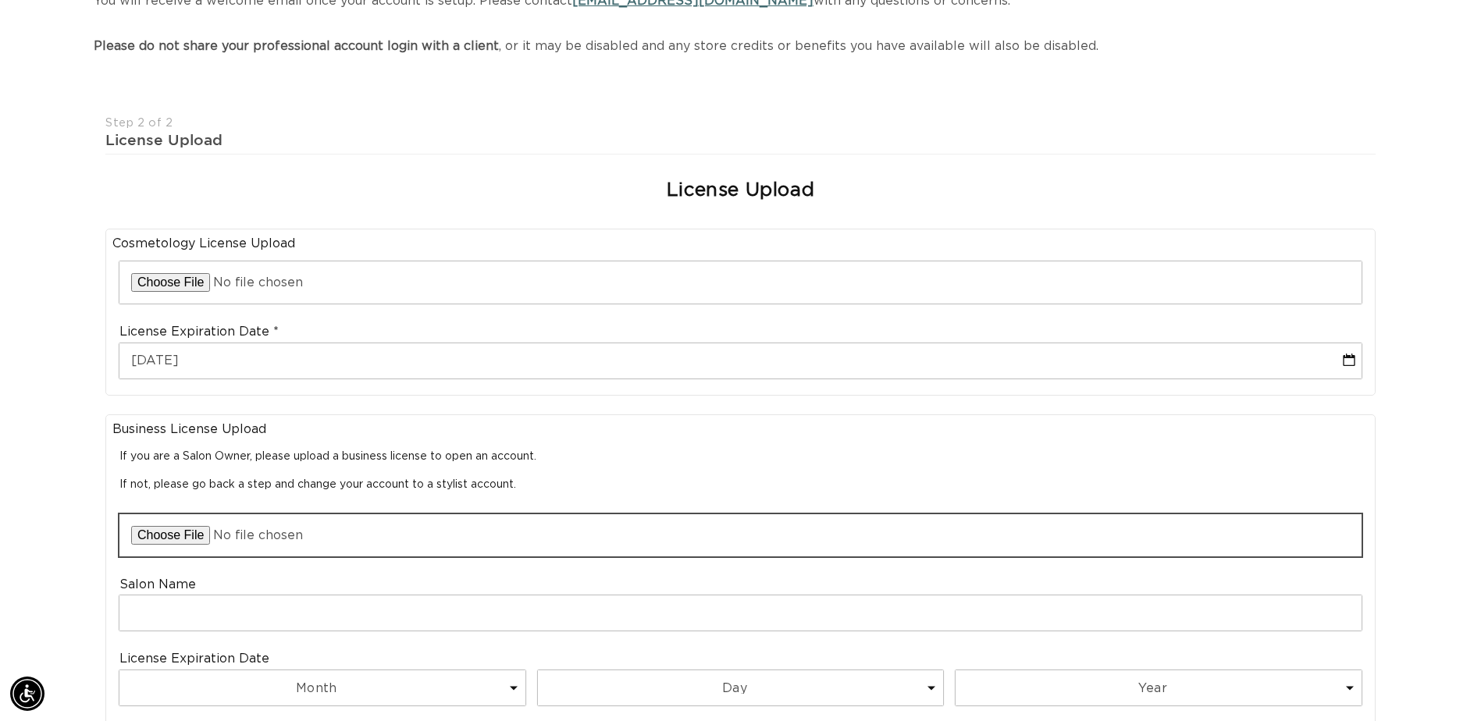
click at [195, 534] on input "file" at bounding box center [740, 535] width 1242 height 42
type input "C:\fakepath\1.jpg"
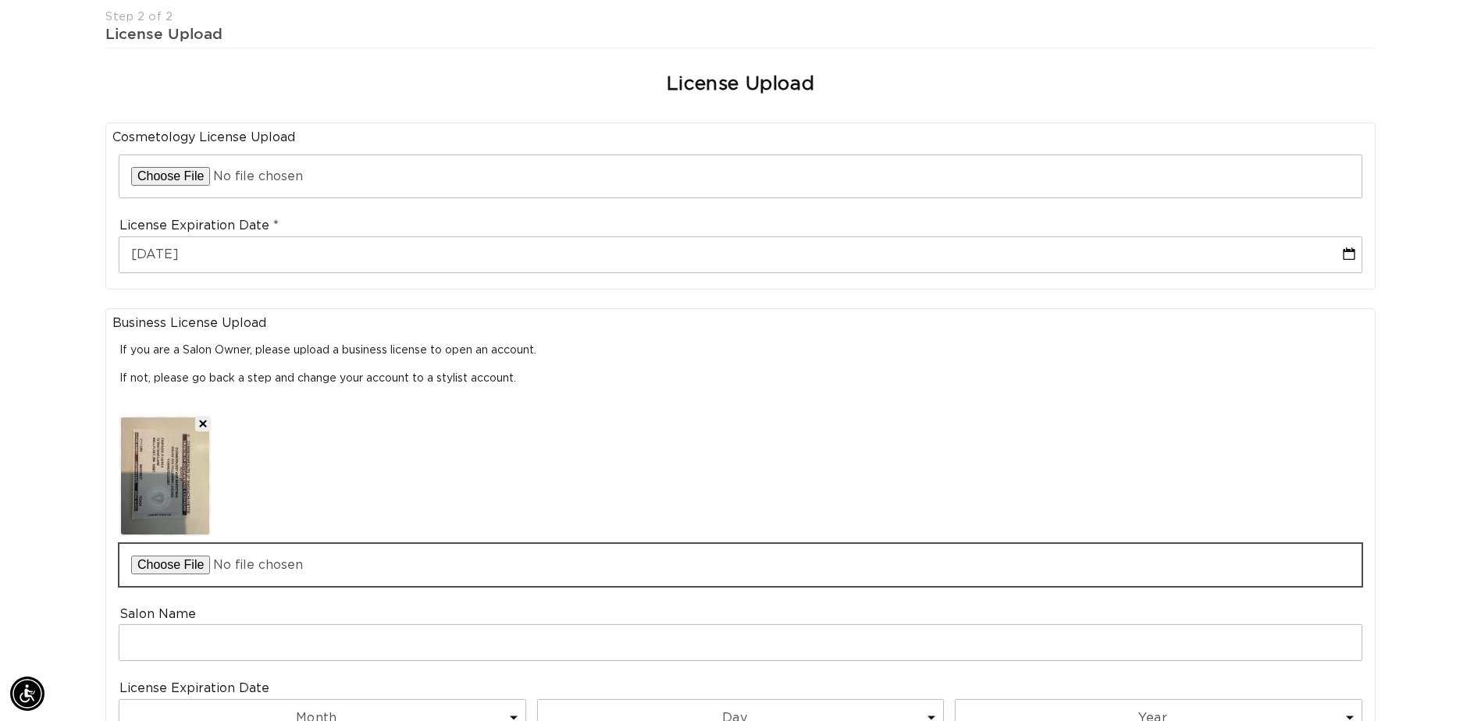
scroll to position [377, 0]
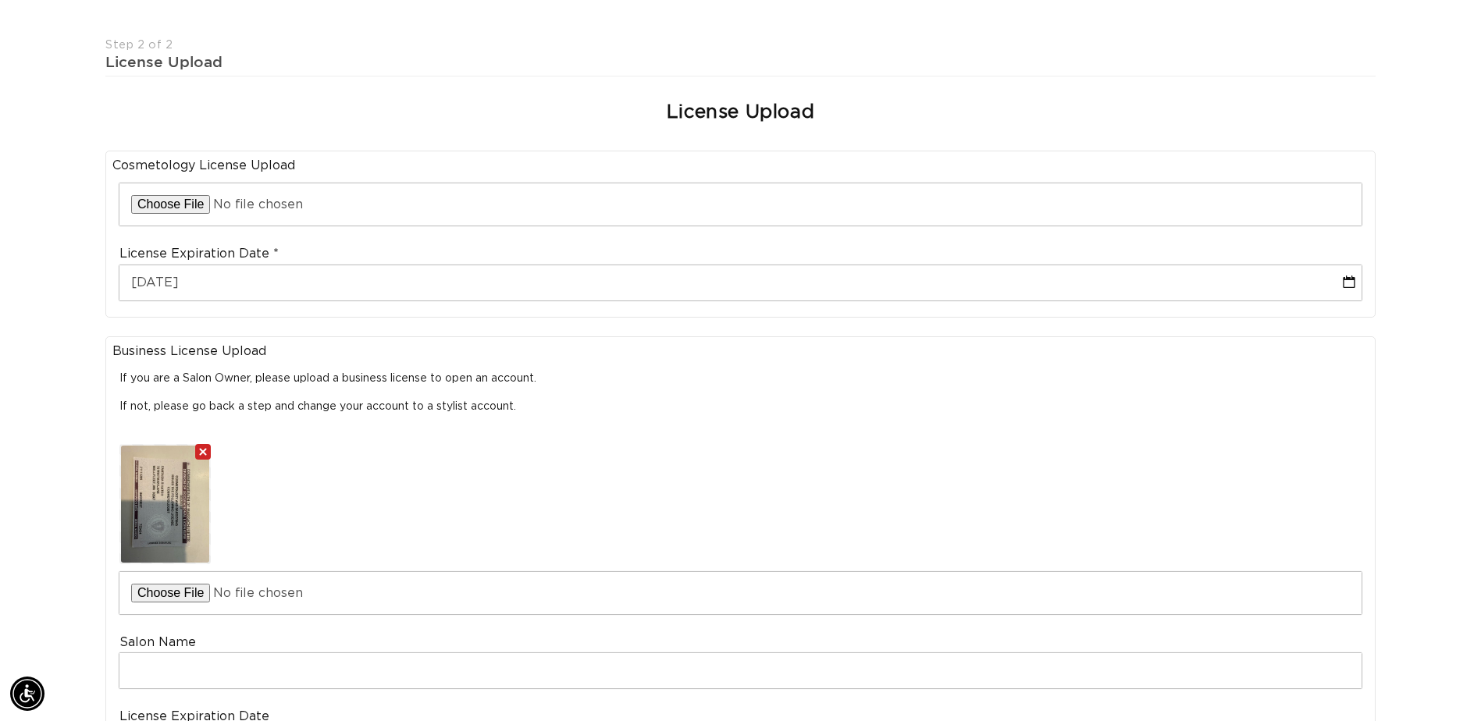
click at [205, 454] on button "Remove file" at bounding box center [203, 452] width 16 height 16
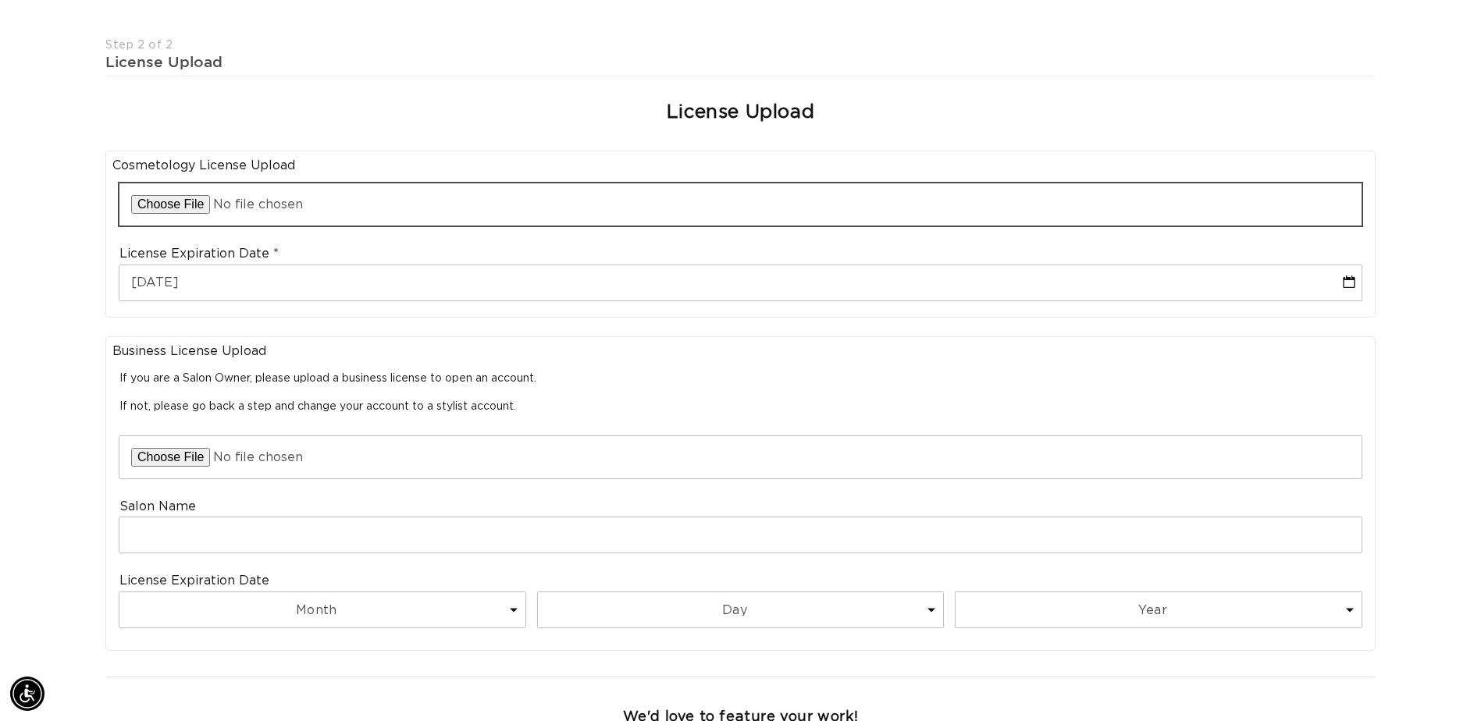
click at [179, 209] on input "file" at bounding box center [740, 204] width 1242 height 42
type input "C:\fakepath\1.jpg"
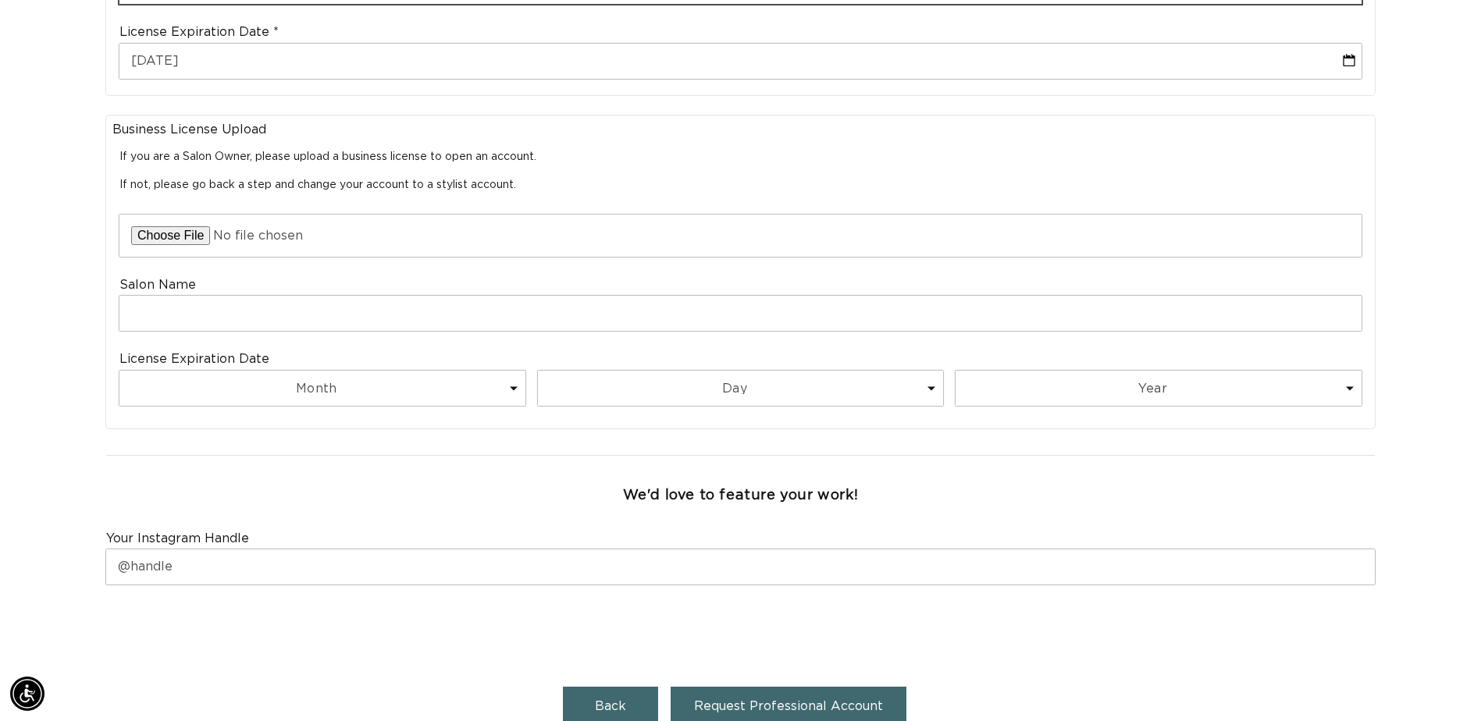
scroll to position [0, 0]
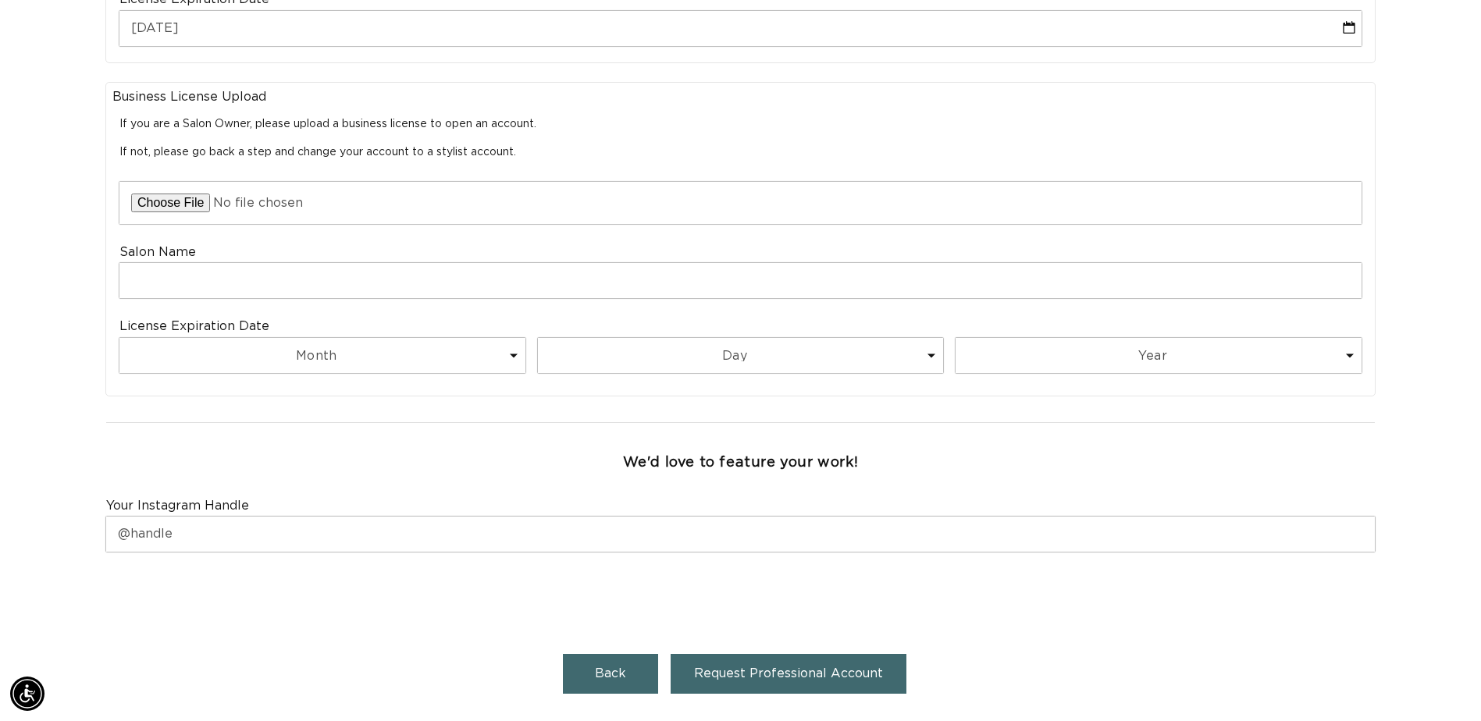
click at [723, 668] on span "Request Professional Account" at bounding box center [788, 673] width 189 height 12
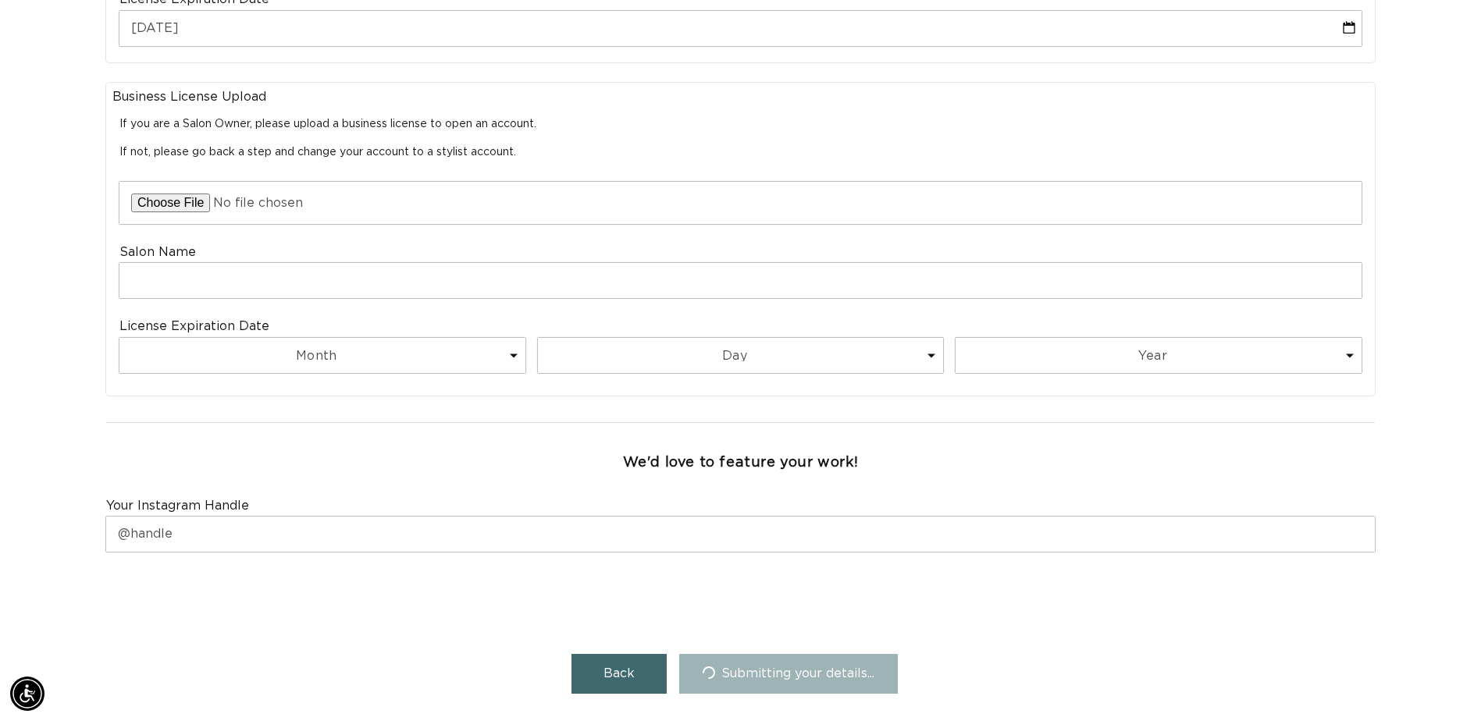
scroll to position [0, 1370]
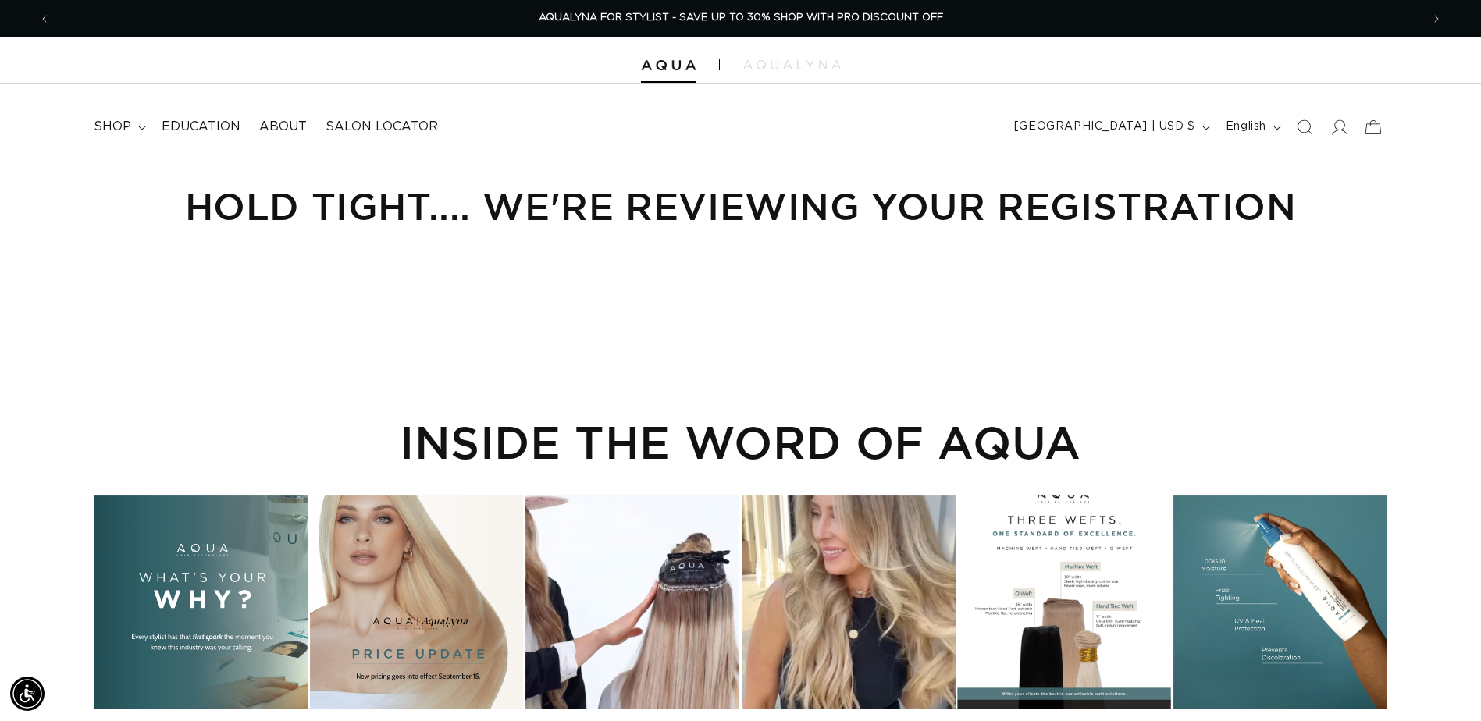
click at [100, 123] on span "shop" at bounding box center [112, 127] width 37 height 16
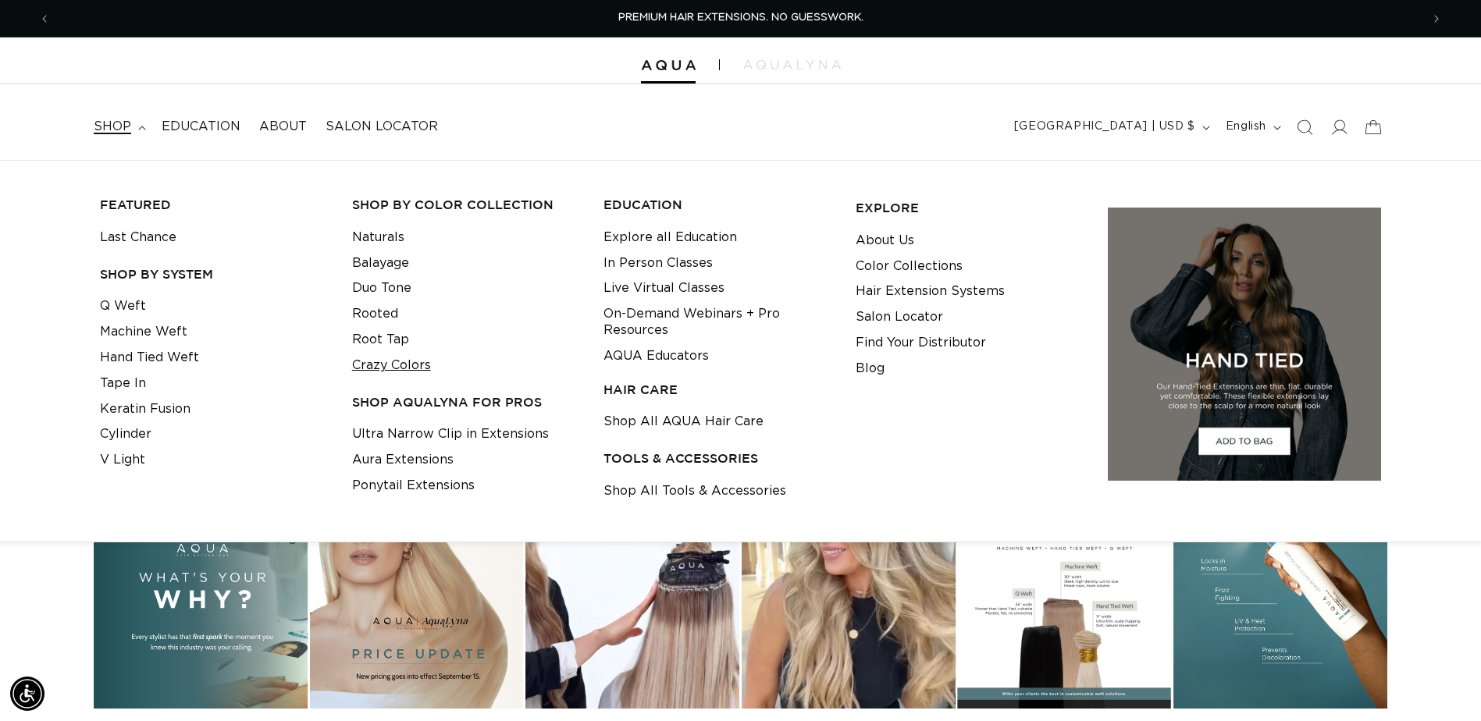
click at [399, 364] on link "Crazy Colors" at bounding box center [391, 366] width 79 height 26
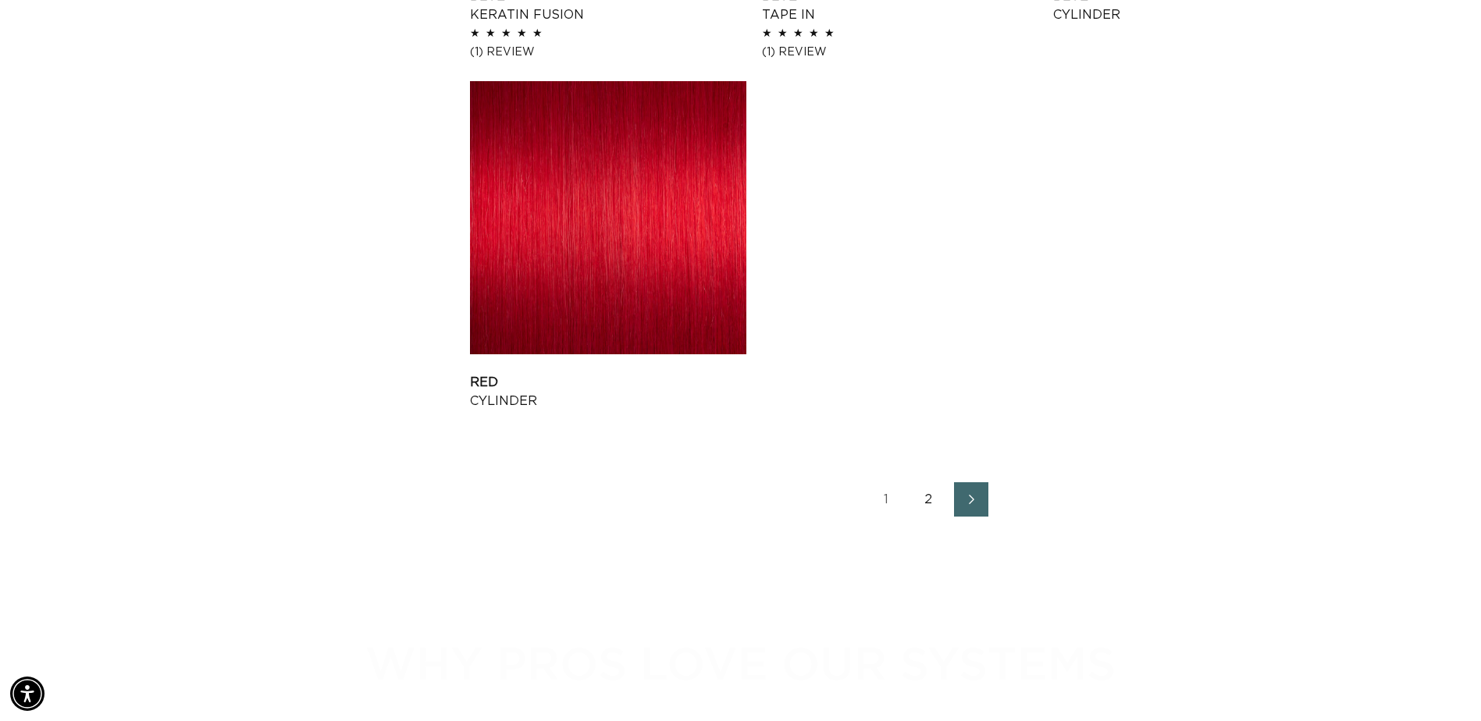
scroll to position [2420, 0]
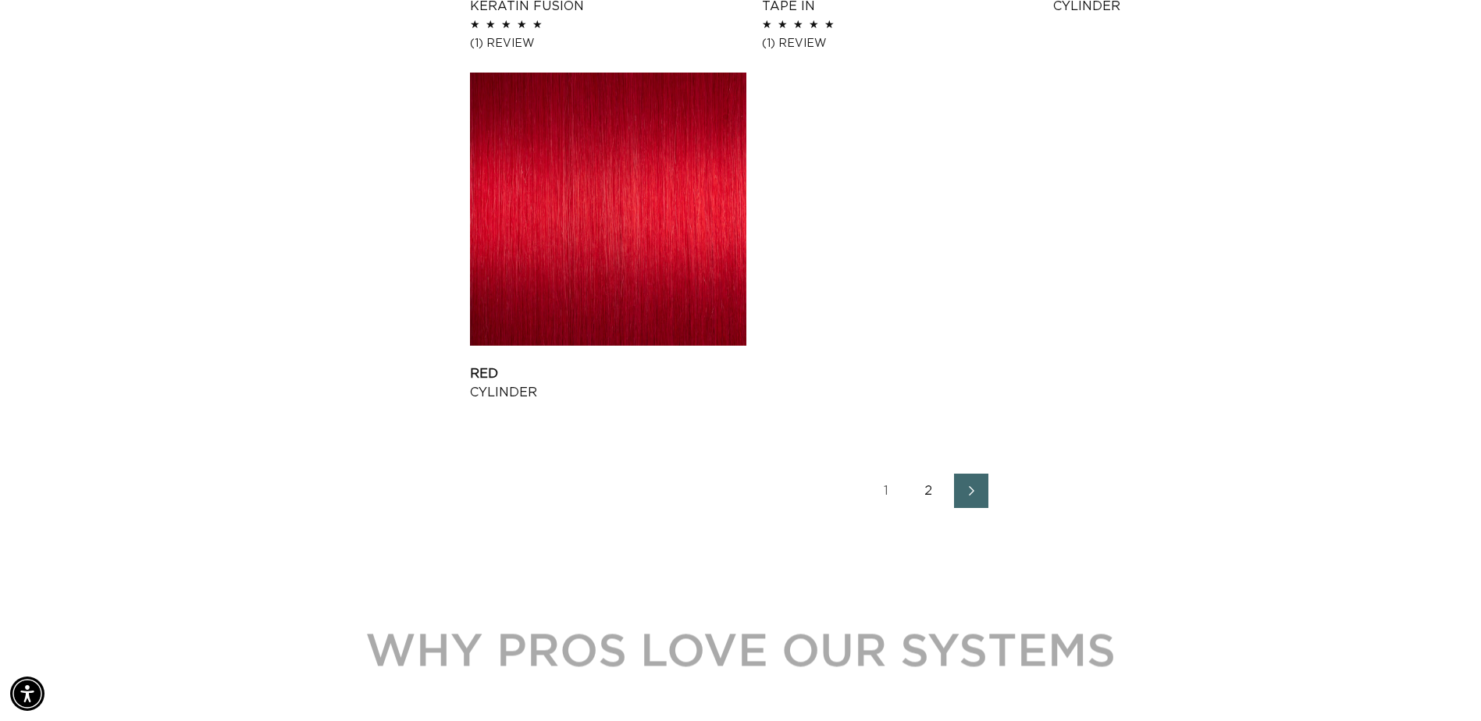
click at [925, 491] on link "2" at bounding box center [929, 491] width 34 height 34
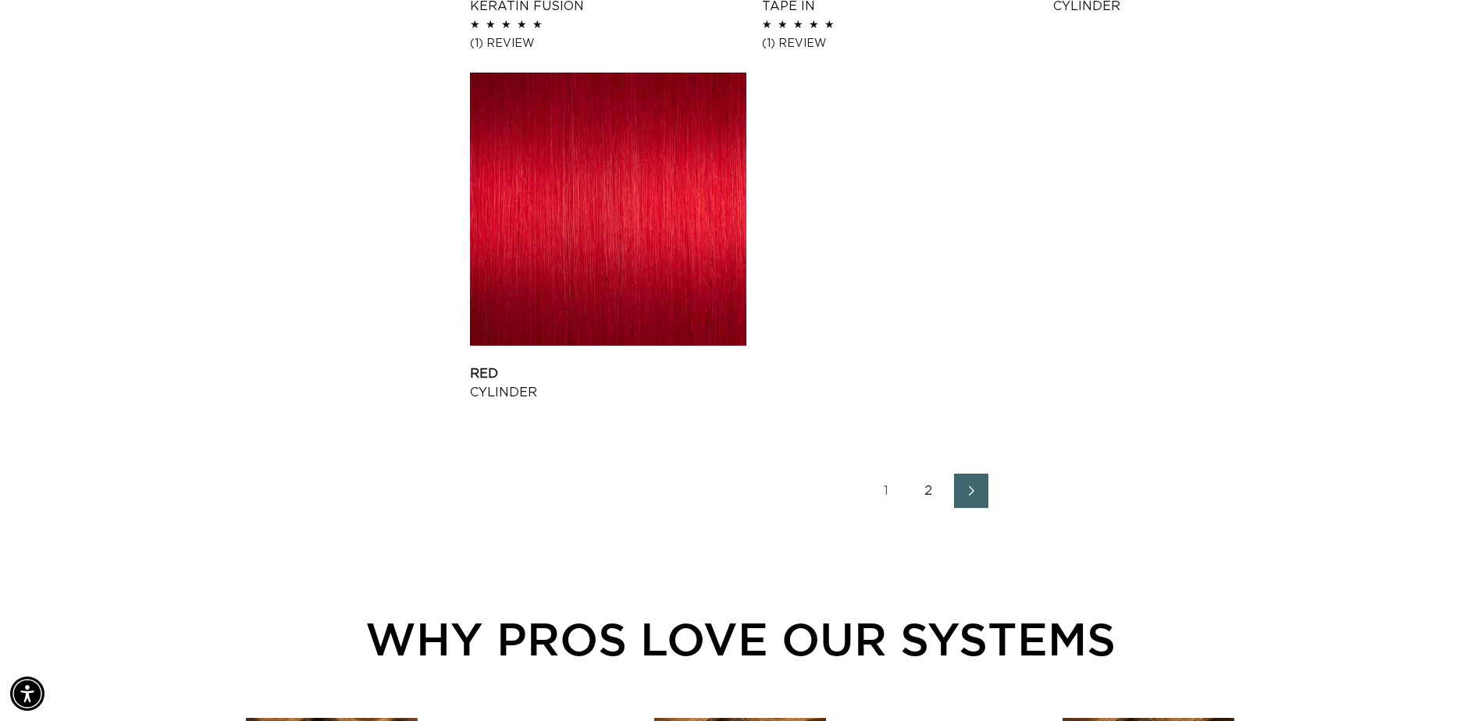
scroll to position [0, 0]
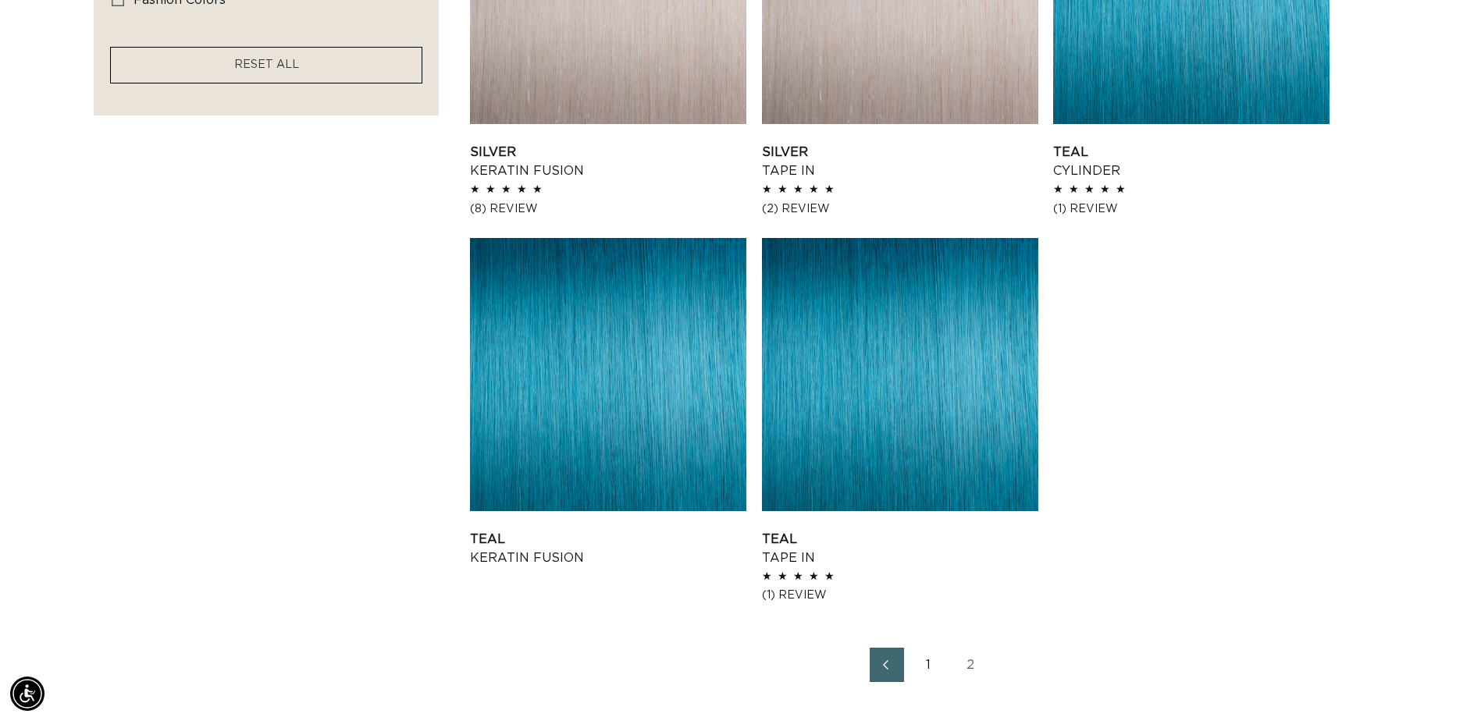
scroll to position [859, 0]
